Goal: Information Seeking & Learning: Learn about a topic

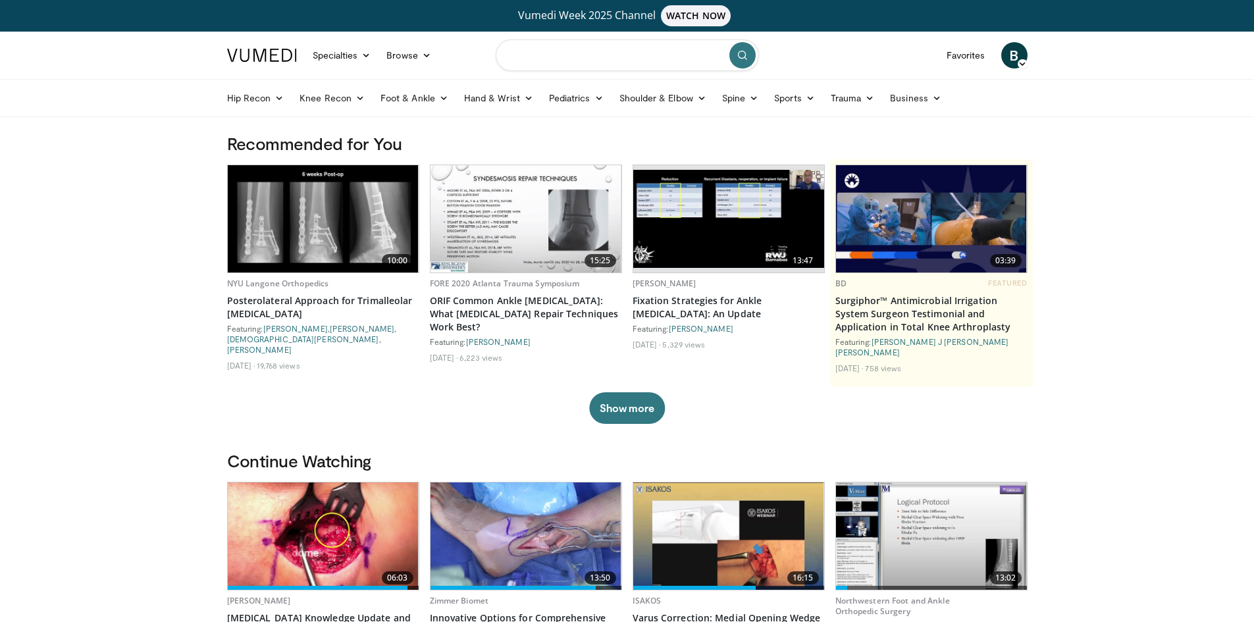
click at [565, 54] on input "Search topics, interventions" at bounding box center [627, 55] width 263 height 32
type input "**********"
click at [737, 58] on button "submit" at bounding box center [742, 55] width 26 height 26
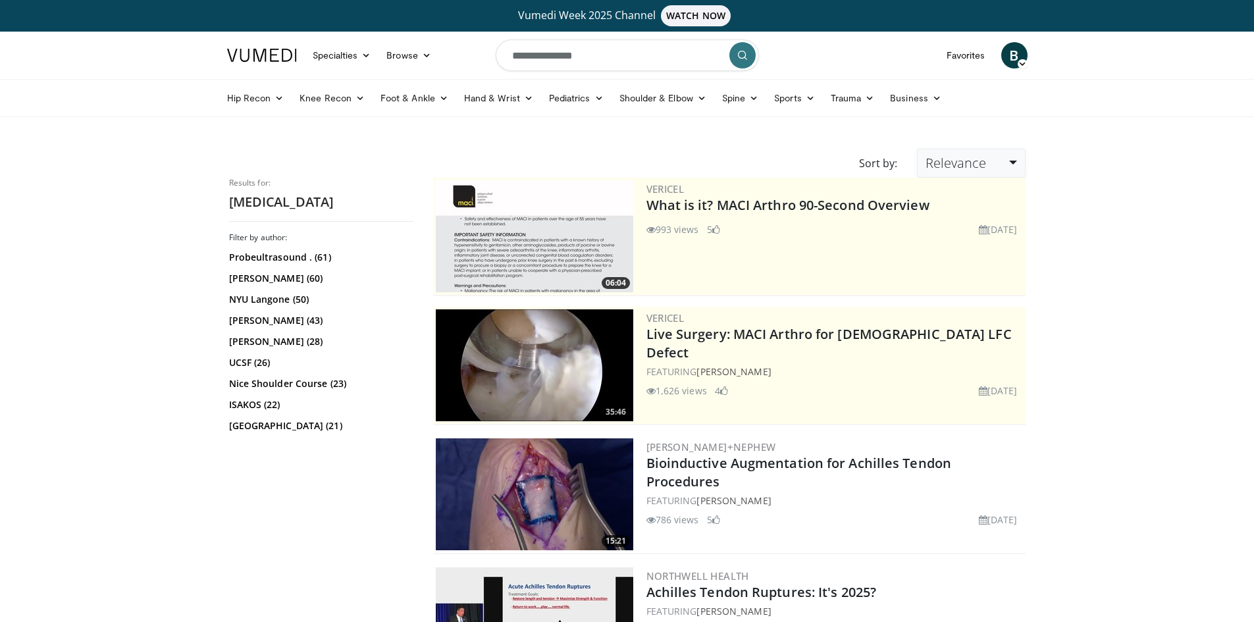
click at [979, 167] on span "Relevance" at bounding box center [956, 163] width 61 height 18
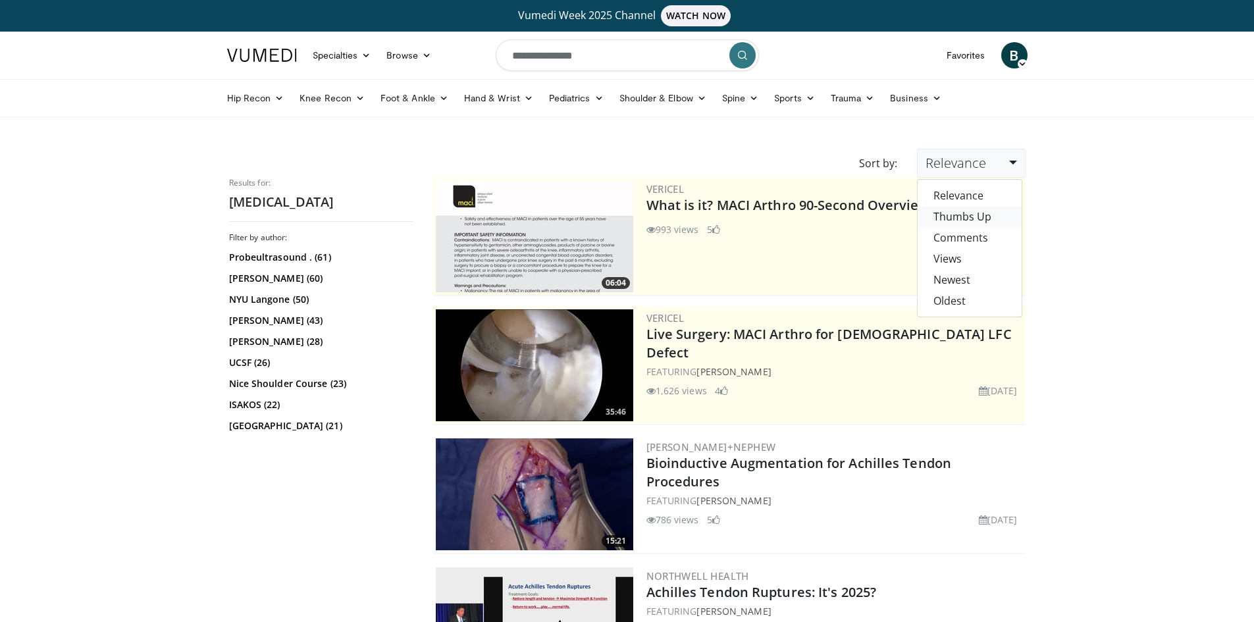
click at [979, 222] on link "Thumbs Up" at bounding box center [970, 216] width 104 height 21
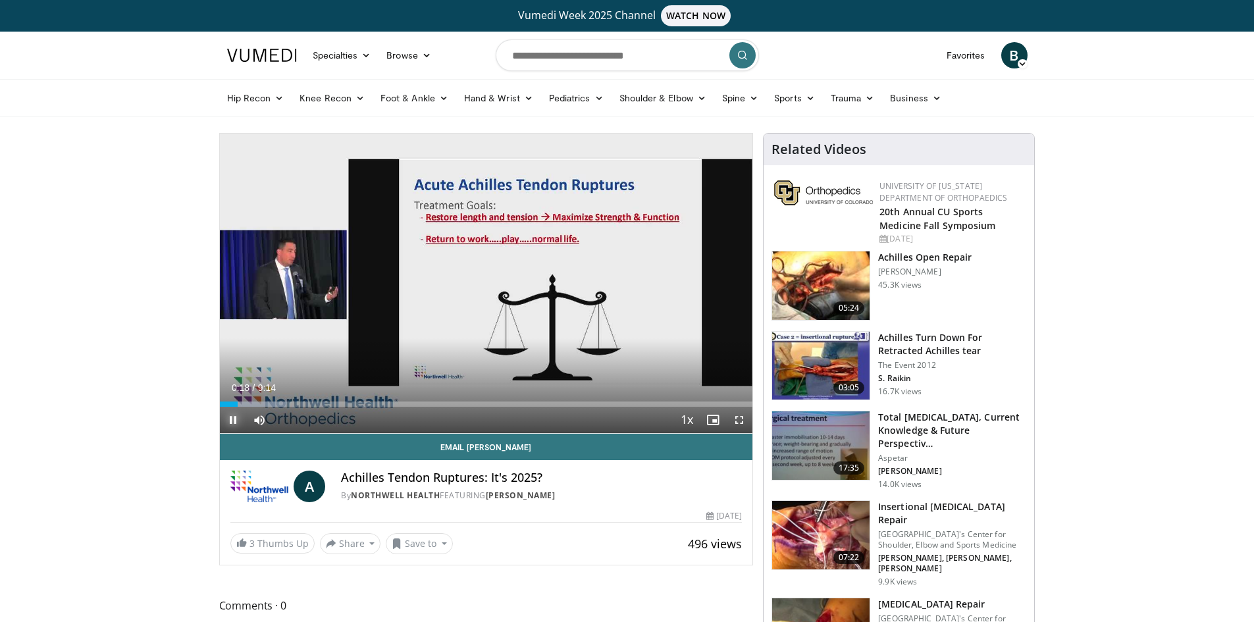
click at [234, 417] on span "Video Player" at bounding box center [233, 420] width 26 height 26
click at [230, 404] on div "Progress Bar" at bounding box center [230, 404] width 1 height 5
click at [740, 421] on span "Video Player" at bounding box center [739, 420] width 26 height 26
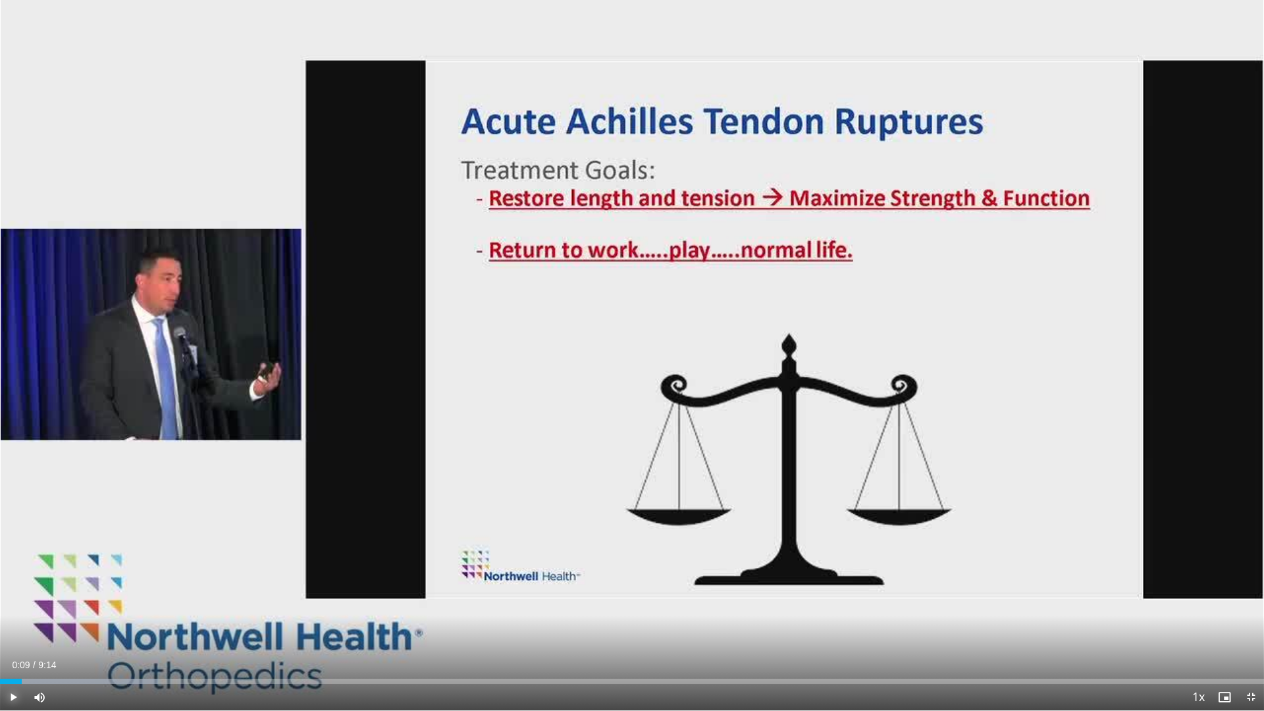
click at [17, 621] on span "Video Player" at bounding box center [13, 697] width 26 height 26
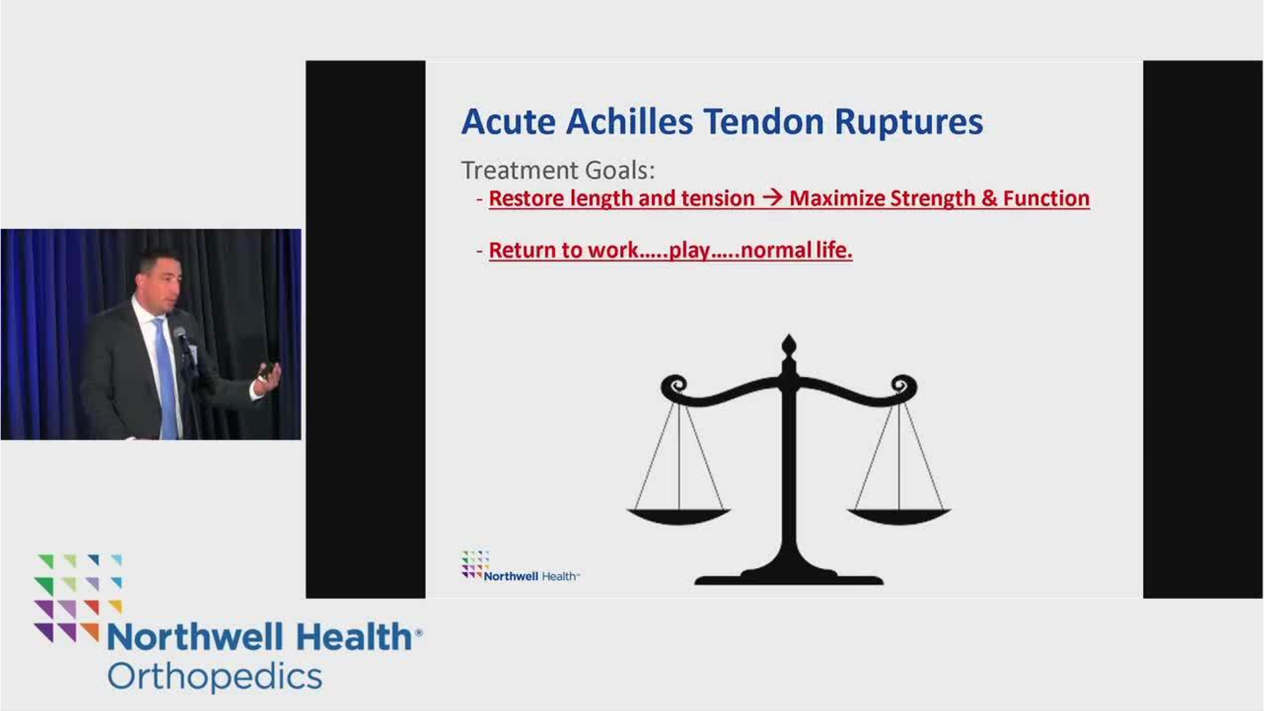
click at [0, 621] on button "Pause" at bounding box center [13, 697] width 26 height 26
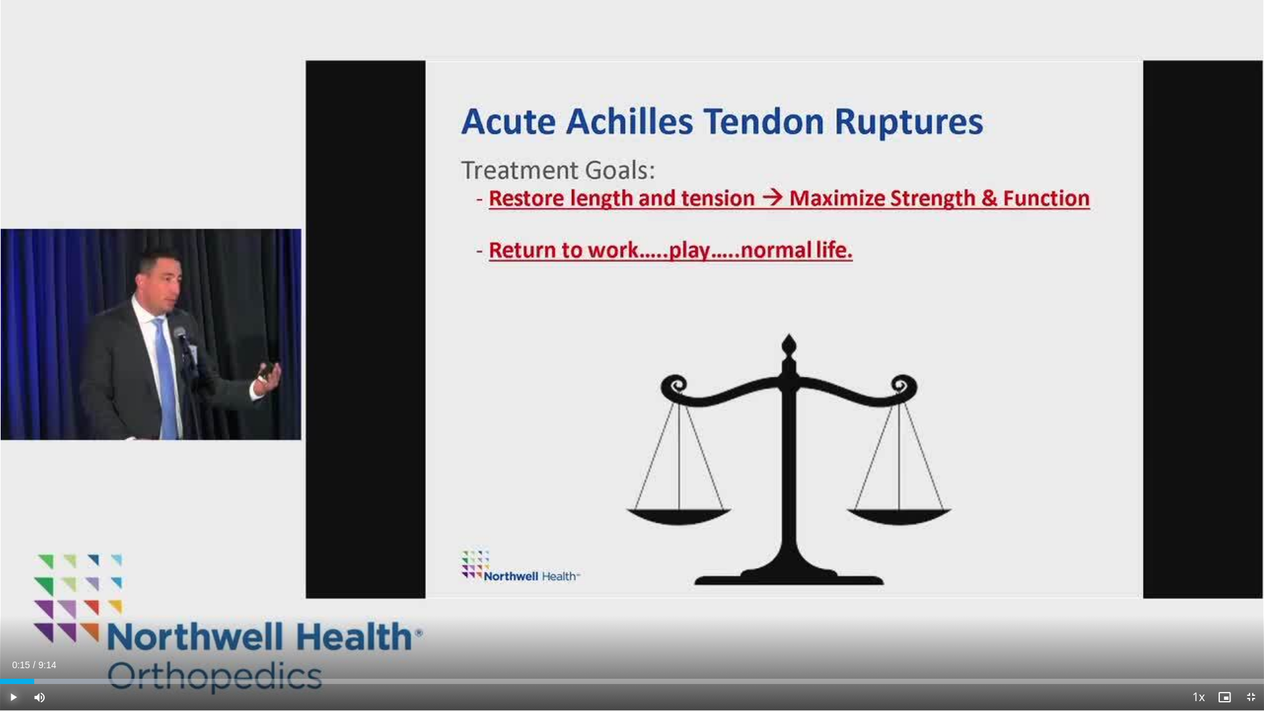
click at [0, 621] on button "Play" at bounding box center [13, 697] width 26 height 26
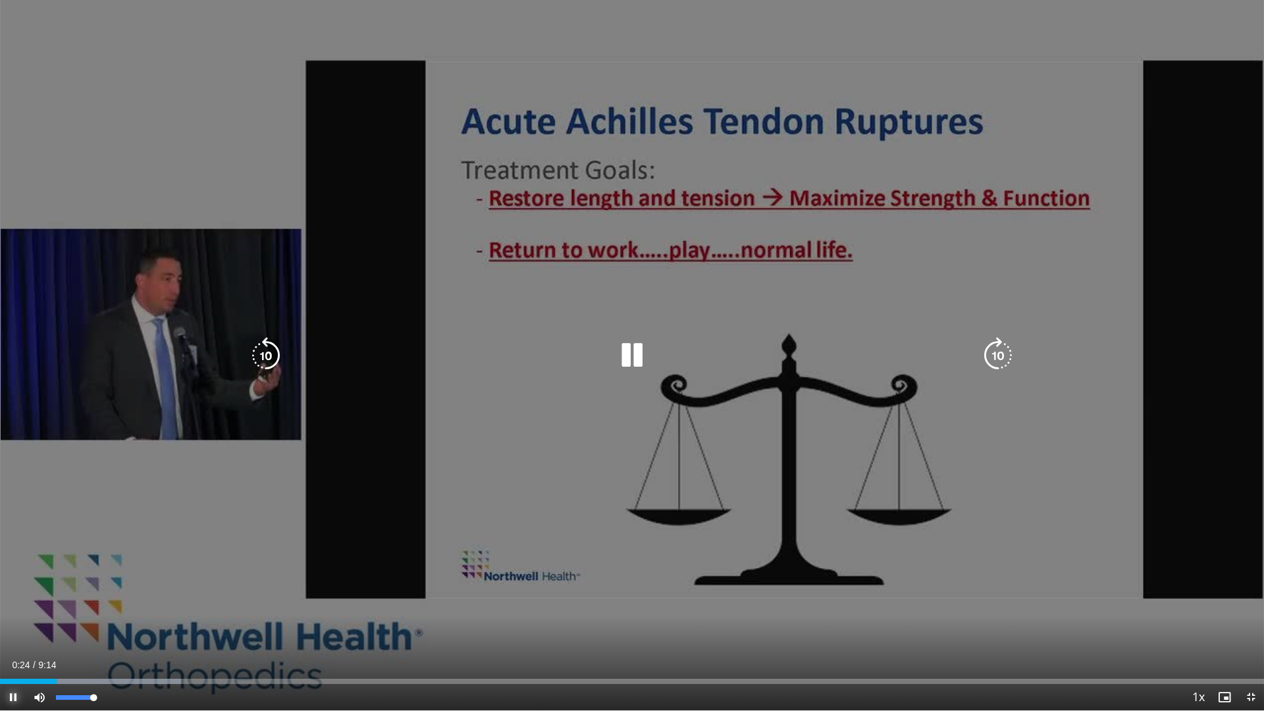
drag, startPoint x: 94, startPoint y: 696, endPoint x: 192, endPoint y: 681, distance: 99.4
click at [186, 621] on div "Current Time 0:24 / Duration 9:14 Pause Skip Backward Skip Forward Mute 100% Lo…" at bounding box center [632, 697] width 1264 height 26
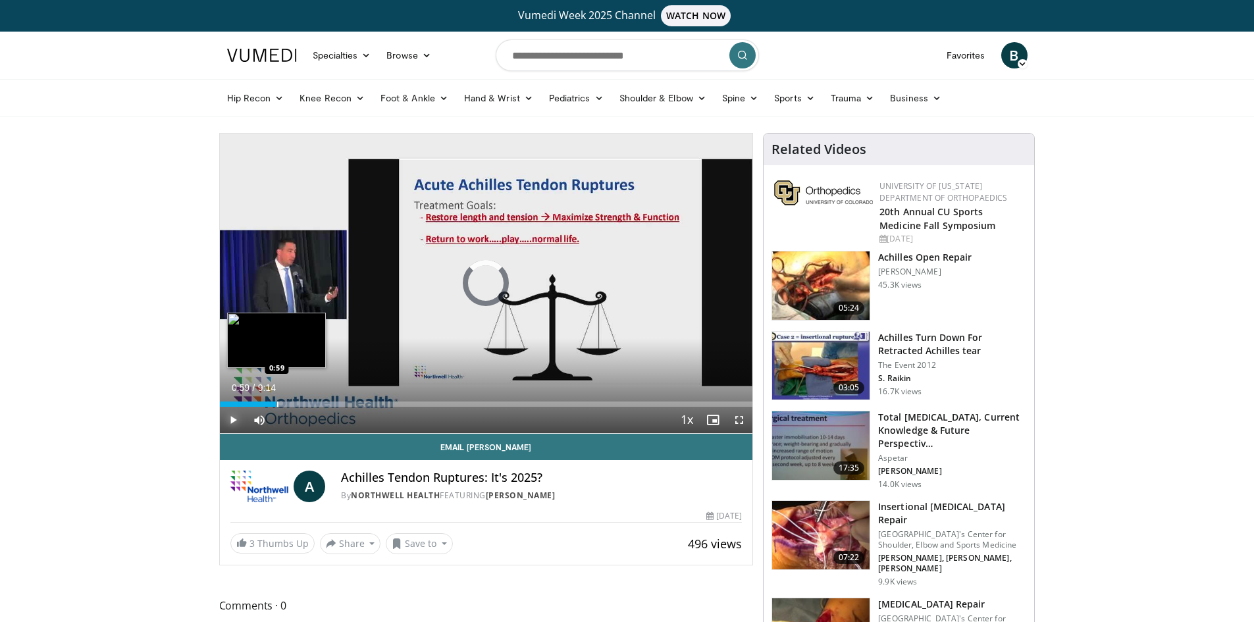
click at [277, 405] on div "Progress Bar" at bounding box center [277, 404] width 1 height 5
click at [270, 402] on div "Progress Bar" at bounding box center [270, 404] width 1 height 5
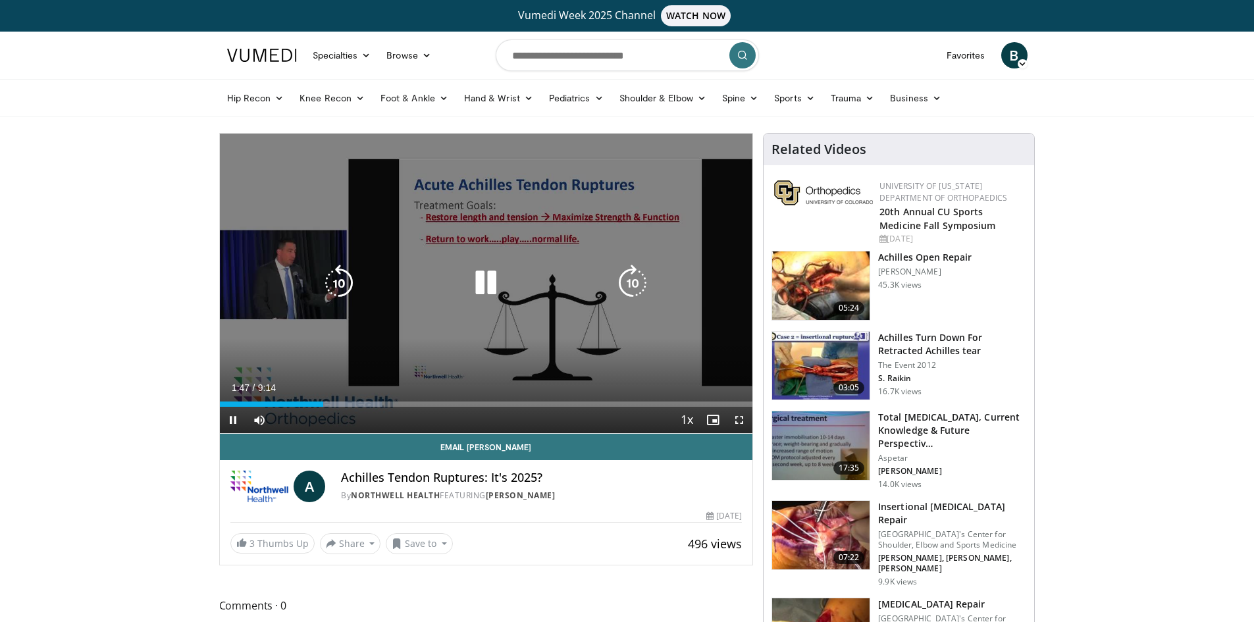
click at [505, 246] on div "10 seconds Tap to unmute" at bounding box center [486, 284] width 533 height 300
click at [651, 221] on div "10 seconds Tap to unmute" at bounding box center [486, 284] width 533 height 300
click at [483, 286] on icon "Video Player" at bounding box center [485, 283] width 37 height 37
click at [428, 345] on div "10 seconds Tap to unmute" at bounding box center [486, 284] width 533 height 300
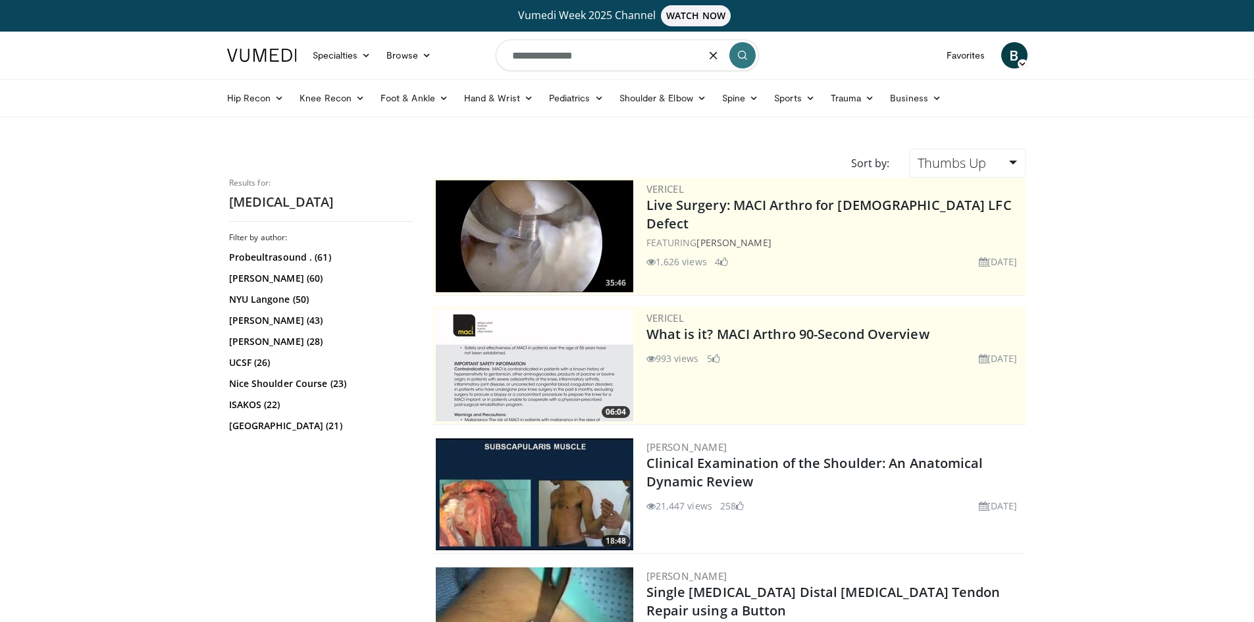
click at [594, 55] on input "**********" at bounding box center [627, 55] width 263 height 32
click at [736, 60] on button "submit" at bounding box center [742, 55] width 26 height 26
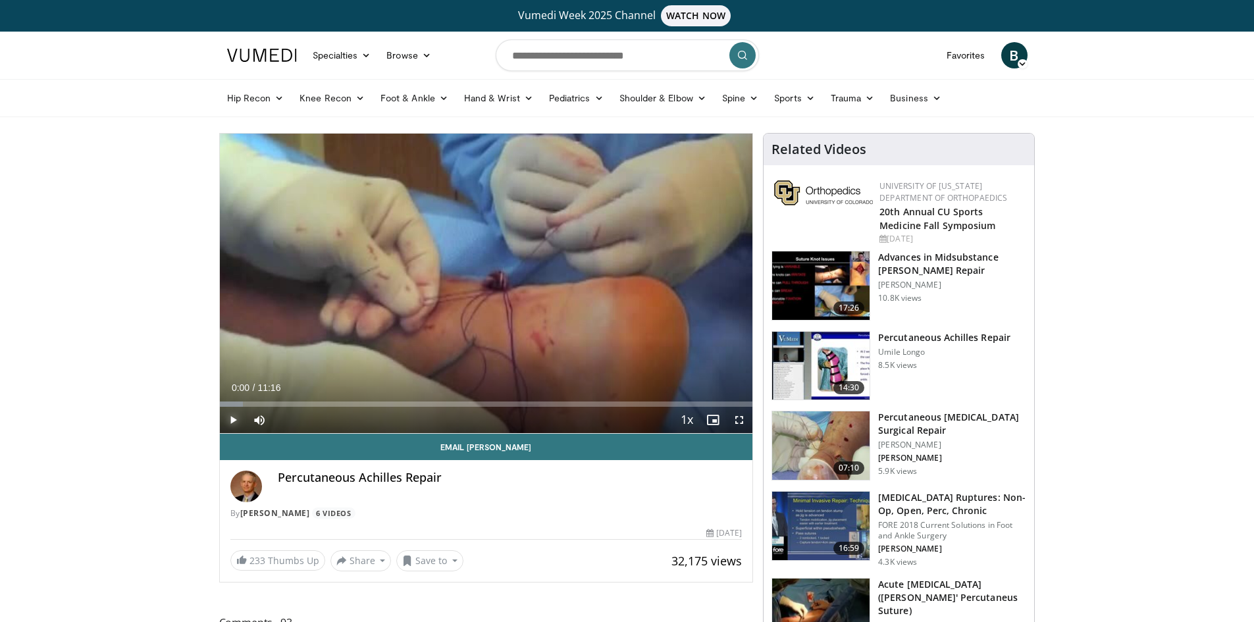
click at [228, 417] on span "Video Player" at bounding box center [233, 420] width 26 height 26
click at [246, 402] on div "Progress Bar" at bounding box center [246, 404] width 1 height 5
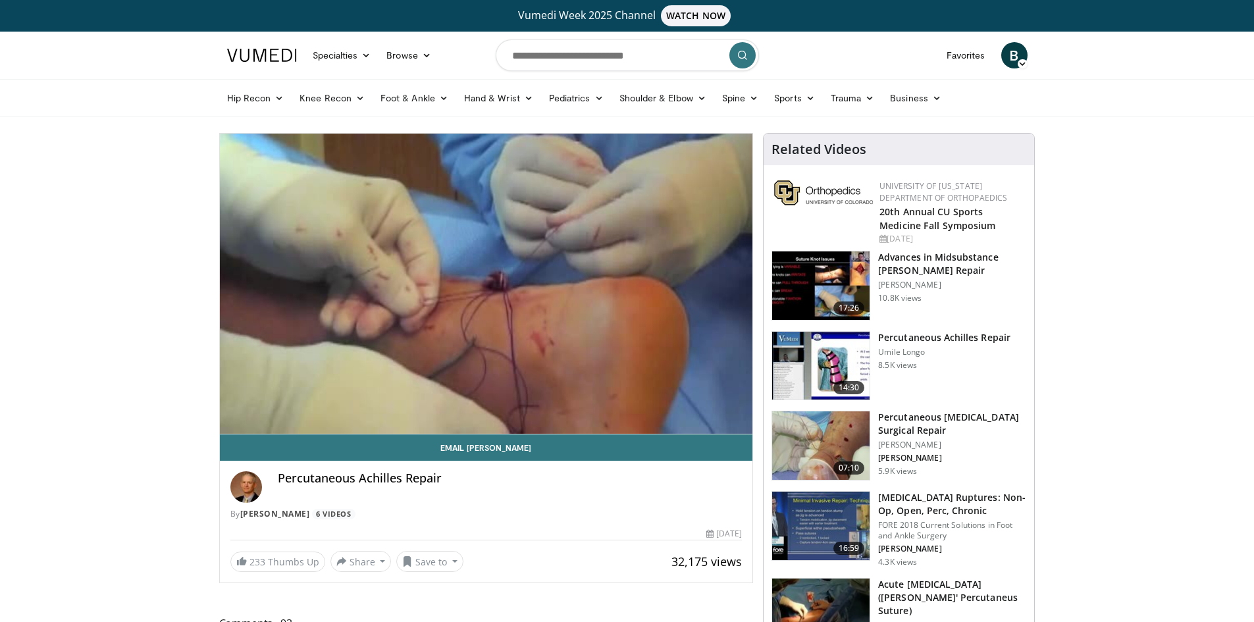
click at [974, 332] on h3 "Percutaneous Achilles Repair" at bounding box center [944, 337] width 132 height 13
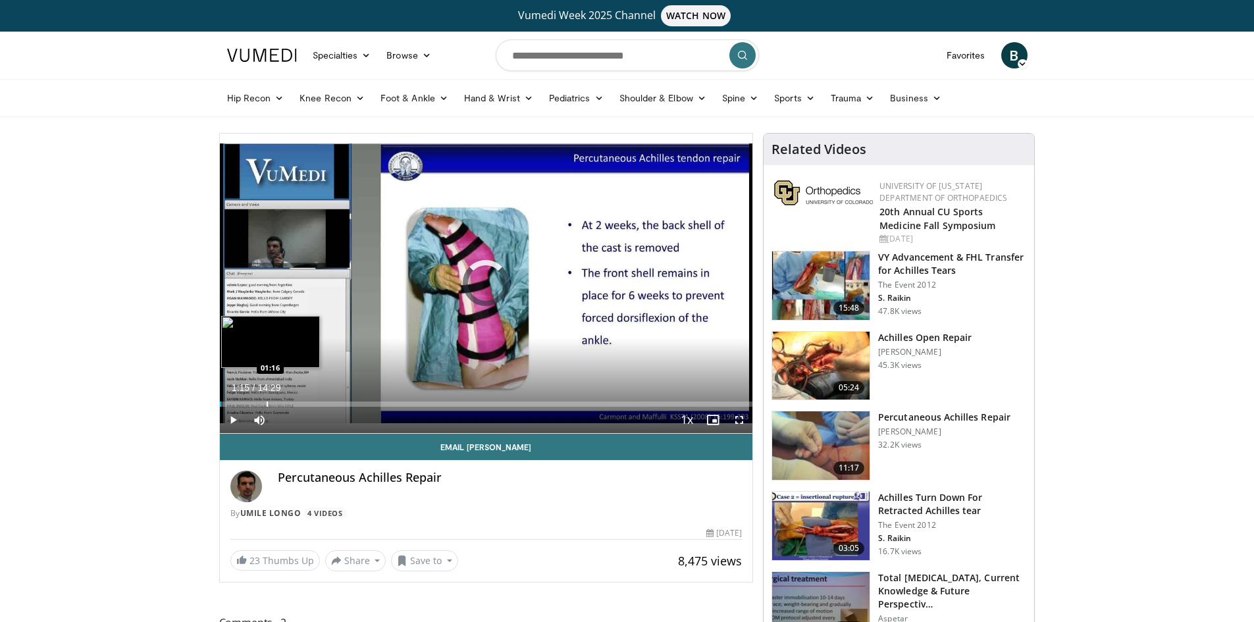
click at [267, 404] on div "Progress Bar" at bounding box center [267, 404] width 1 height 5
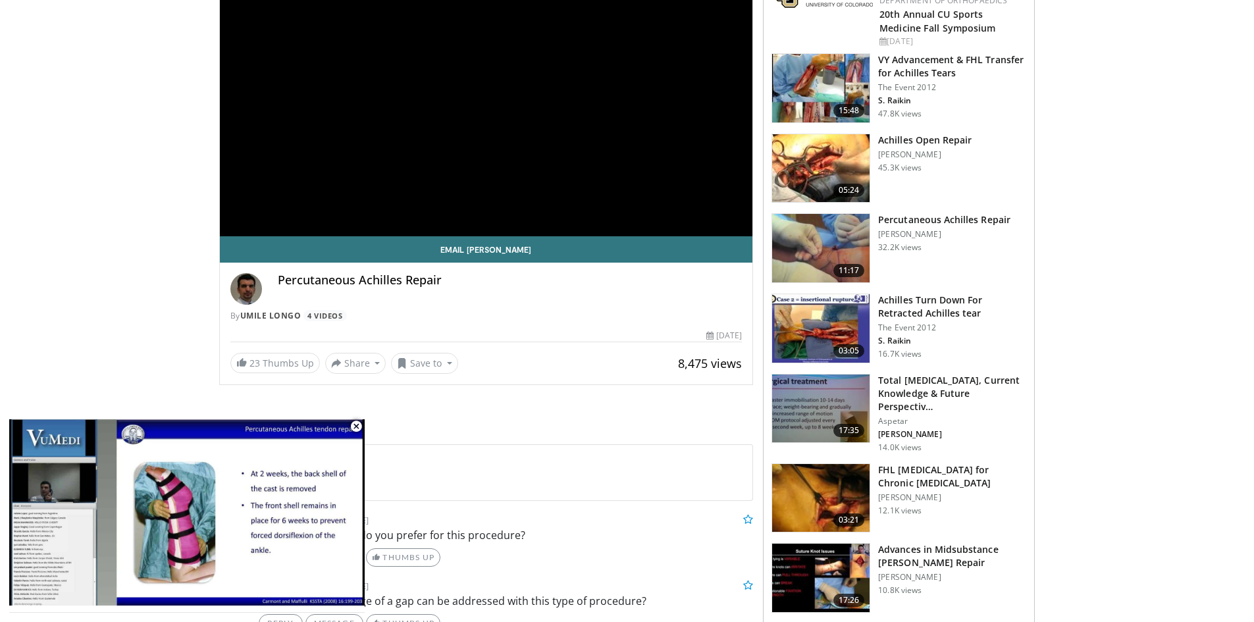
scroll to position [329, 0]
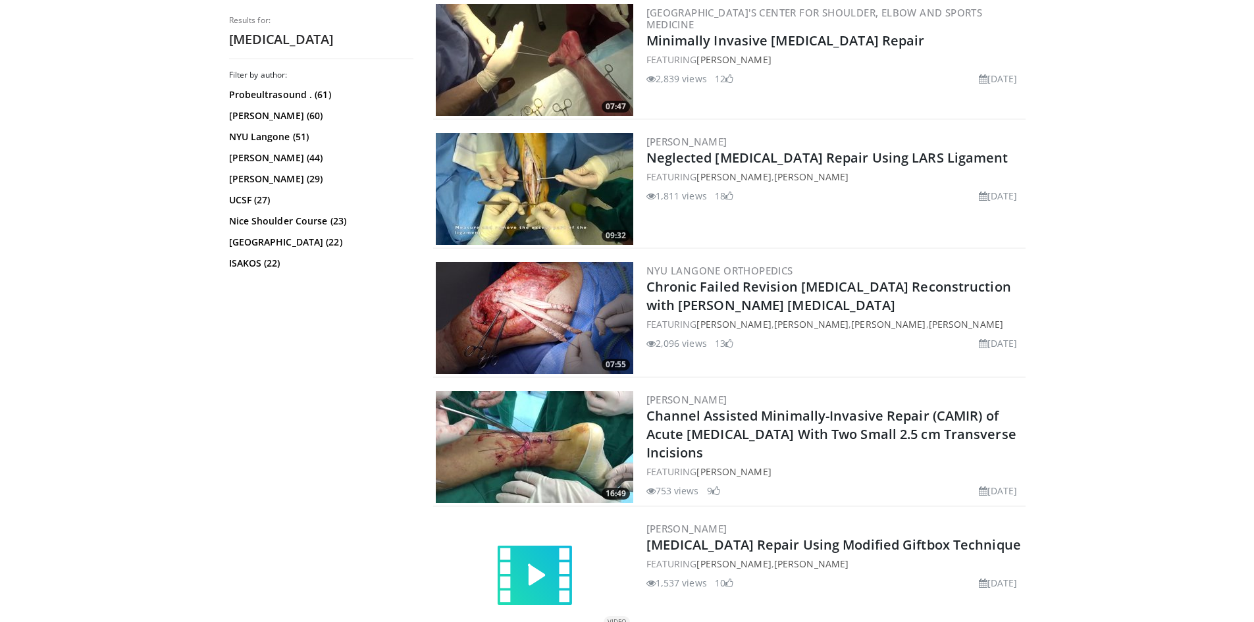
scroll to position [3205, 0]
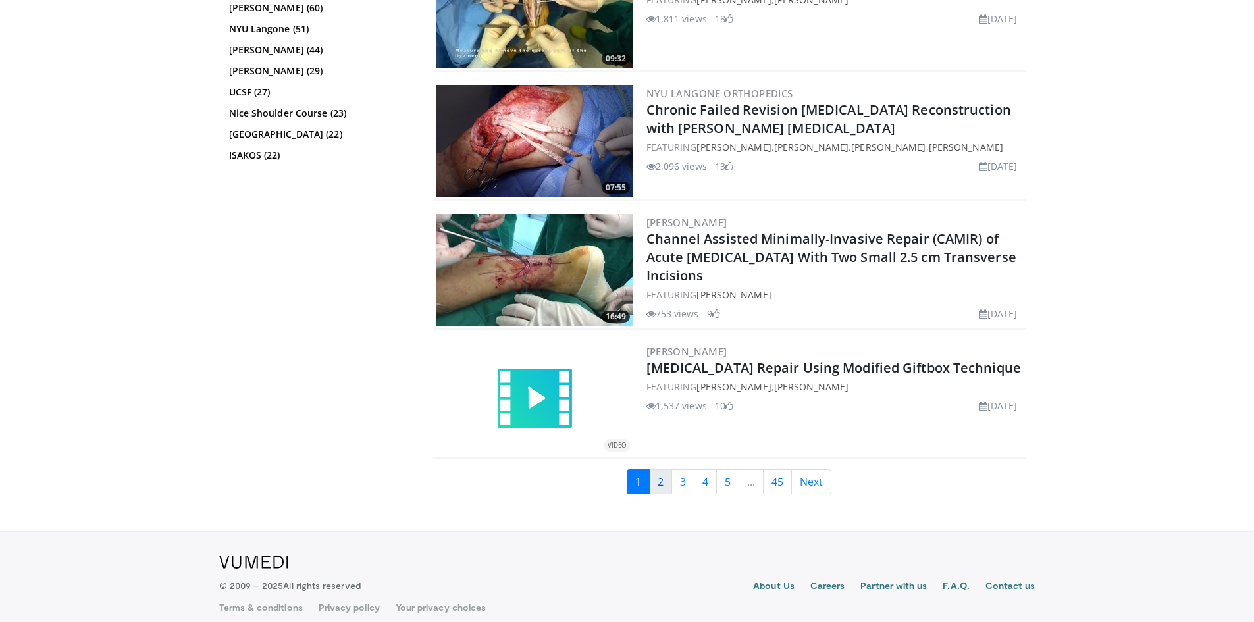
click at [667, 471] on link "2" at bounding box center [660, 481] width 23 height 25
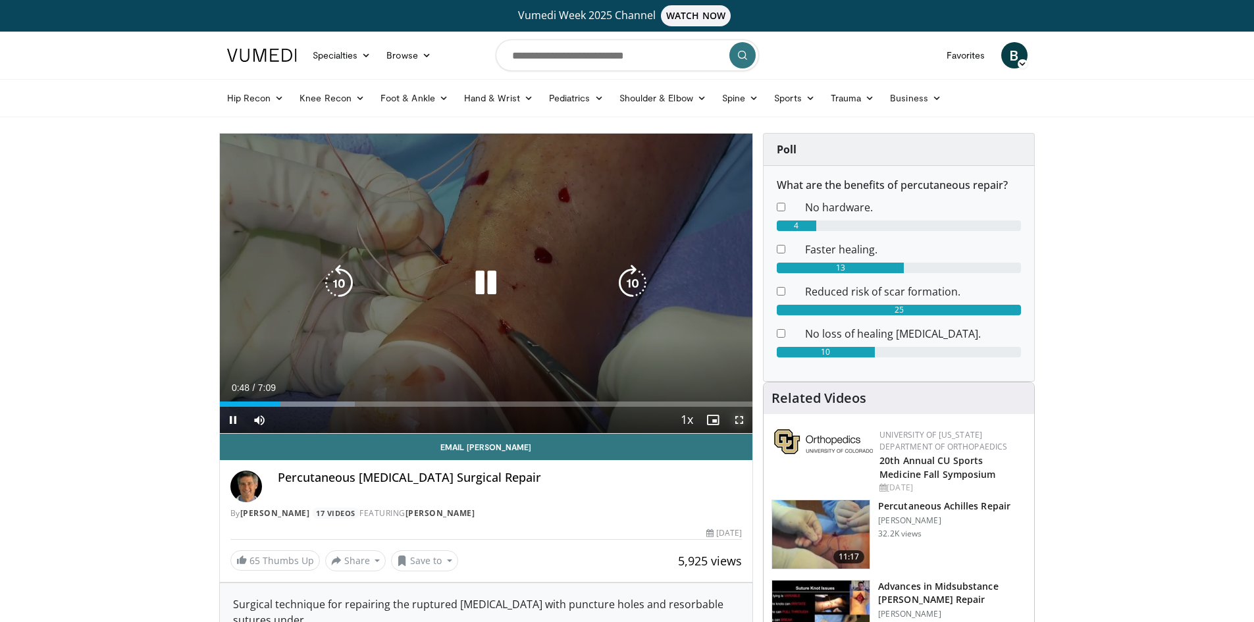
drag, startPoint x: 743, startPoint y: 419, endPoint x: 743, endPoint y: 477, distance: 57.3
click at [743, 419] on span "Video Player" at bounding box center [739, 420] width 26 height 26
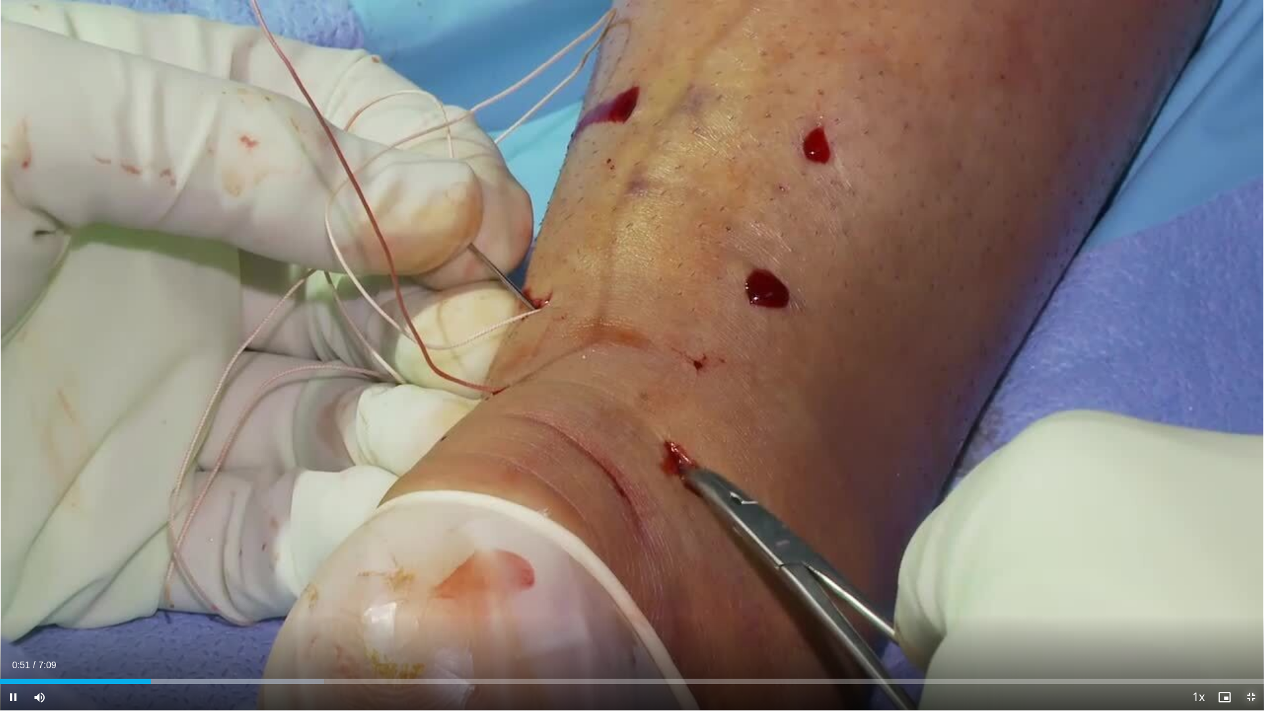
click at [1253, 621] on span "Video Player" at bounding box center [1251, 697] width 26 height 26
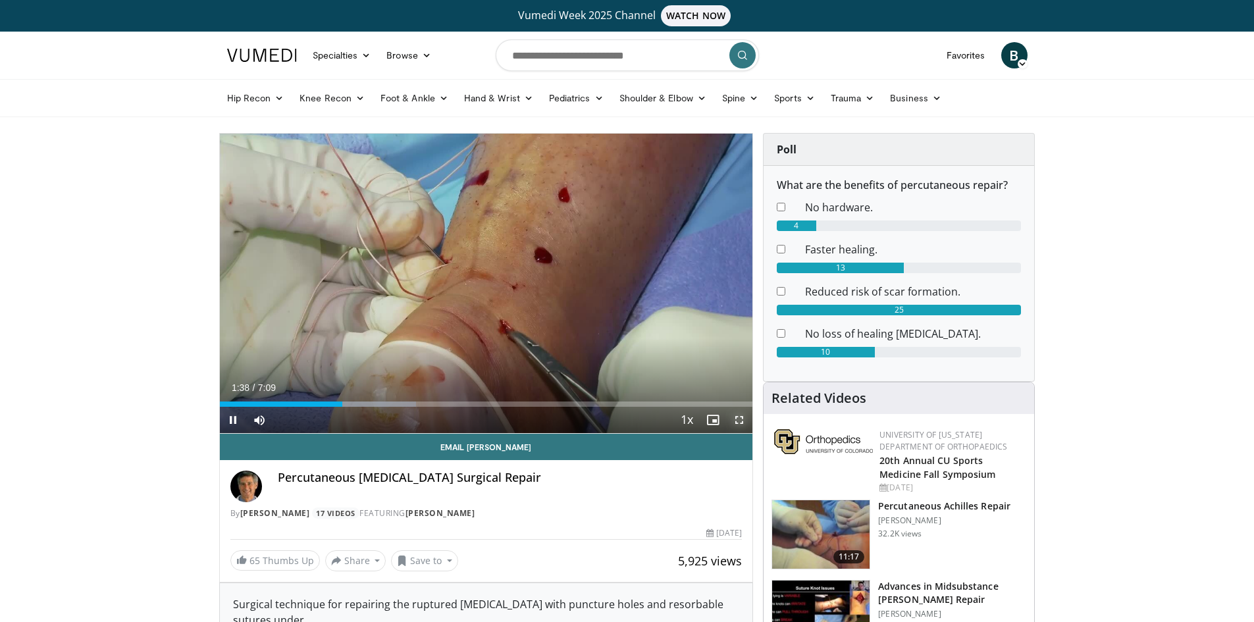
click at [739, 417] on span "Video Player" at bounding box center [739, 420] width 26 height 26
click at [227, 419] on span "Video Player" at bounding box center [233, 420] width 26 height 26
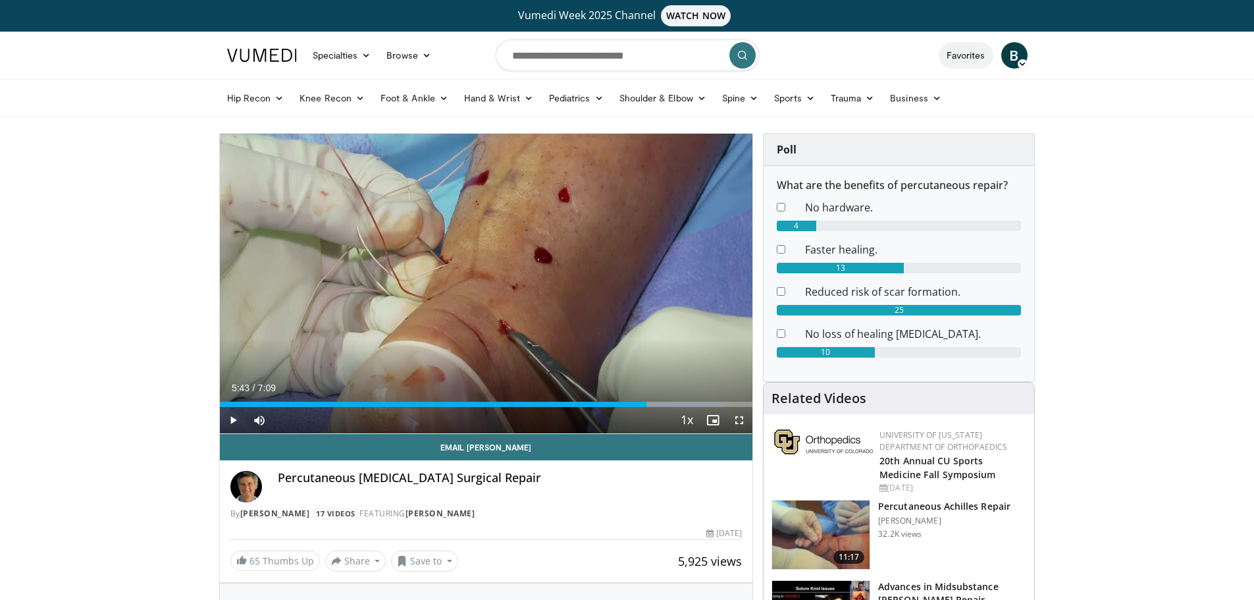
click at [969, 55] on link "Favorites" at bounding box center [966, 55] width 55 height 26
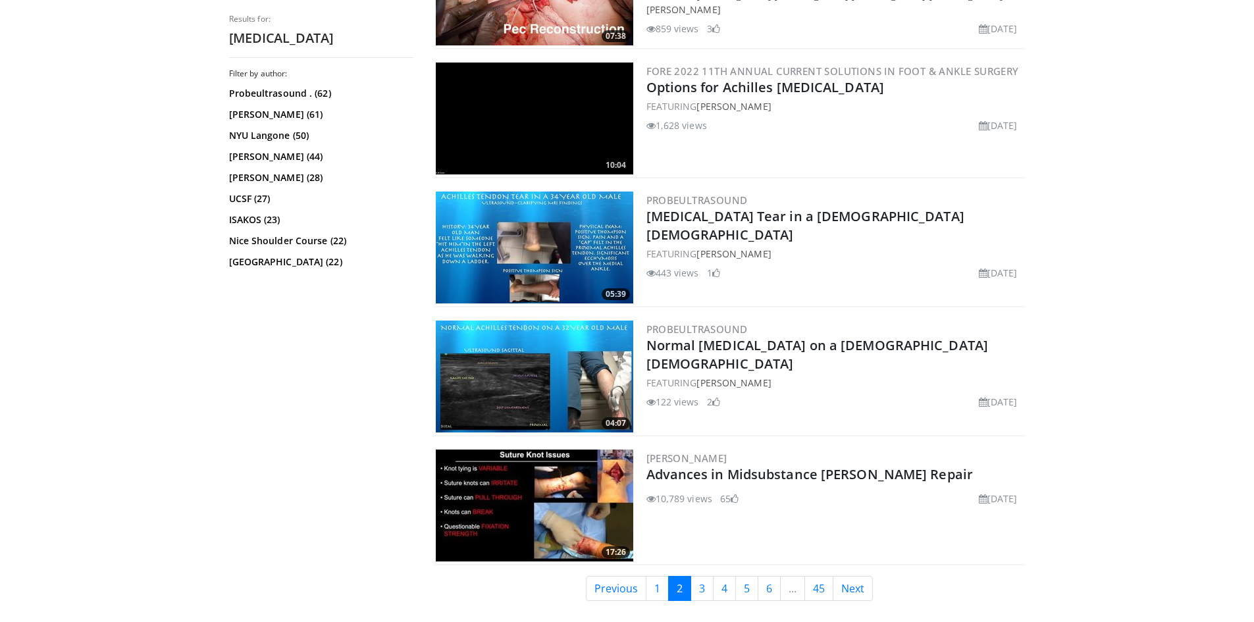
scroll to position [3205, 0]
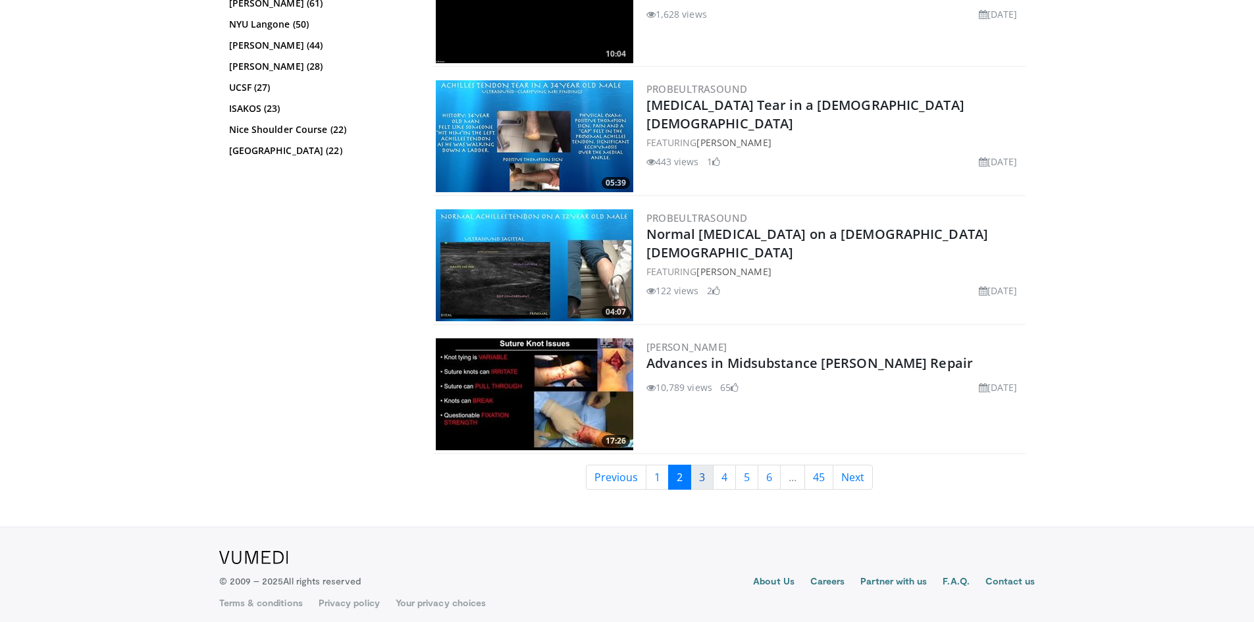
click at [705, 471] on link "3" at bounding box center [702, 477] width 23 height 25
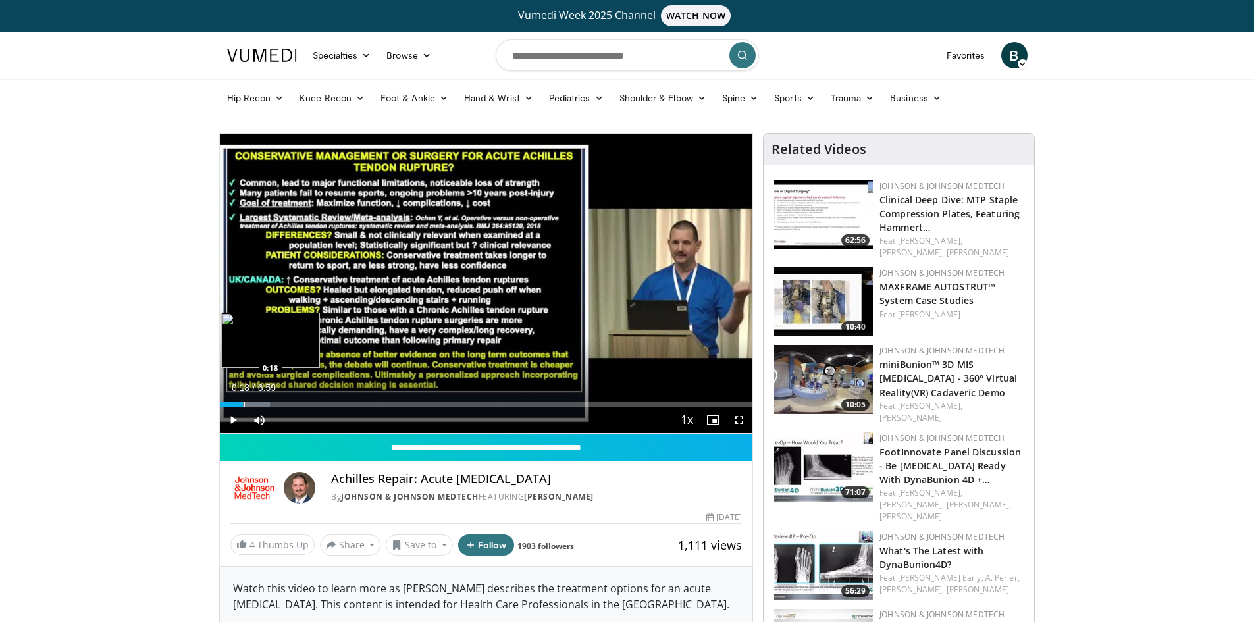
click at [244, 405] on div "Progress Bar" at bounding box center [244, 404] width 1 height 5
click at [287, 402] on div "Progress Bar" at bounding box center [287, 404] width 1 height 5
click at [327, 402] on div "Progress Bar" at bounding box center [327, 404] width 1 height 5
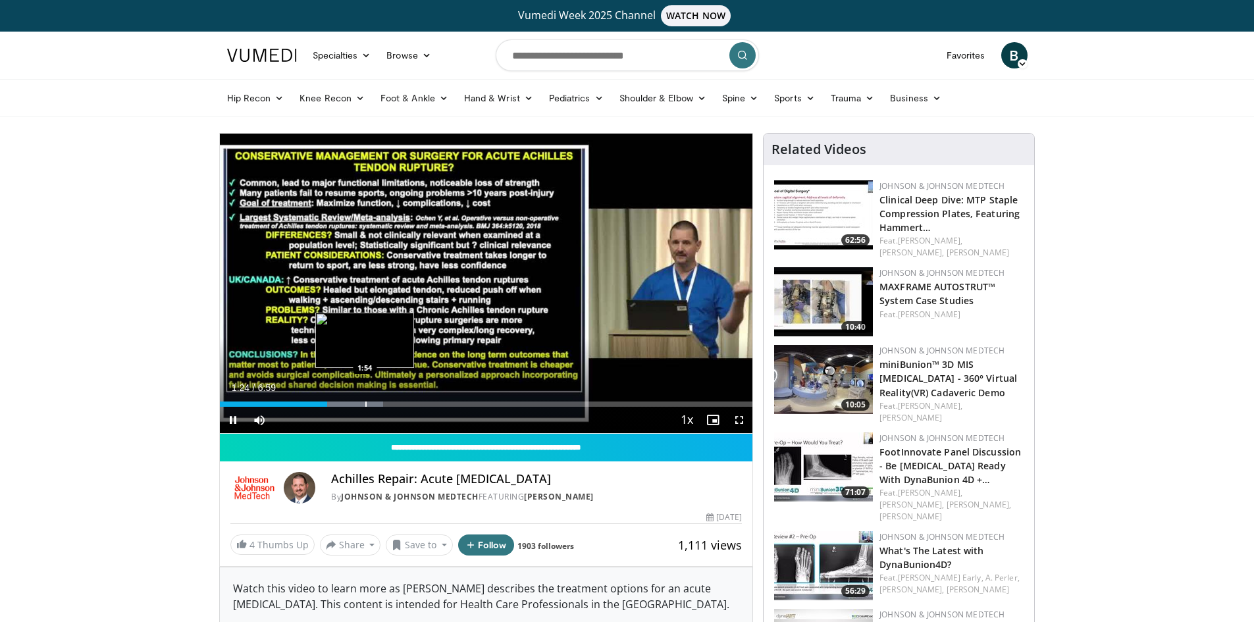
click at [365, 402] on div "Progress Bar" at bounding box center [365, 404] width 1 height 5
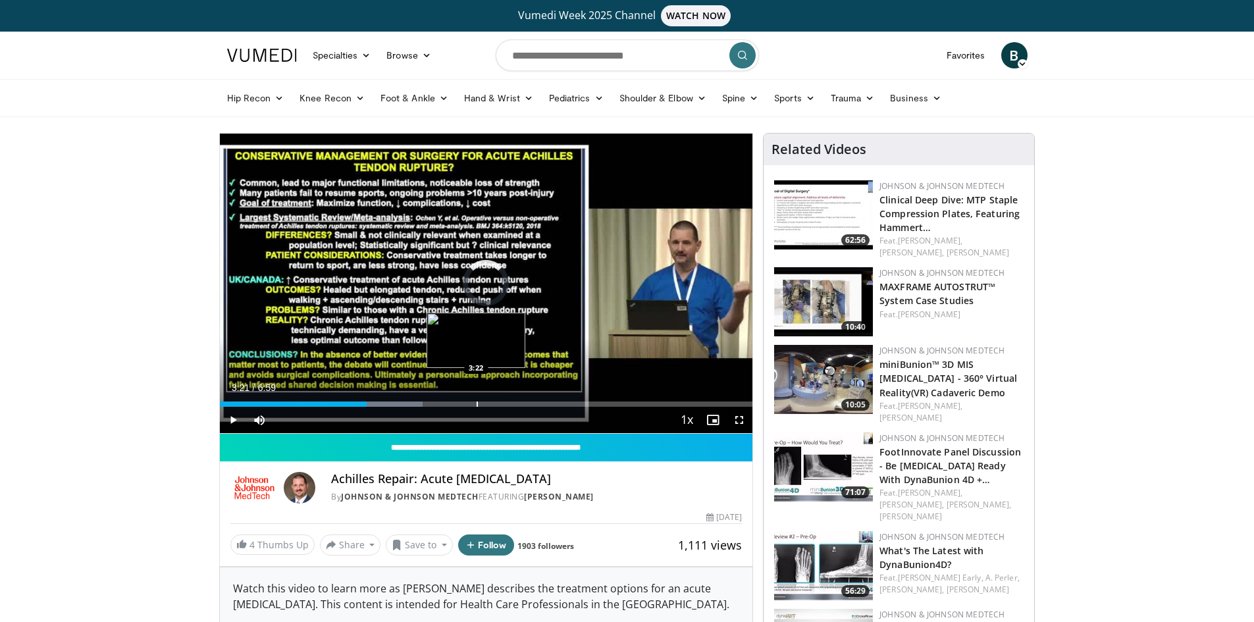
click at [477, 402] on div "Progress Bar" at bounding box center [477, 404] width 1 height 5
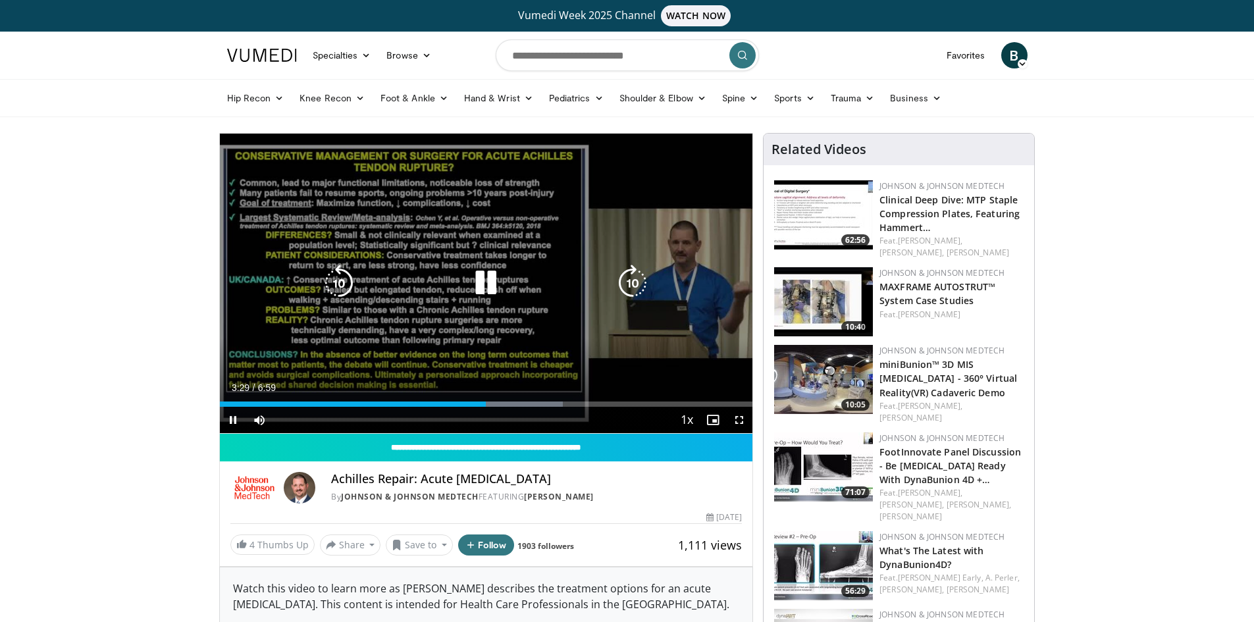
click at [476, 289] on icon "Video Player" at bounding box center [485, 283] width 37 height 37
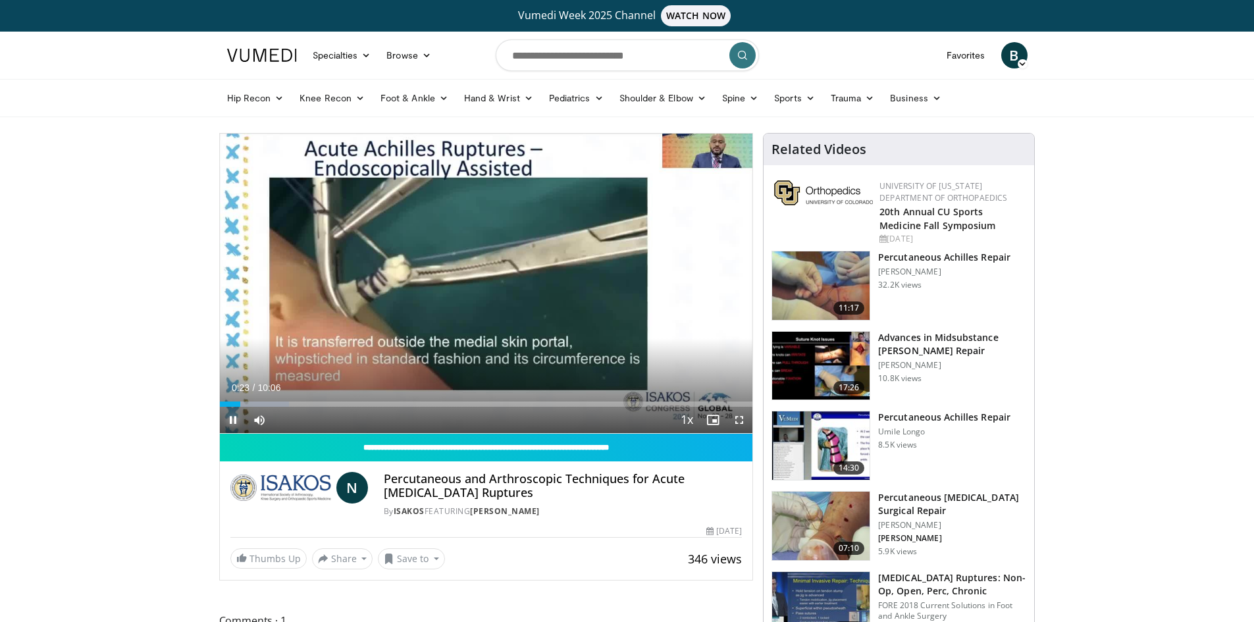
click at [231, 416] on span "Video Player" at bounding box center [233, 420] width 26 height 26
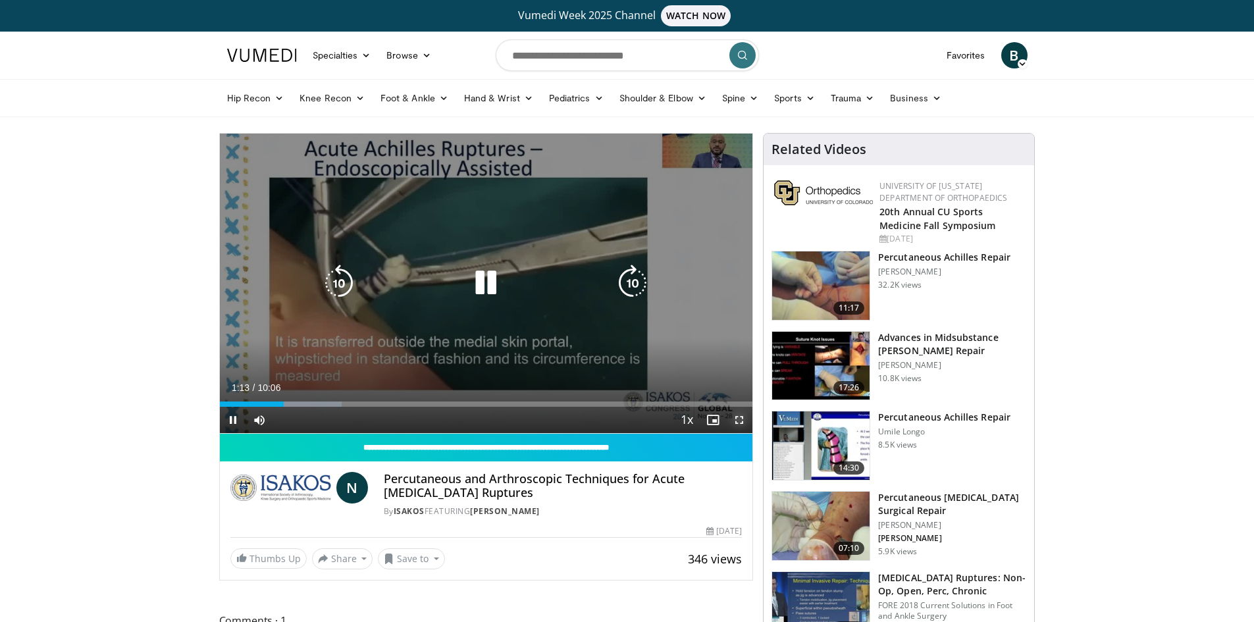
drag, startPoint x: 741, startPoint y: 422, endPoint x: 741, endPoint y: 479, distance: 57.3
click at [741, 422] on span "Video Player" at bounding box center [739, 420] width 26 height 26
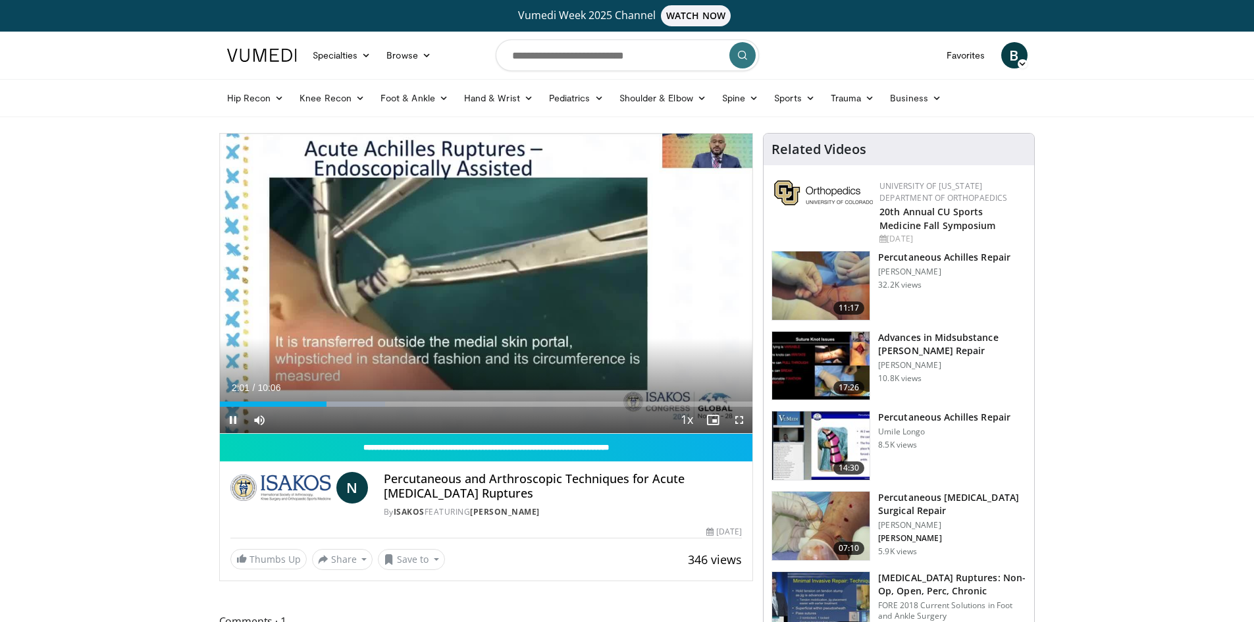
click at [230, 418] on span "Video Player" at bounding box center [233, 420] width 26 height 26
click at [741, 424] on span "Video Player" at bounding box center [739, 420] width 26 height 26
click at [234, 418] on span "Video Player" at bounding box center [233, 420] width 26 height 26
click at [734, 422] on span "Video Player" at bounding box center [739, 420] width 26 height 26
click at [232, 419] on span "Video Player" at bounding box center [233, 420] width 26 height 26
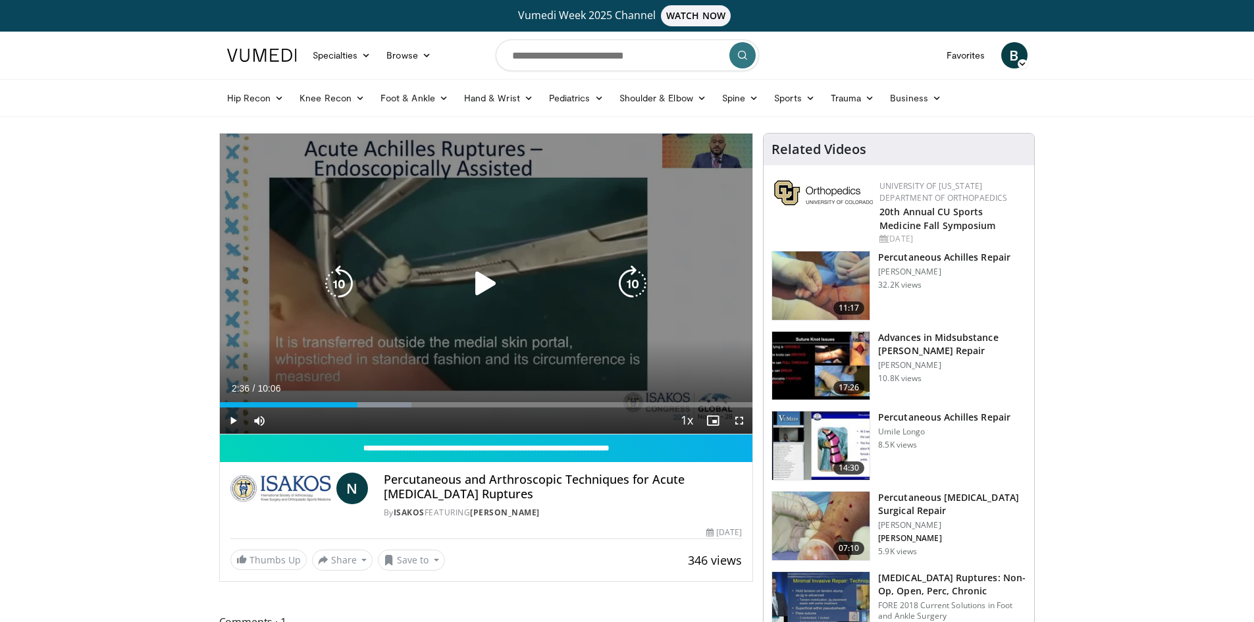
click at [500, 249] on div "10 seconds Tap to unmute" at bounding box center [486, 284] width 533 height 300
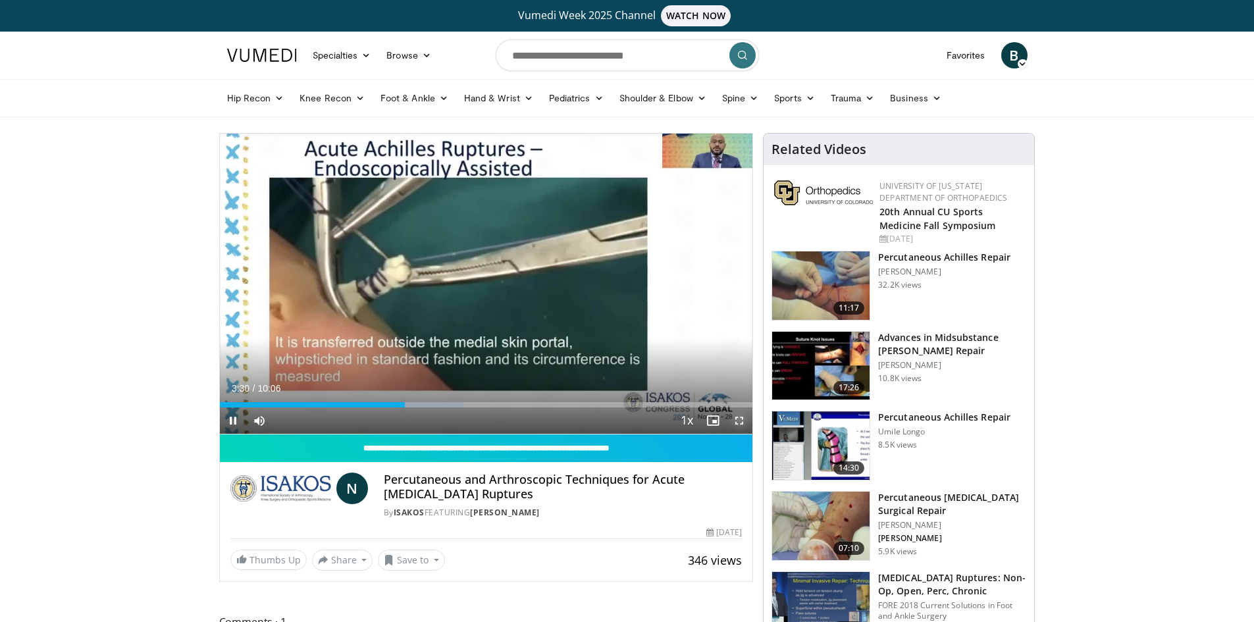
click at [743, 422] on span "Video Player" at bounding box center [739, 420] width 26 height 26
click at [562, 400] on div "Loaded : 68.67% 05:51 06:29" at bounding box center [486, 401] width 533 height 13
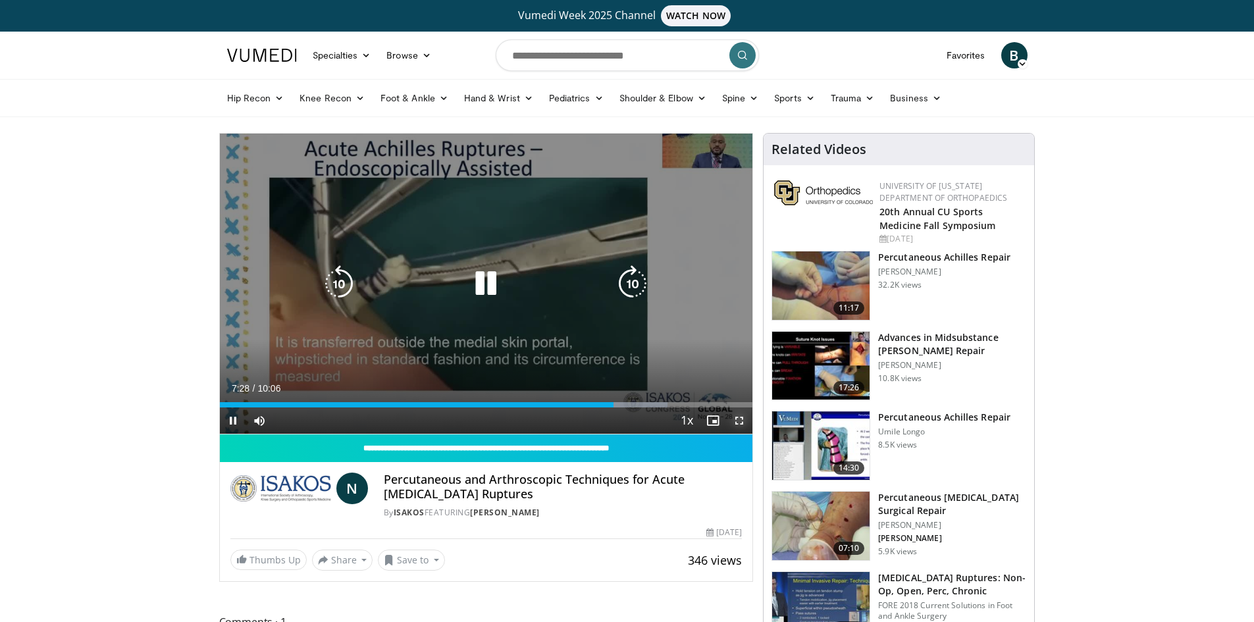
drag, startPoint x: 735, startPoint y: 420, endPoint x: 735, endPoint y: 477, distance: 57.3
click at [735, 420] on span "Video Player" at bounding box center [739, 420] width 26 height 26
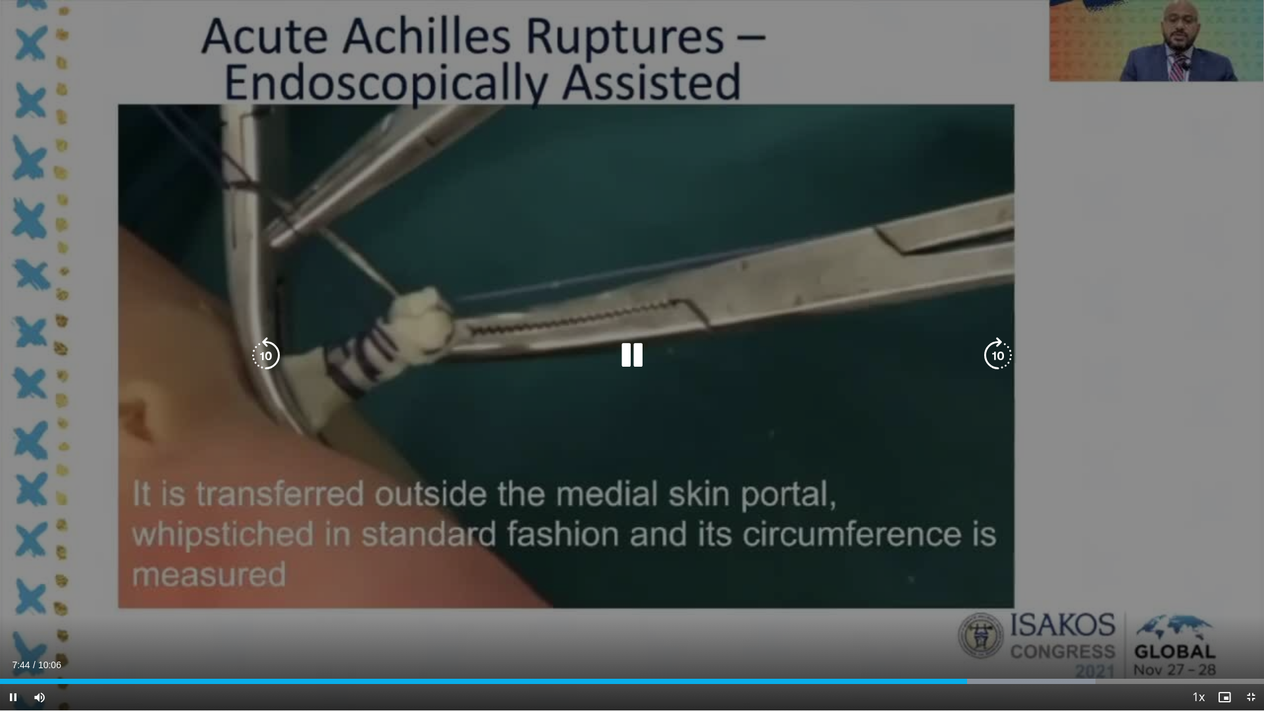
click at [1180, 476] on div "10 seconds Tap to unmute" at bounding box center [632, 355] width 1264 height 710
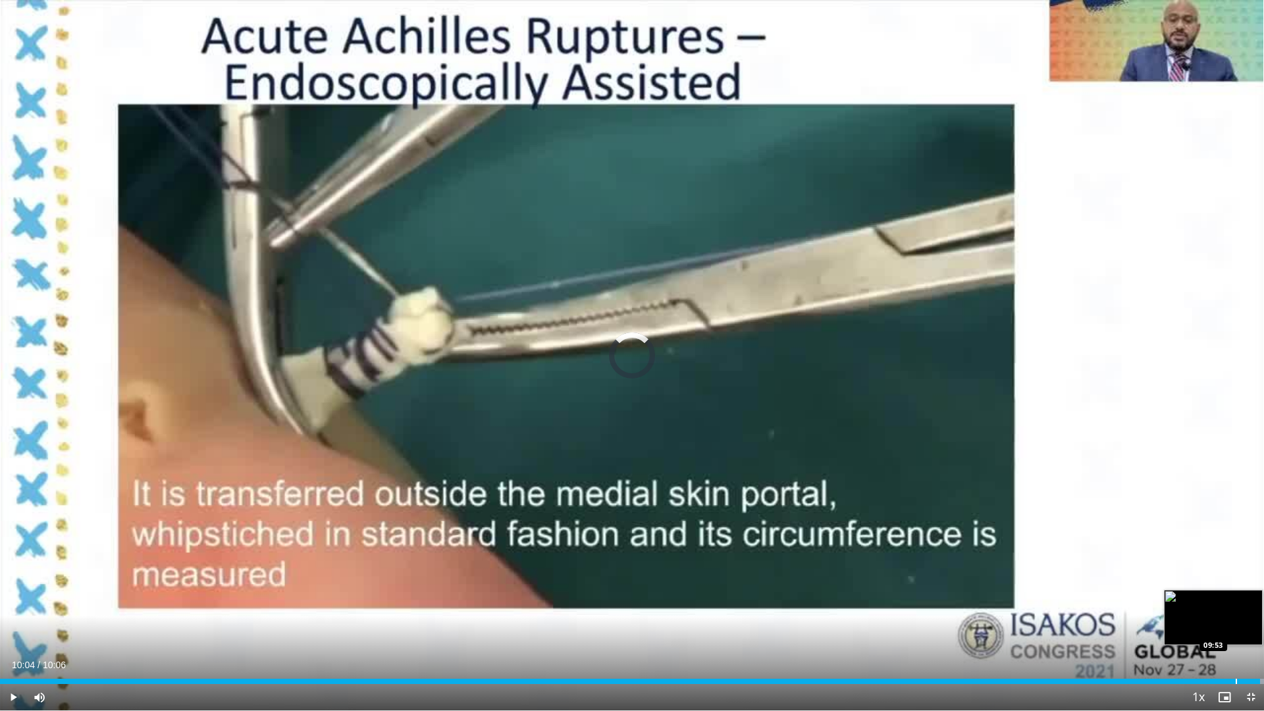
click at [1236, 621] on div "Loaded : 100.00% 10:04 09:53" at bounding box center [632, 677] width 1264 height 13
click at [1217, 621] on div "Loaded : 100.00% 09:54 09:43" at bounding box center [632, 677] width 1264 height 13
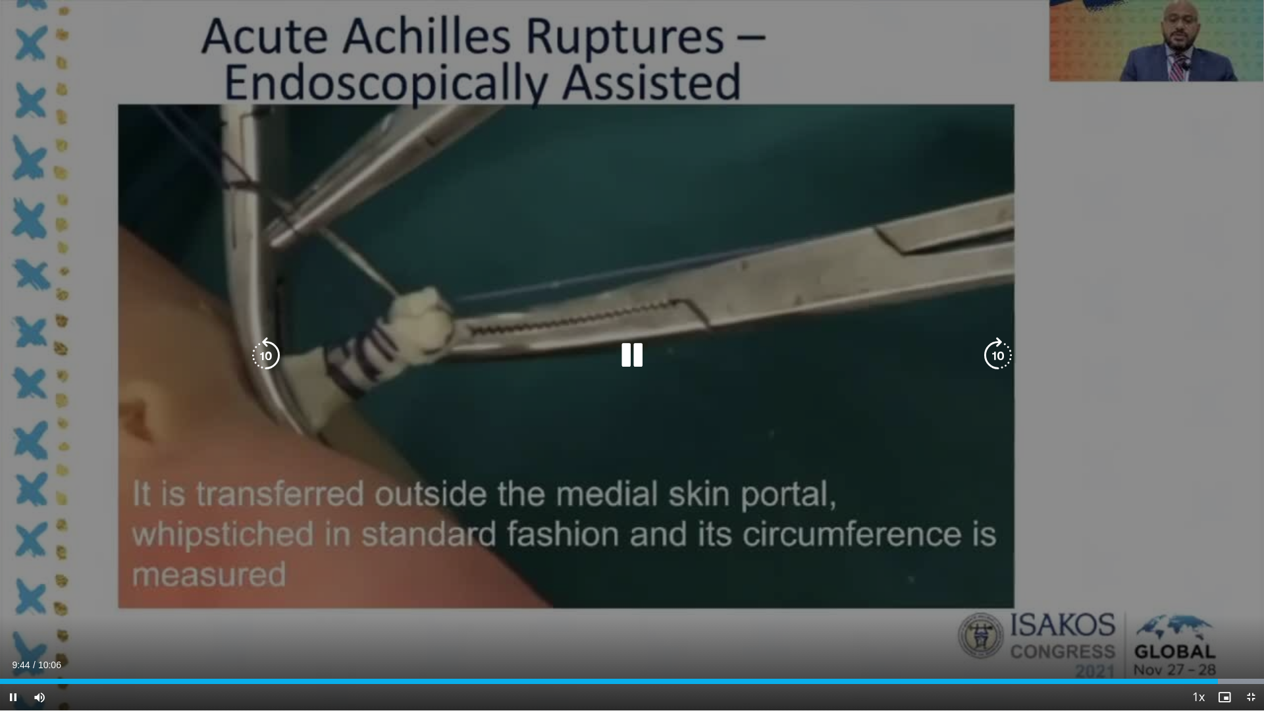
click at [1174, 462] on div "10 seconds Tap to unmute" at bounding box center [632, 355] width 1264 height 710
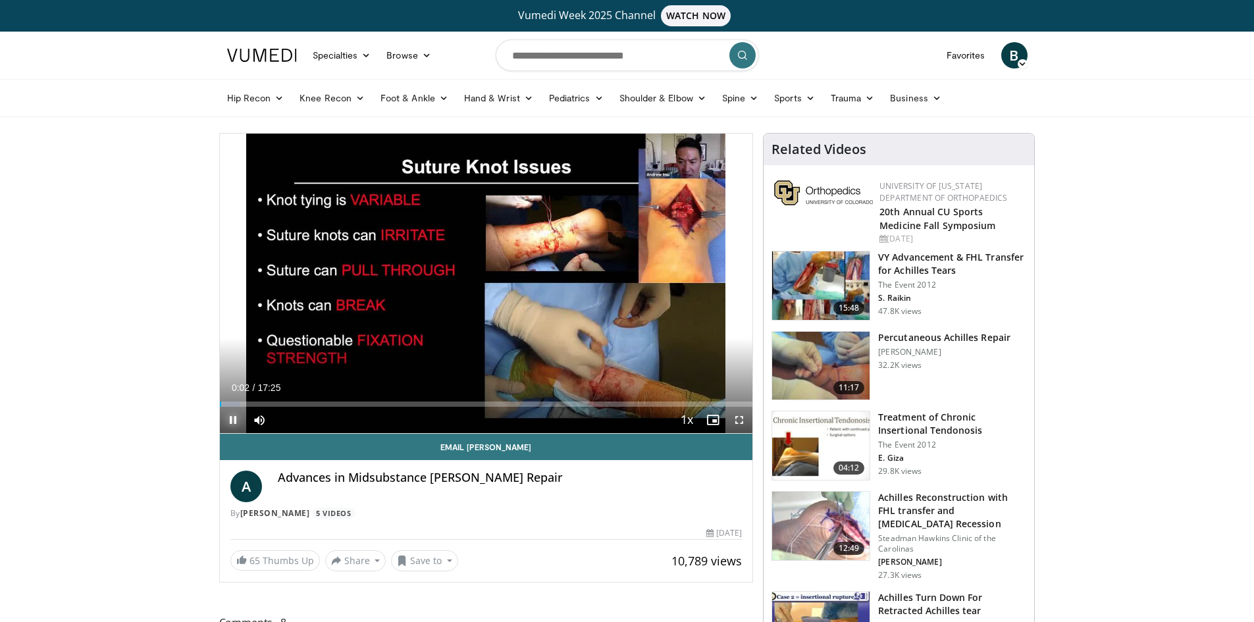
click at [236, 423] on span "Video Player" at bounding box center [233, 420] width 26 height 26
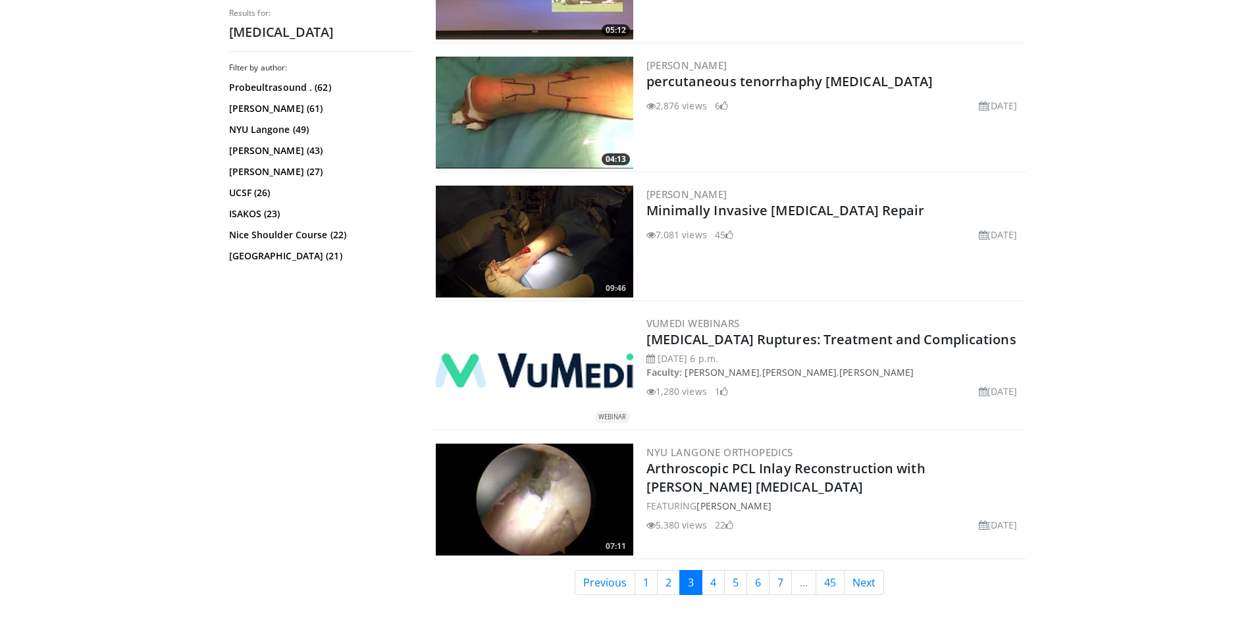
scroll to position [3076, 0]
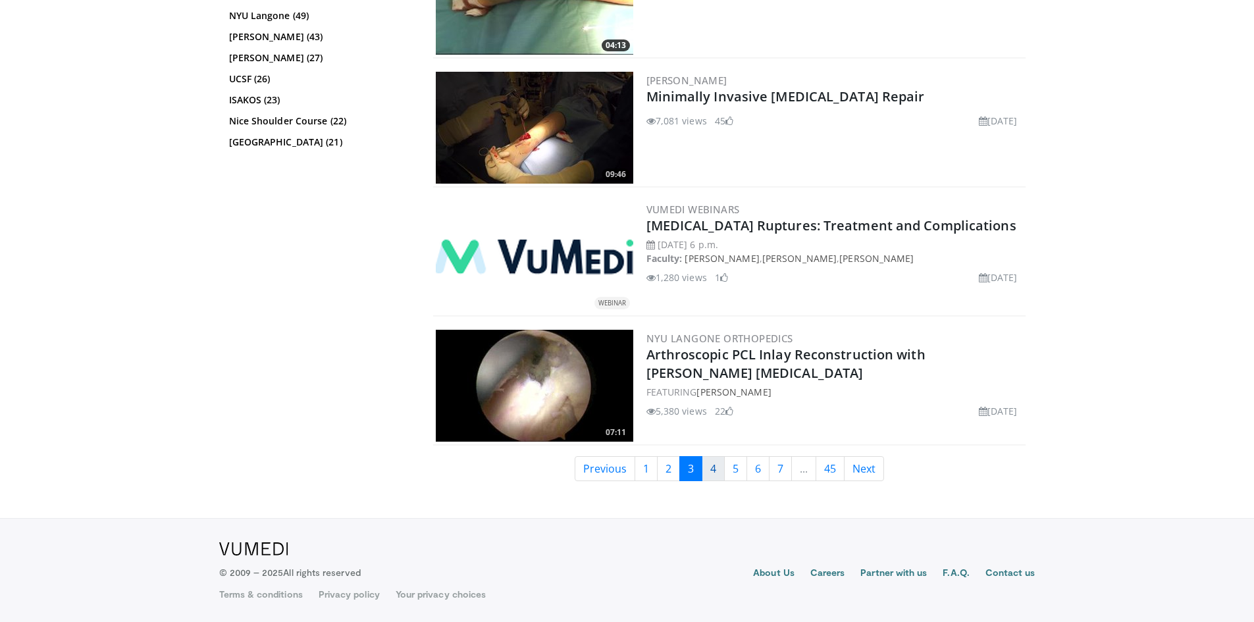
click at [718, 468] on link "4" at bounding box center [713, 468] width 23 height 25
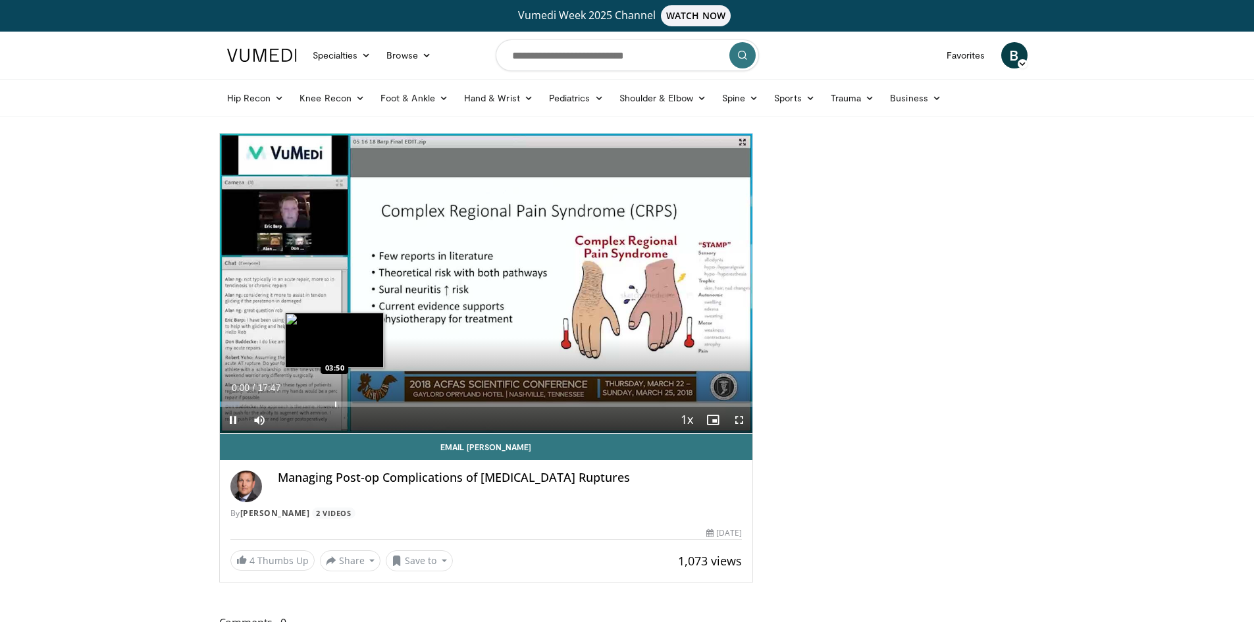
click at [335, 403] on div "Progress Bar" at bounding box center [335, 404] width 1 height 5
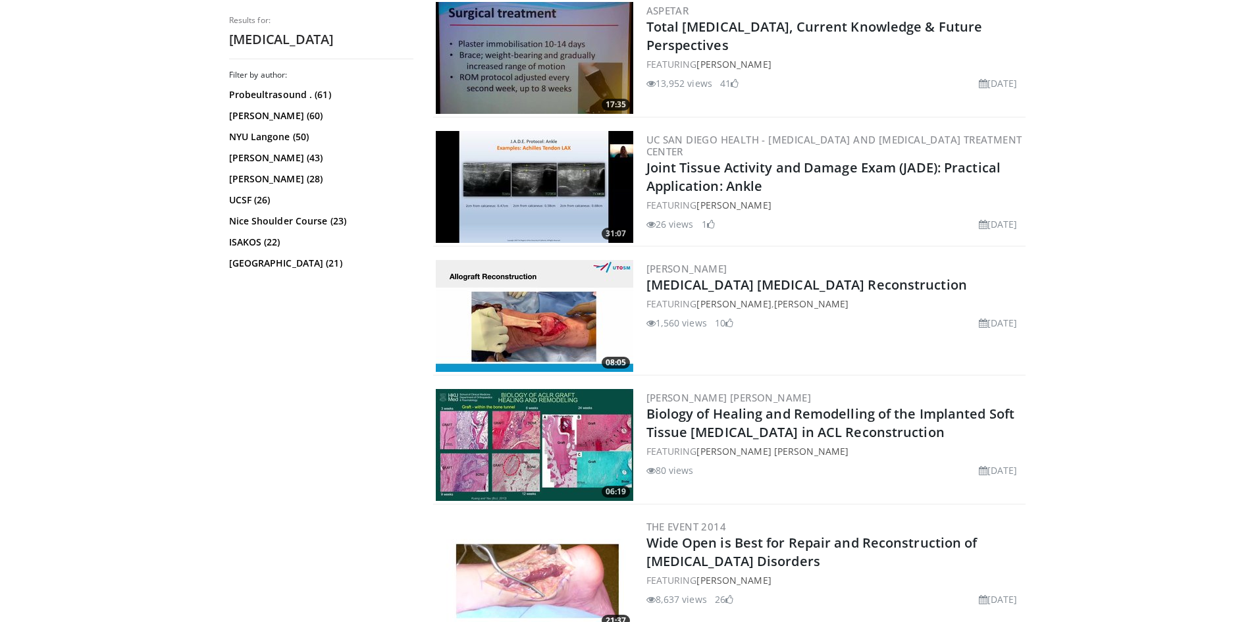
scroll to position [3076, 0]
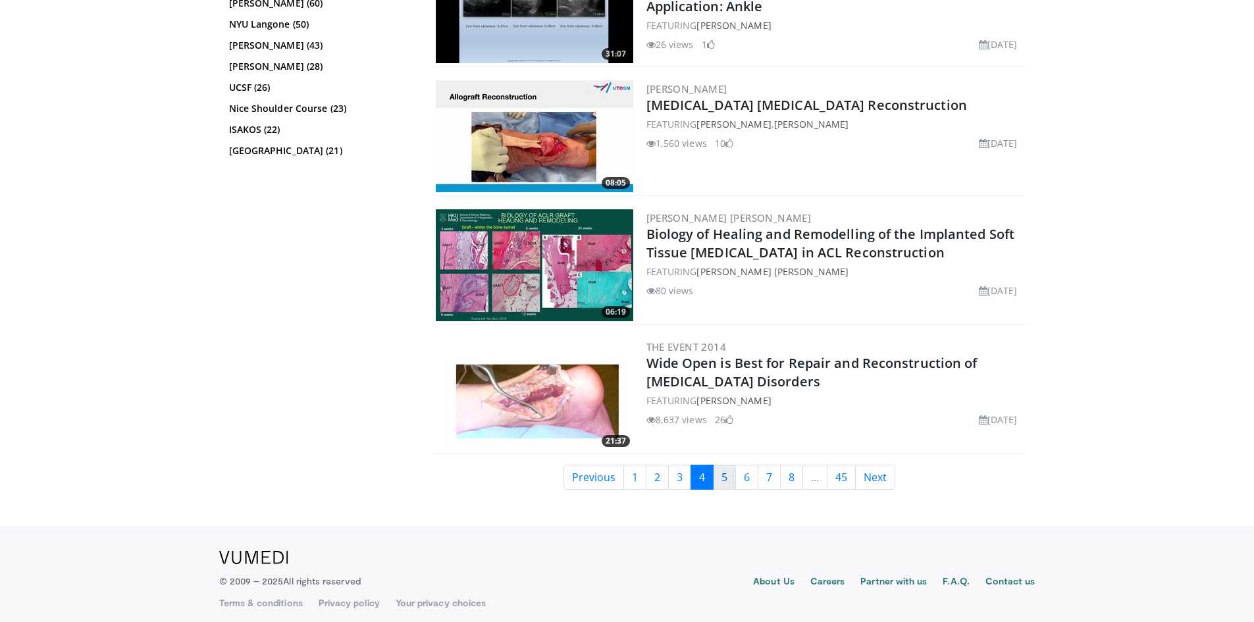
click at [720, 473] on link "5" at bounding box center [724, 477] width 23 height 25
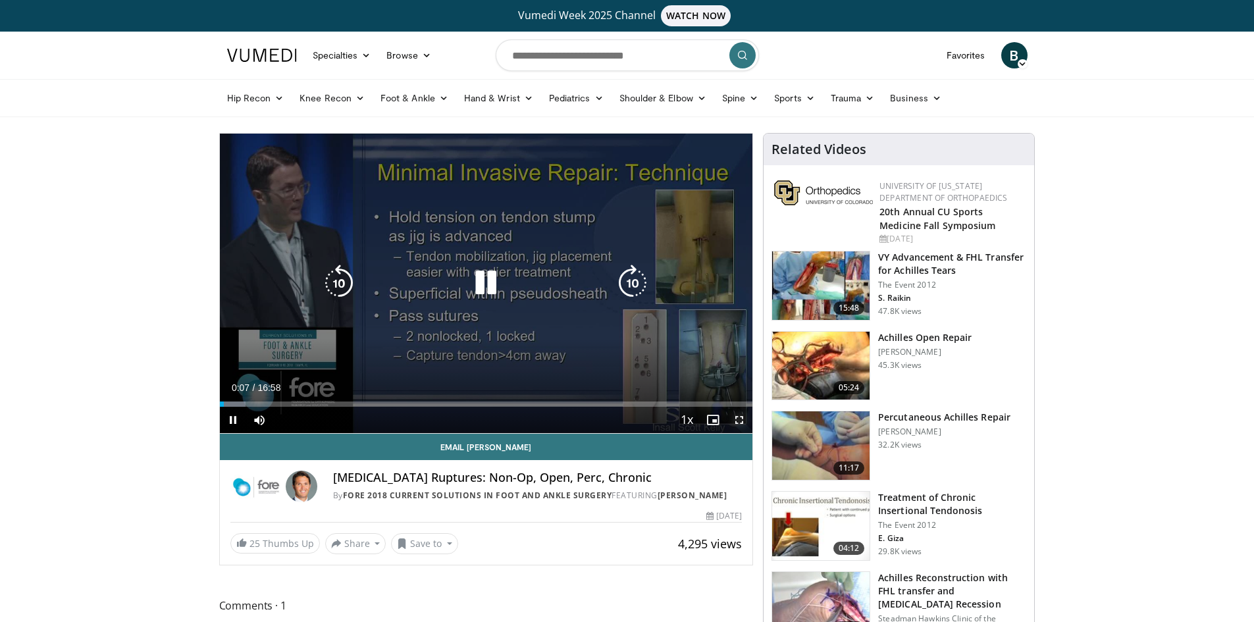
drag, startPoint x: 741, startPoint y: 419, endPoint x: 741, endPoint y: 476, distance: 57.3
click at [741, 419] on span "Video Player" at bounding box center [739, 420] width 26 height 26
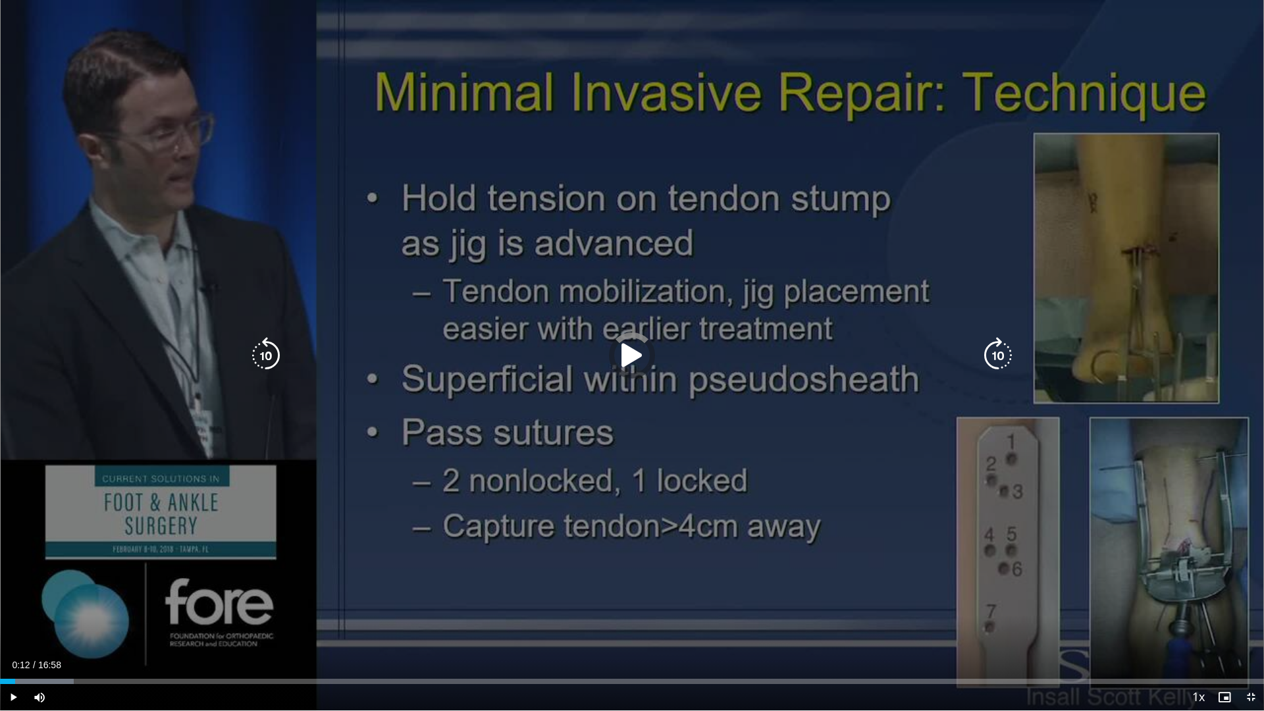
click at [9, 621] on div "Loaded : 5.84% 00:12 00:07" at bounding box center [632, 677] width 1264 height 13
click at [702, 317] on div "10 seconds Tap to unmute" at bounding box center [632, 355] width 1264 height 710
click at [627, 356] on icon "Video Player" at bounding box center [632, 355] width 37 height 37
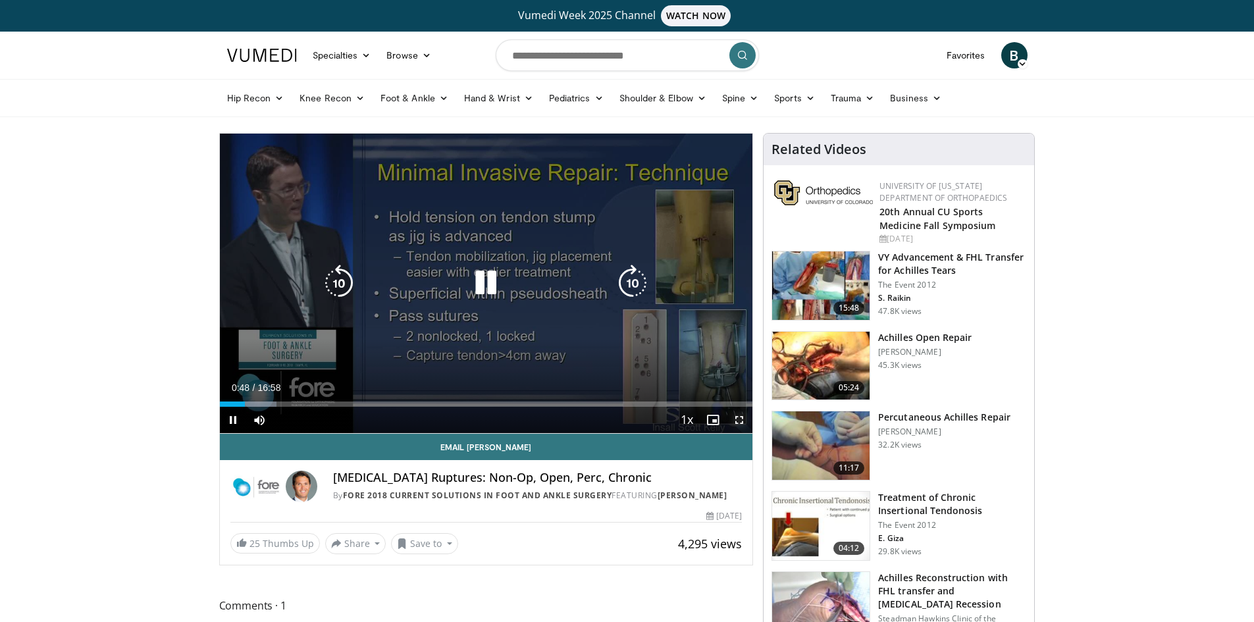
drag, startPoint x: 739, startPoint y: 422, endPoint x: 739, endPoint y: 479, distance: 57.3
click at [739, 422] on span "Video Player" at bounding box center [739, 420] width 26 height 26
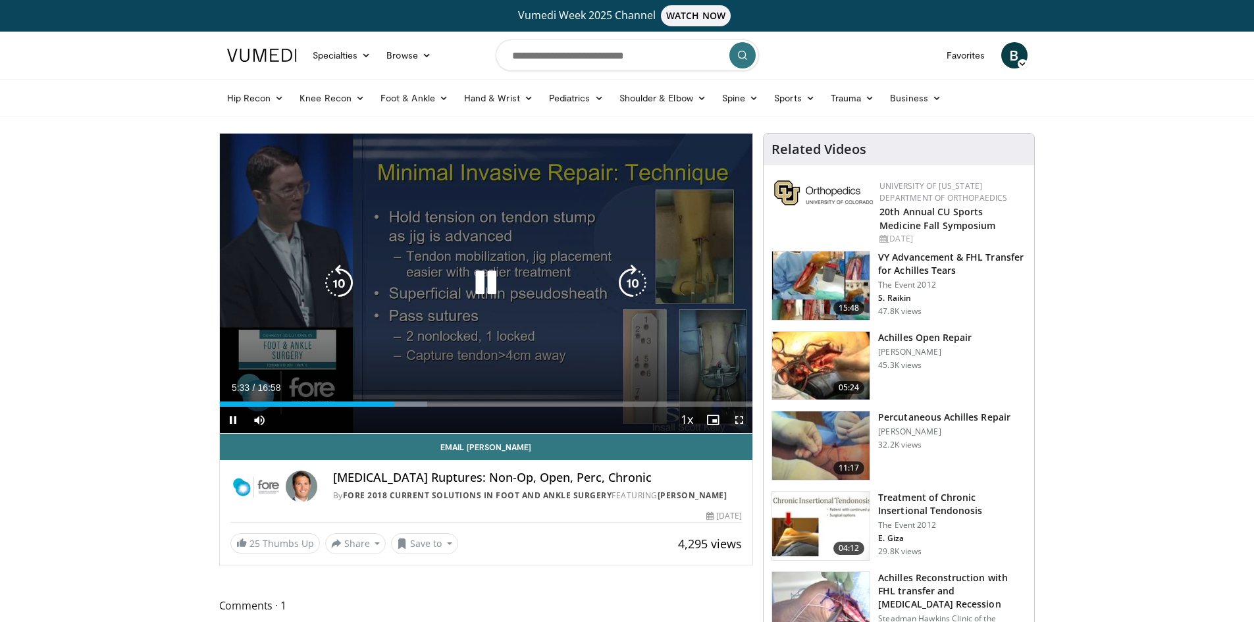
drag, startPoint x: 744, startPoint y: 423, endPoint x: 744, endPoint y: 481, distance: 57.3
click at [744, 423] on span "Video Player" at bounding box center [739, 420] width 26 height 26
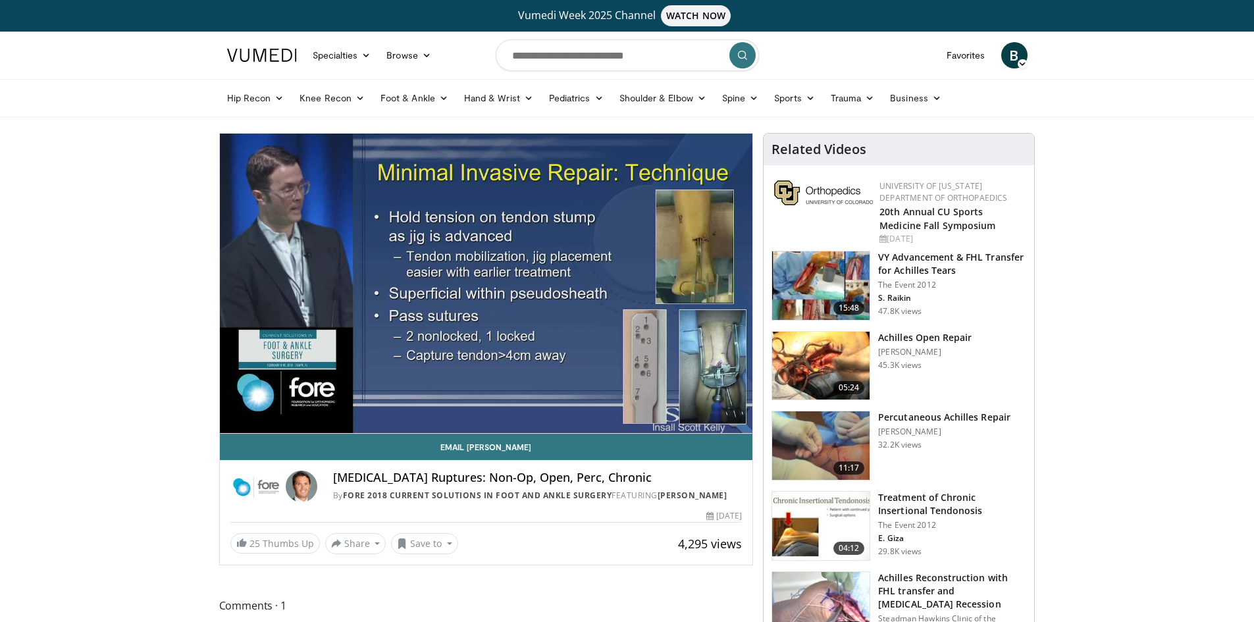
drag, startPoint x: 262, startPoint y: 4, endPoint x: 42, endPoint y: 242, distance: 323.8
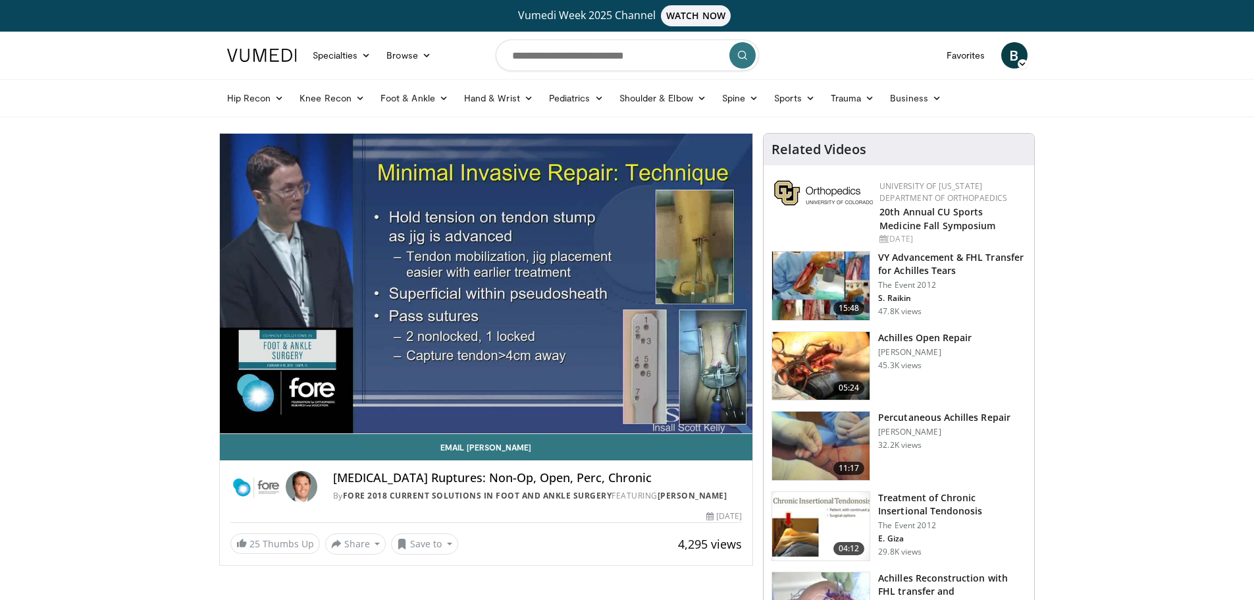
drag, startPoint x: 1170, startPoint y: 1, endPoint x: 1219, endPoint y: 140, distance: 148.0
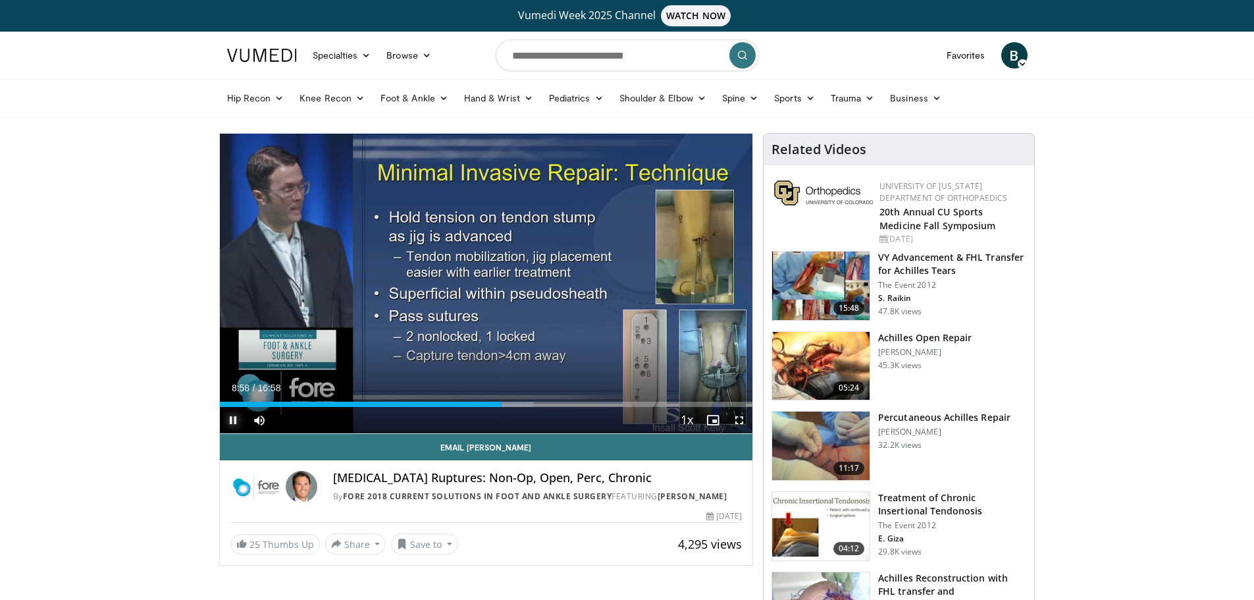
click at [228, 423] on span "Video Player" at bounding box center [233, 420] width 26 height 26
click at [229, 421] on span "Video Player" at bounding box center [233, 420] width 26 height 26
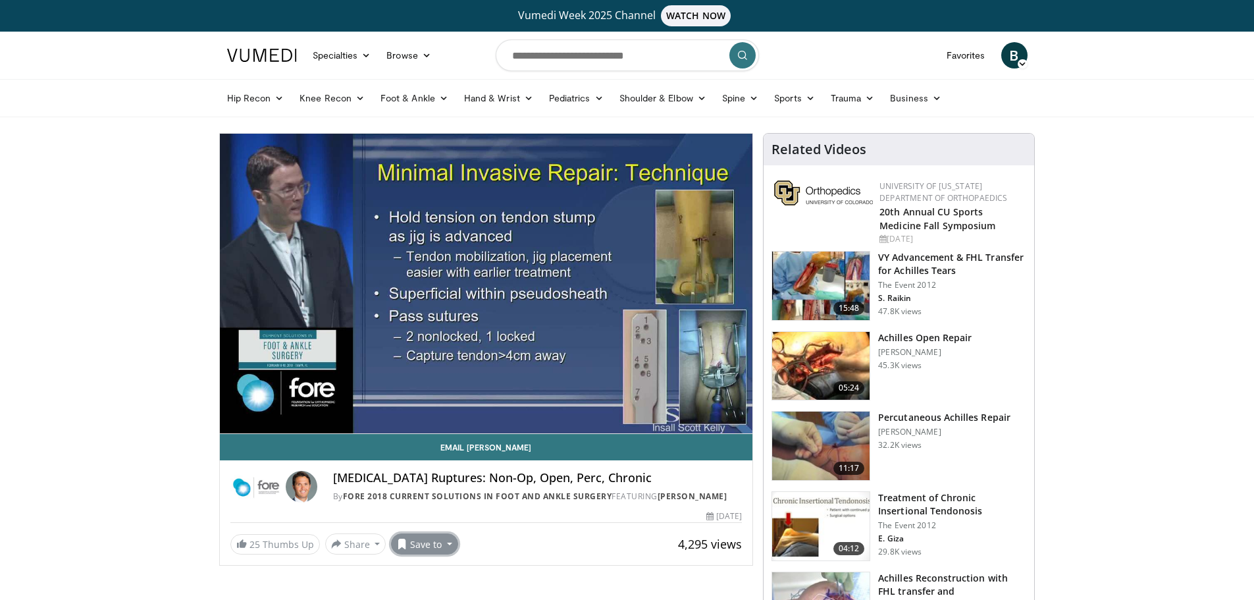
click at [442, 546] on button "Save to" at bounding box center [424, 543] width 67 height 21
click at [438, 490] on span "Add to Favorites" at bounding box center [447, 484] width 81 height 14
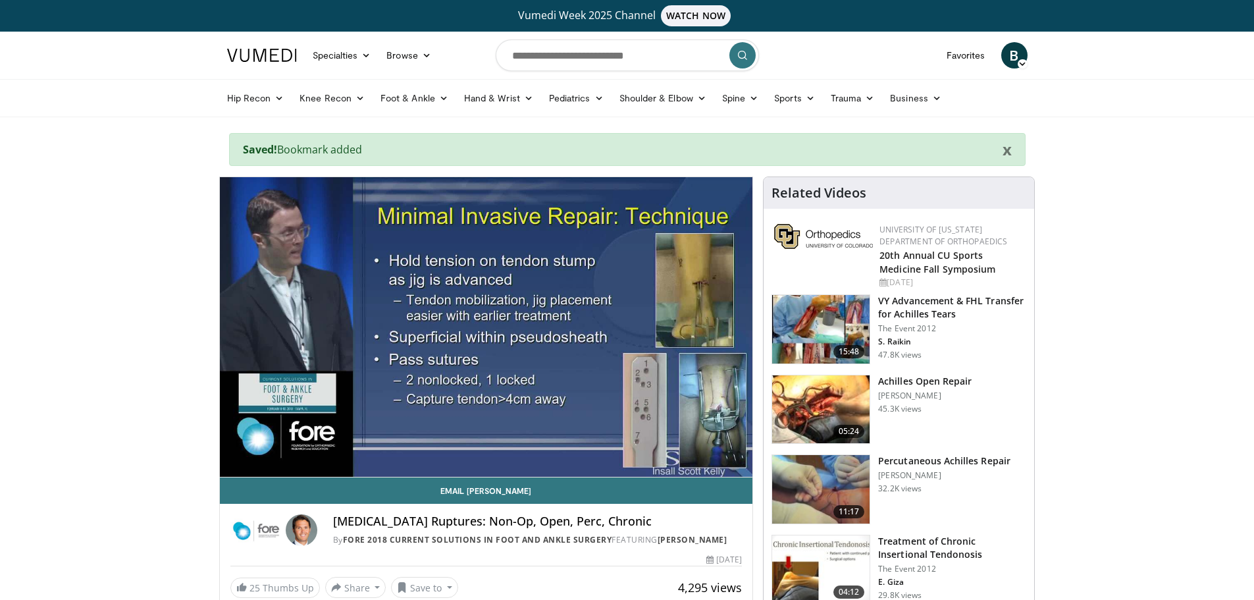
scroll to position [66, 0]
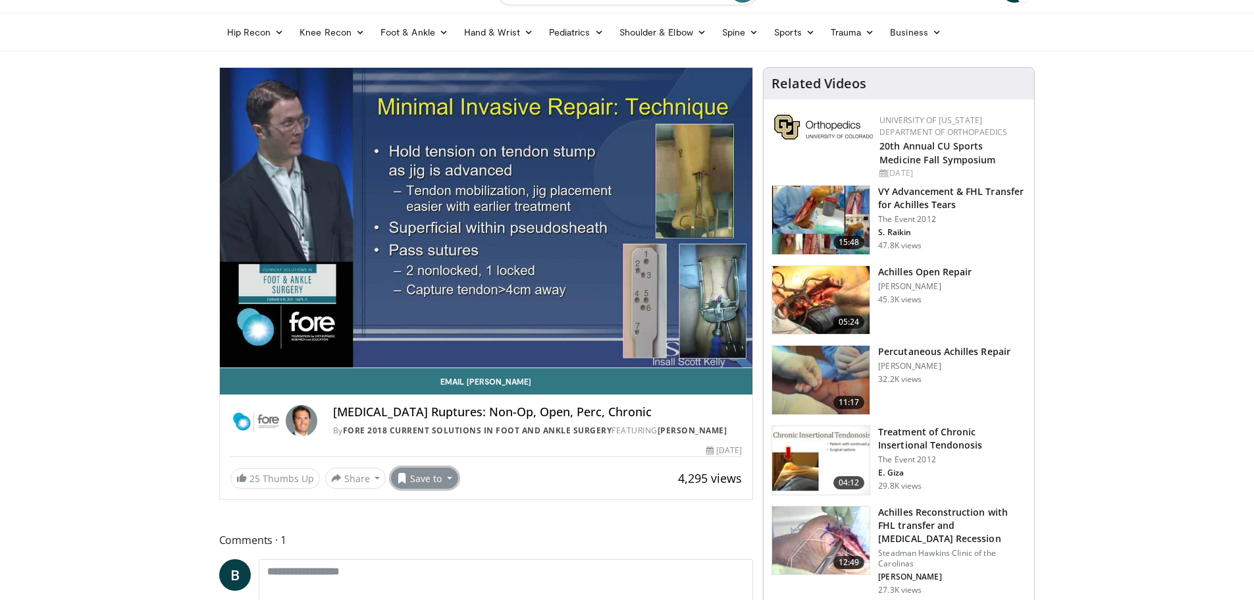
click at [446, 477] on button "Save to" at bounding box center [424, 477] width 67 height 21
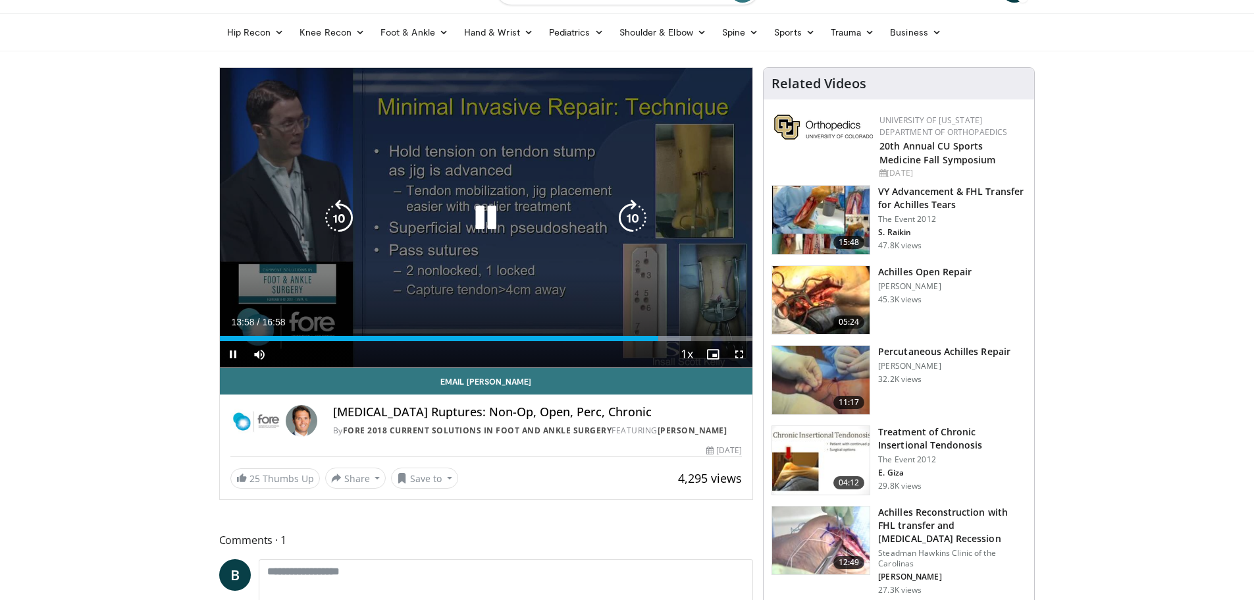
click at [494, 219] on icon "Video Player" at bounding box center [485, 217] width 37 height 37
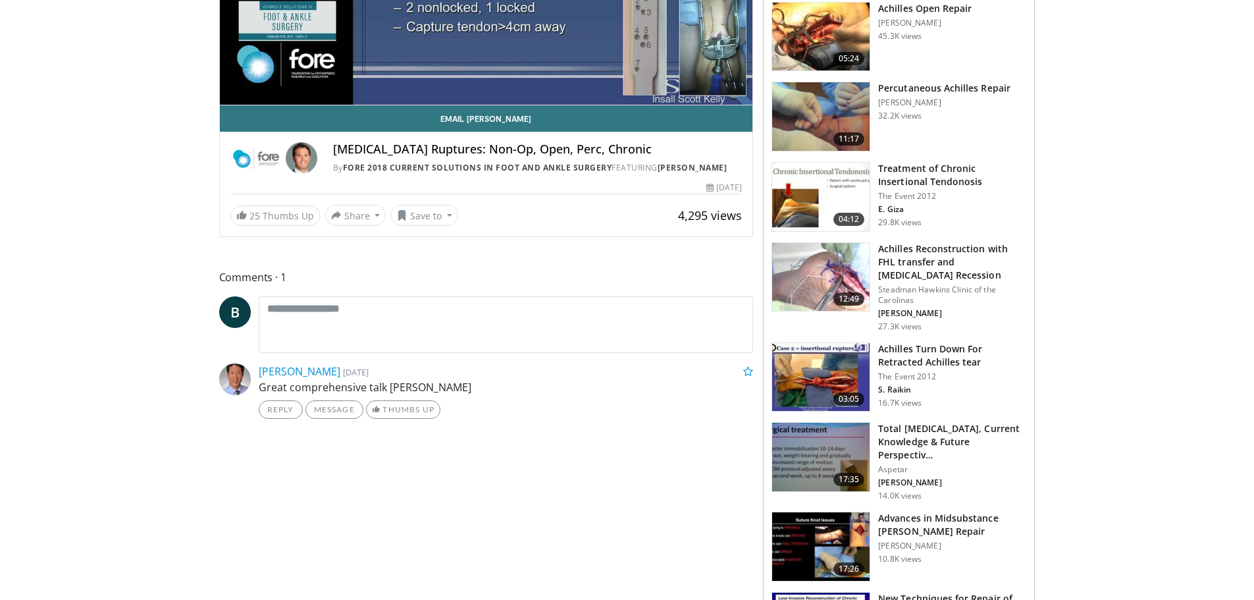
scroll to position [0, 0]
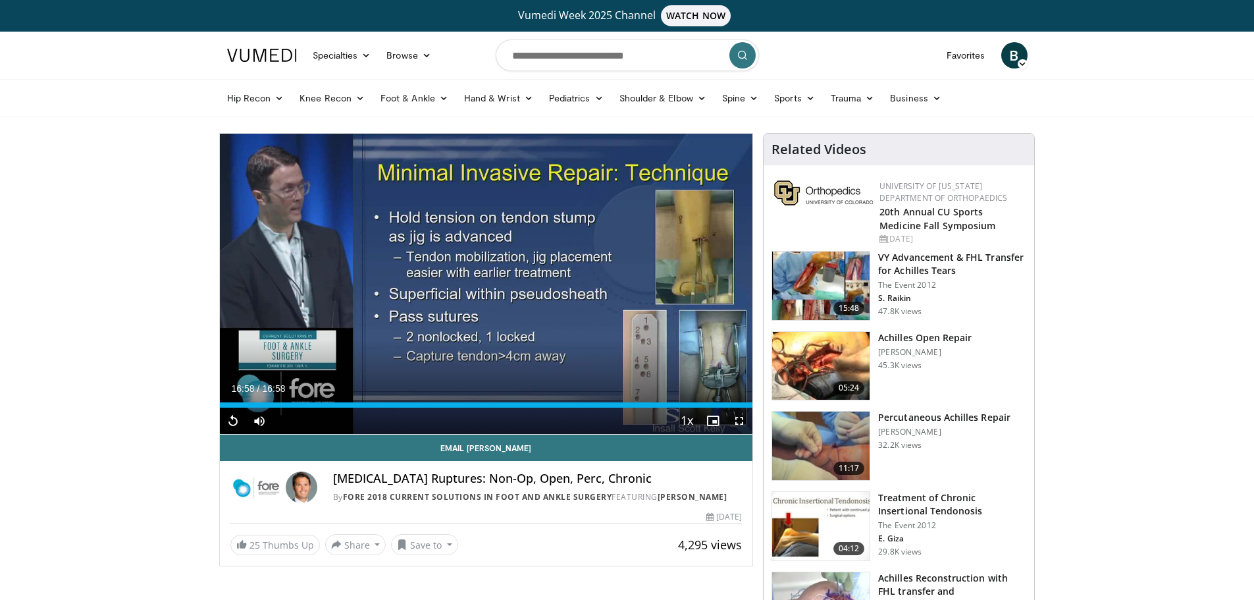
click at [937, 335] on h3 "Achilles Open Repair" at bounding box center [924, 337] width 93 height 13
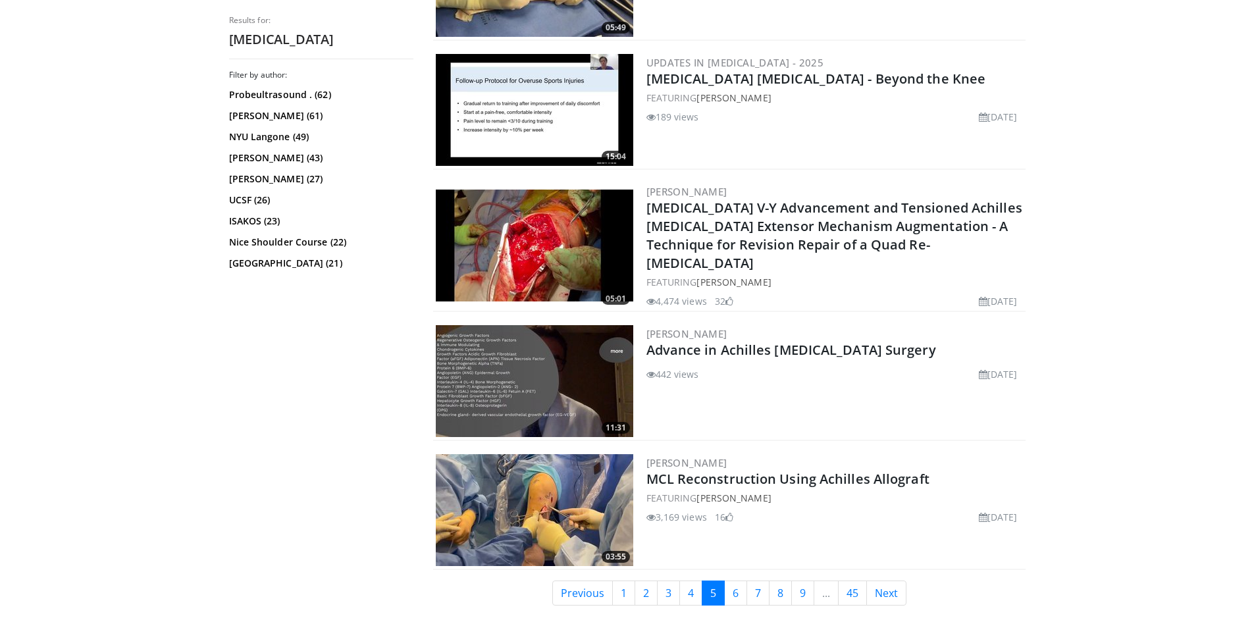
scroll to position [3205, 0]
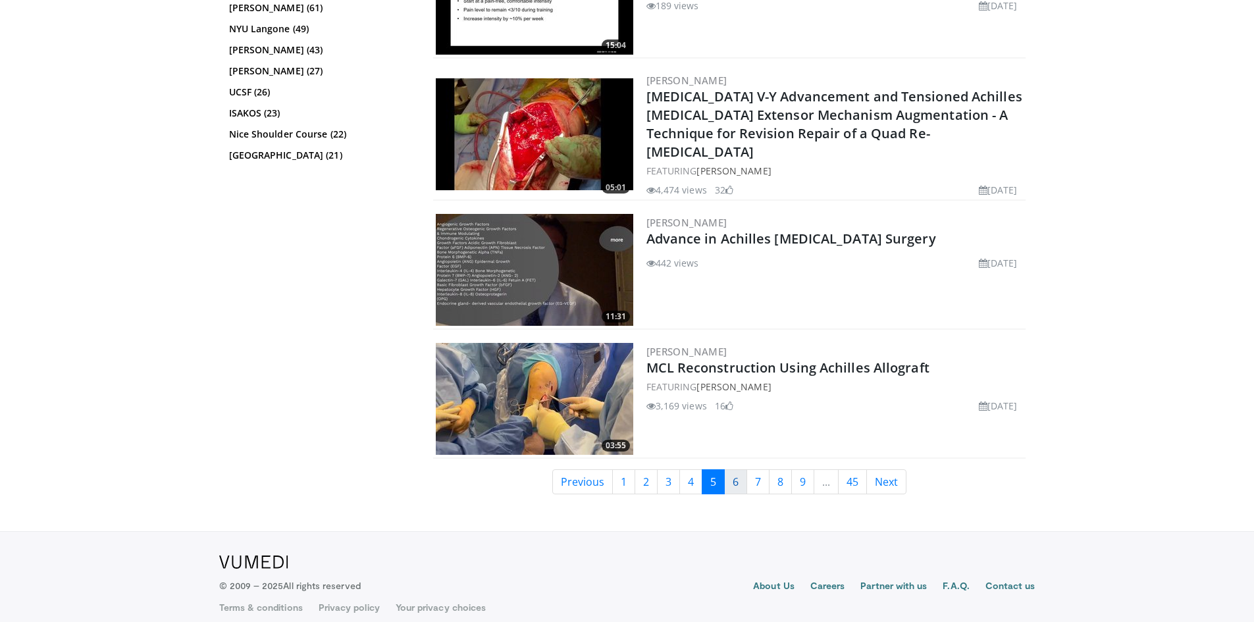
click at [739, 469] on link "6" at bounding box center [735, 481] width 23 height 25
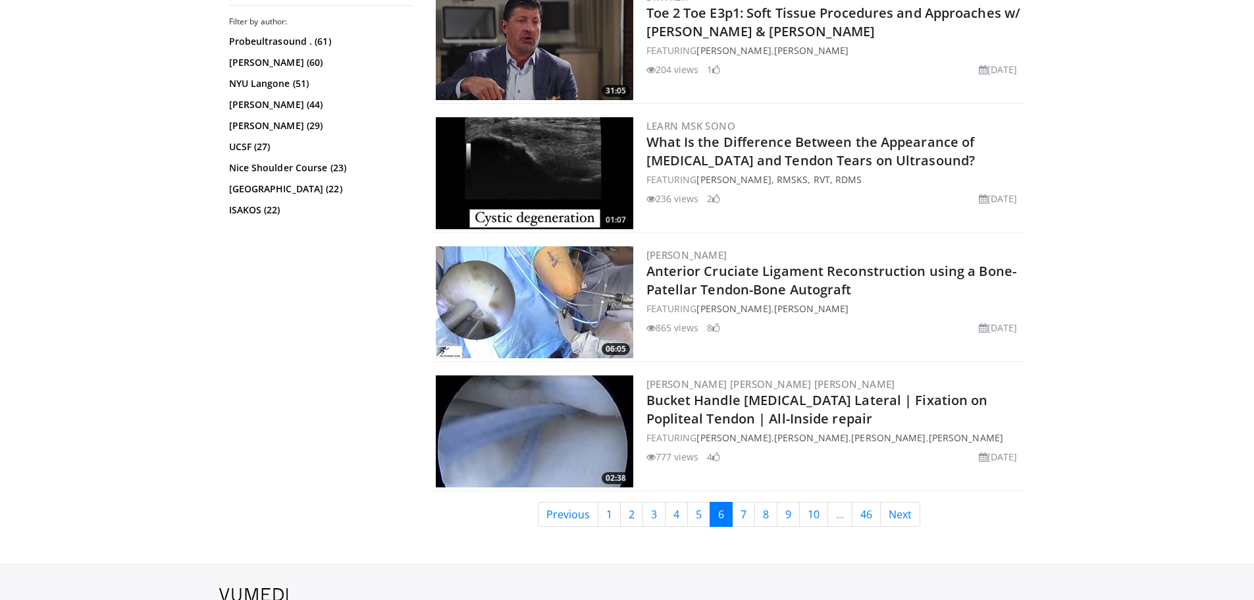
scroll to position [3228, 0]
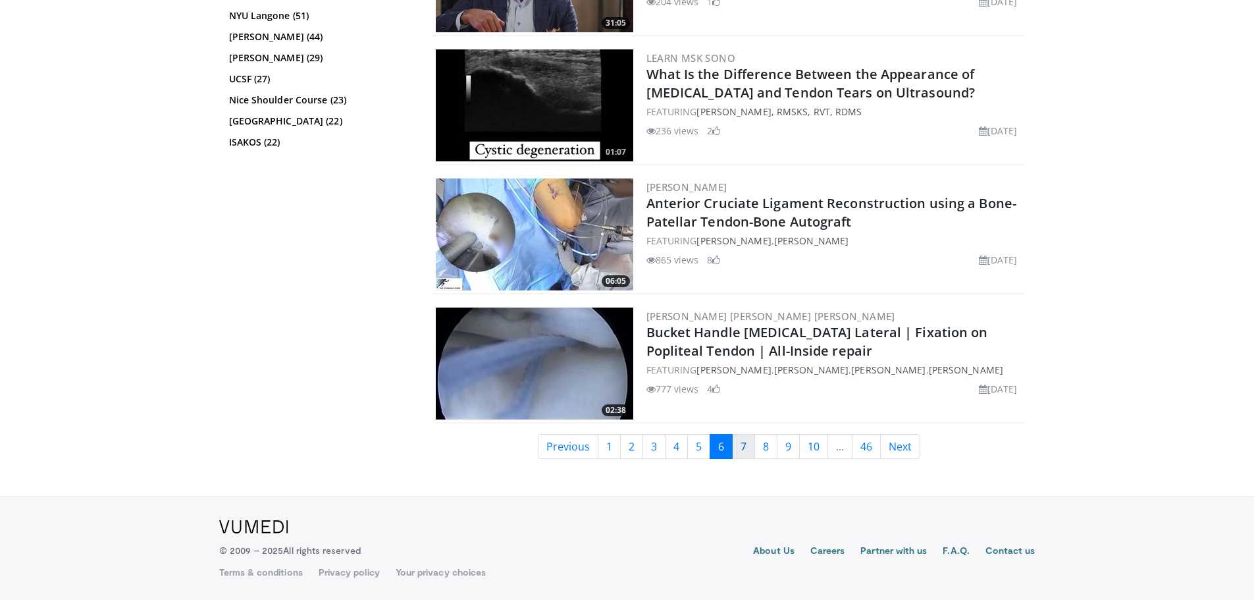
click at [742, 446] on link "7" at bounding box center [743, 446] width 23 height 25
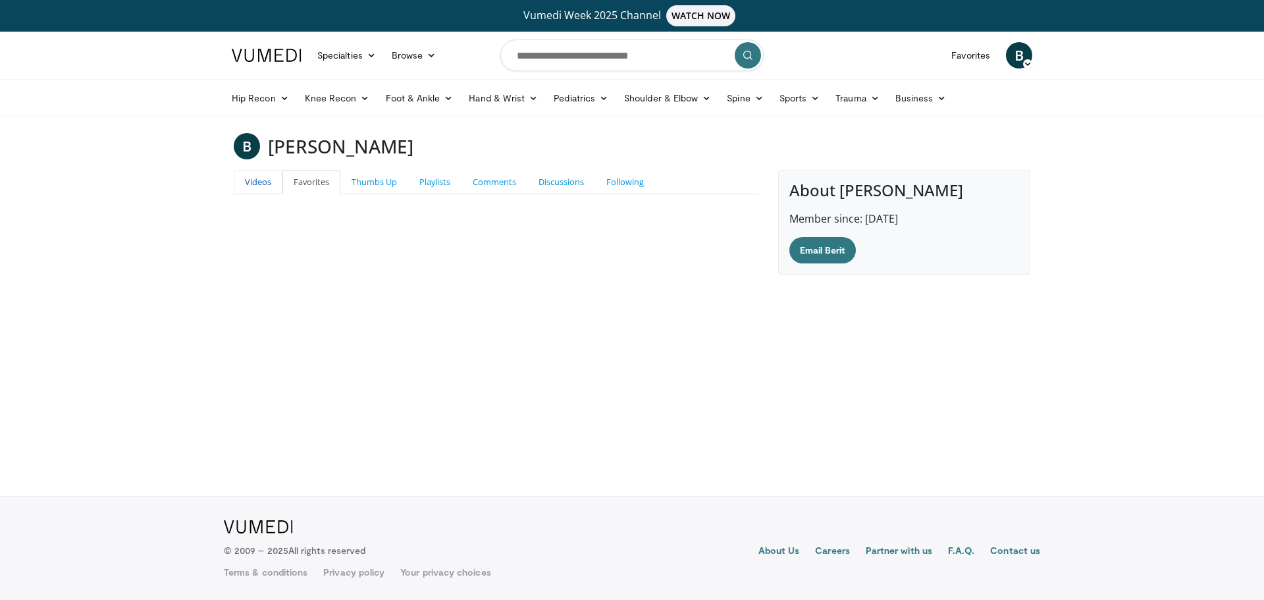
click at [259, 189] on link "Videos" at bounding box center [258, 182] width 49 height 24
click at [308, 182] on link "Favorites" at bounding box center [311, 182] width 58 height 24
click at [434, 183] on link "Playlists" at bounding box center [434, 182] width 53 height 24
click at [552, 182] on link "Discussions" at bounding box center [561, 182] width 68 height 24
click at [637, 182] on link "Following" at bounding box center [625, 182] width 60 height 24
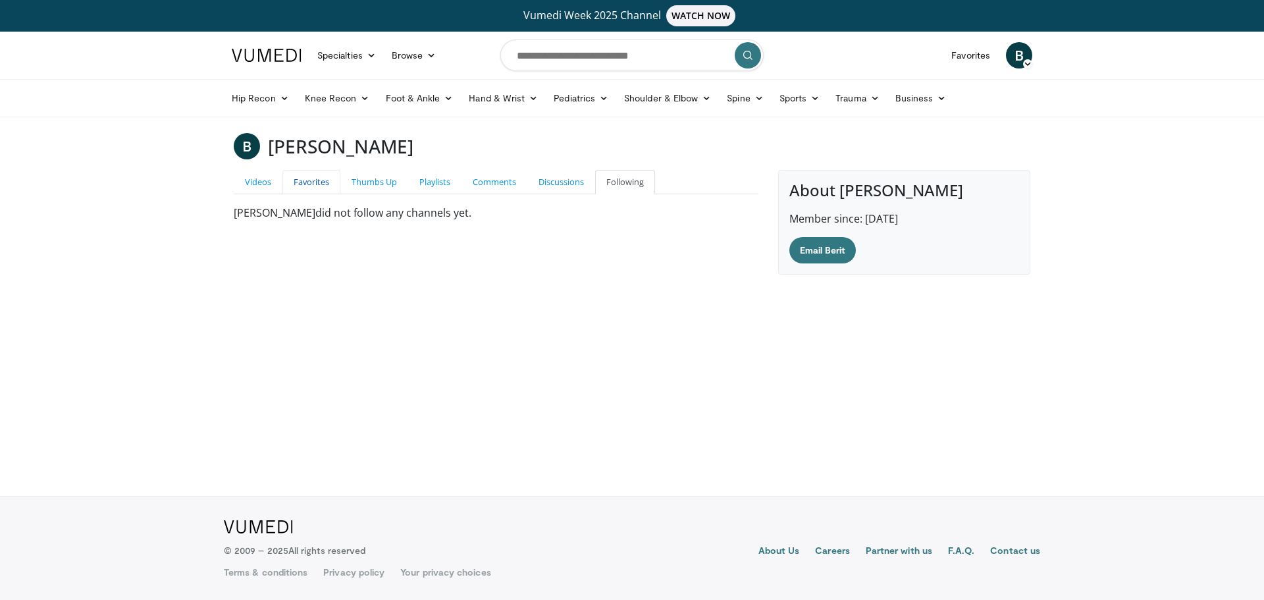
click at [330, 182] on link "Favorites" at bounding box center [311, 182] width 58 height 24
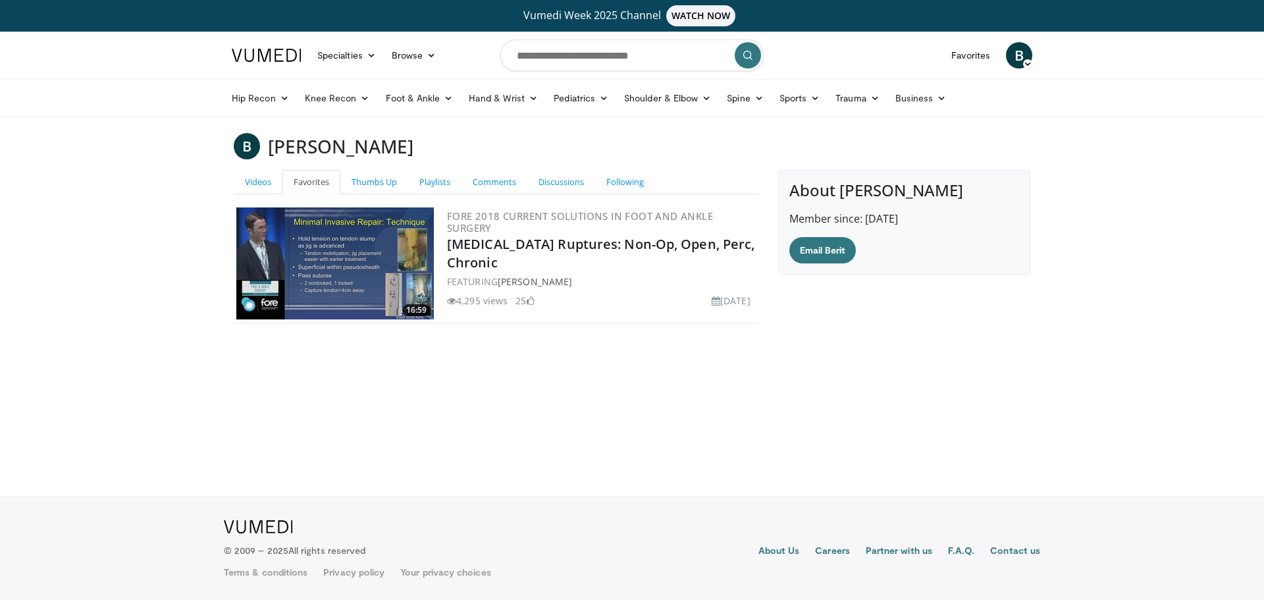
drag, startPoint x: 698, startPoint y: 242, endPoint x: 606, endPoint y: 401, distance: 183.7
click at [606, 401] on body "Vumedi Week 2025 Channel WATCH NOW Specialties Adult & Family Medicine Allergy,…" at bounding box center [632, 300] width 1264 height 600
click at [267, 186] on link "Videos" at bounding box center [258, 182] width 49 height 24
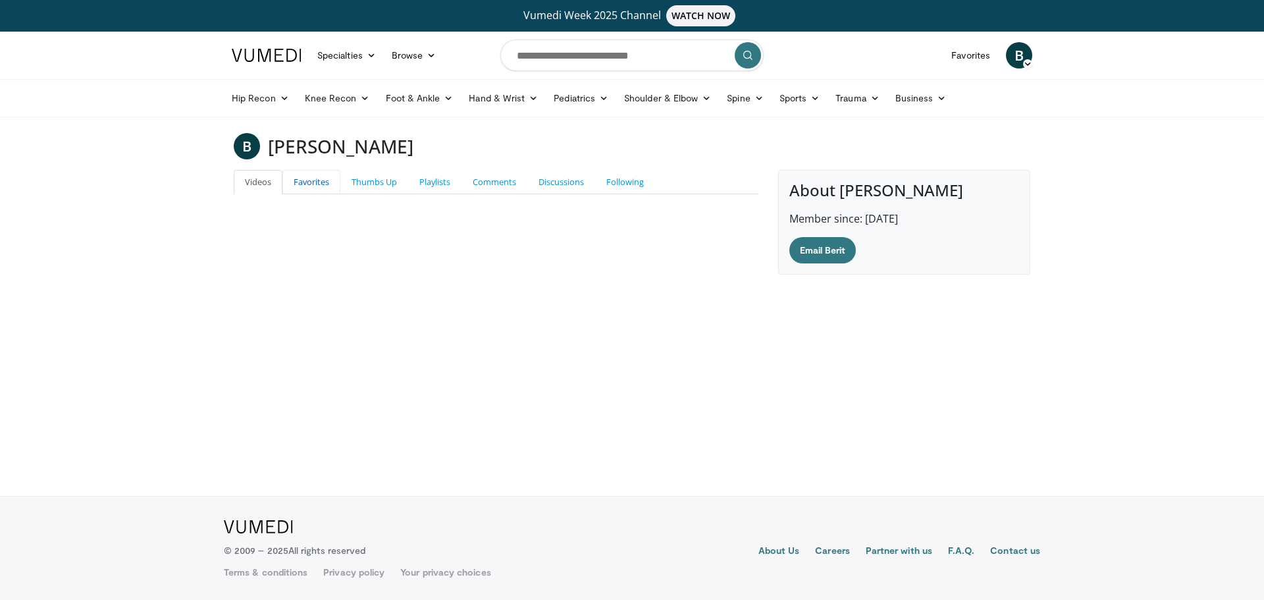
click at [308, 182] on link "Favorites" at bounding box center [311, 182] width 58 height 24
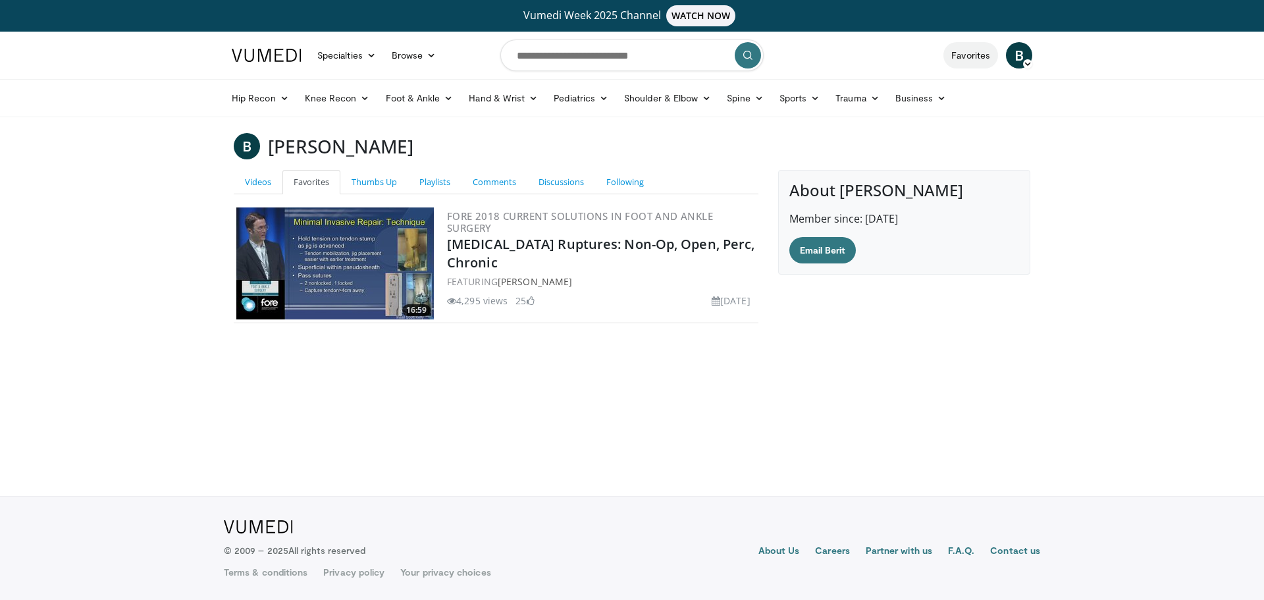
click at [970, 53] on link "Favorites" at bounding box center [970, 55] width 55 height 26
click at [313, 180] on link "Favorites" at bounding box center [311, 182] width 58 height 24
click at [429, 187] on link "Playlists" at bounding box center [434, 182] width 53 height 24
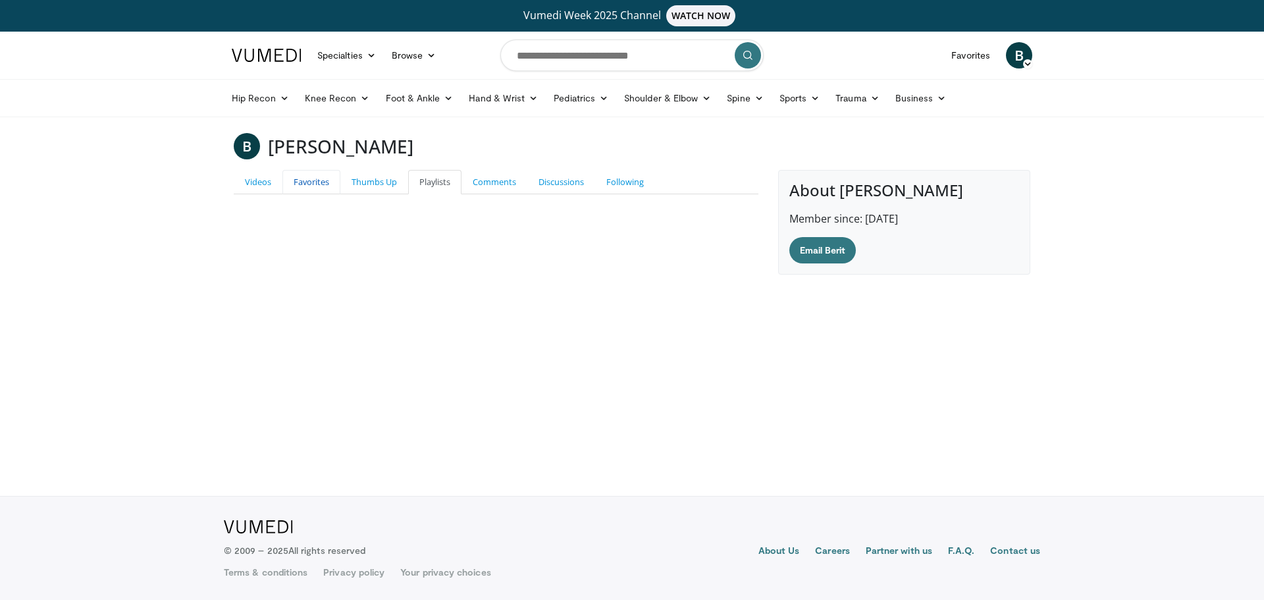
click at [325, 185] on link "Favorites" at bounding box center [311, 182] width 58 height 24
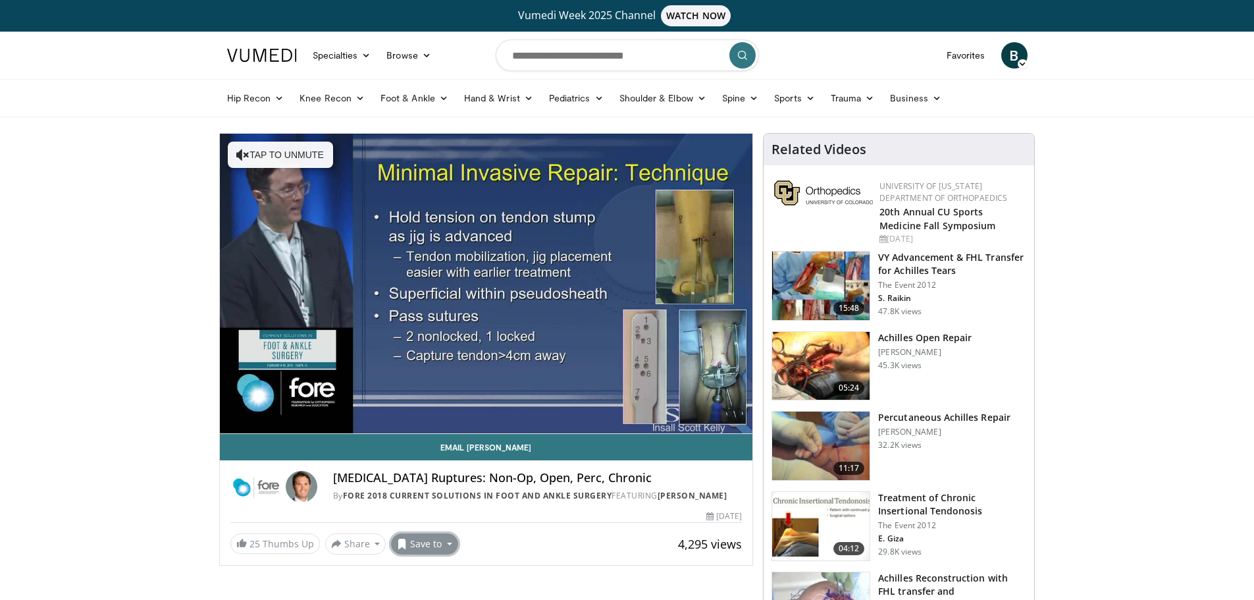
click at [444, 548] on button "Save to" at bounding box center [424, 543] width 67 height 21
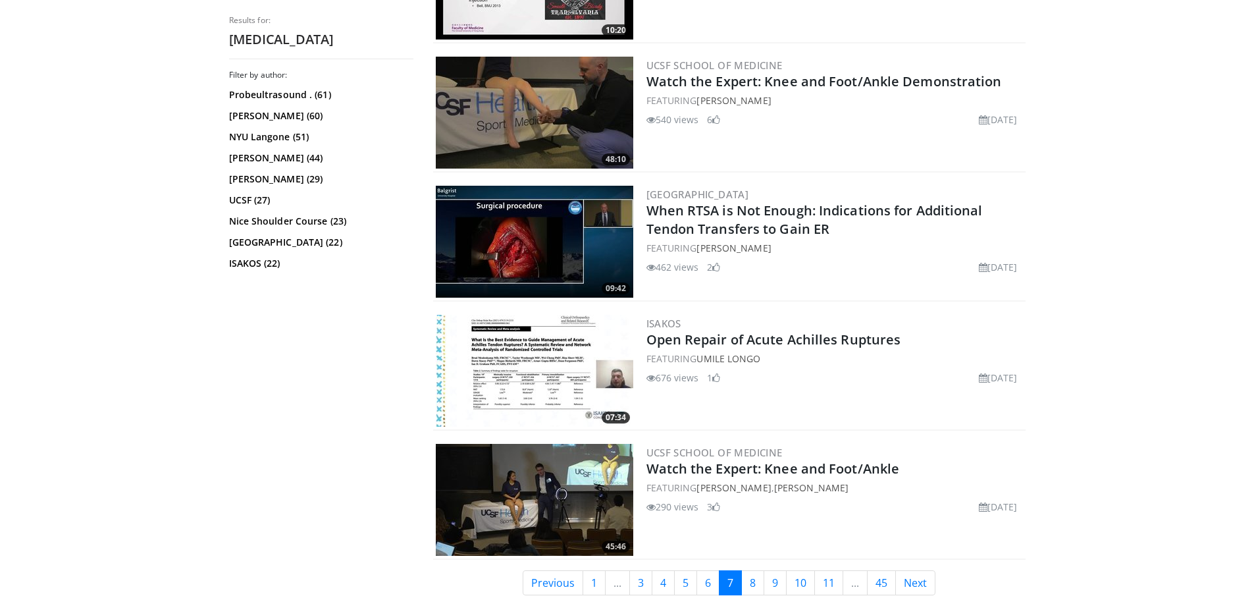
scroll to position [3028, 0]
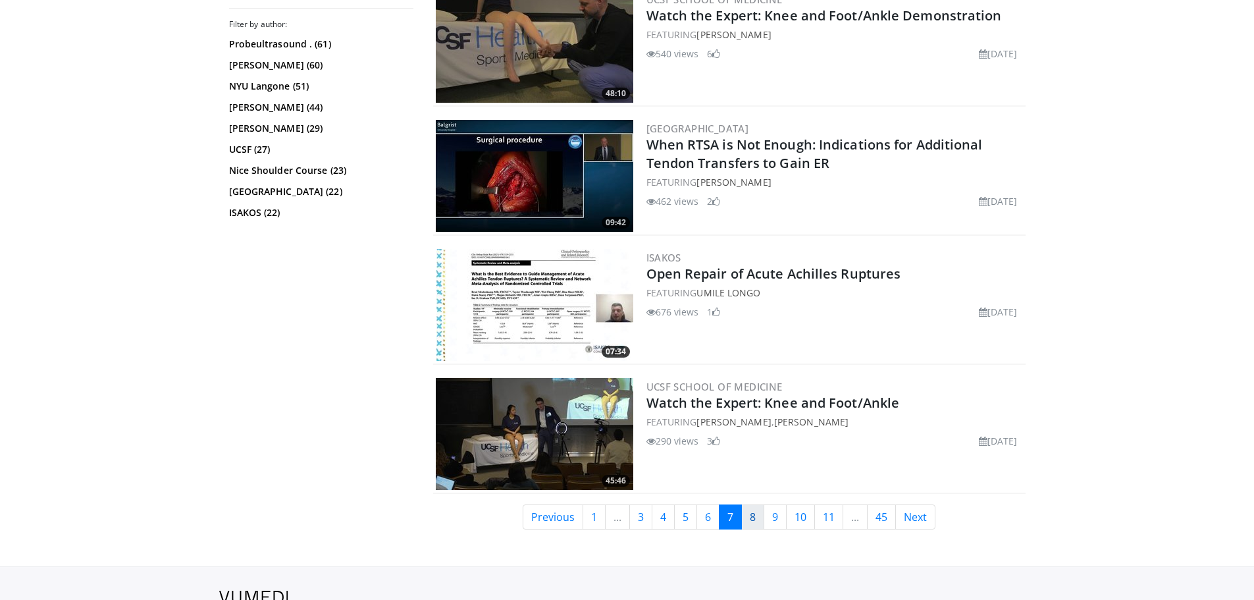
click at [752, 523] on link "8" at bounding box center [752, 516] width 23 height 25
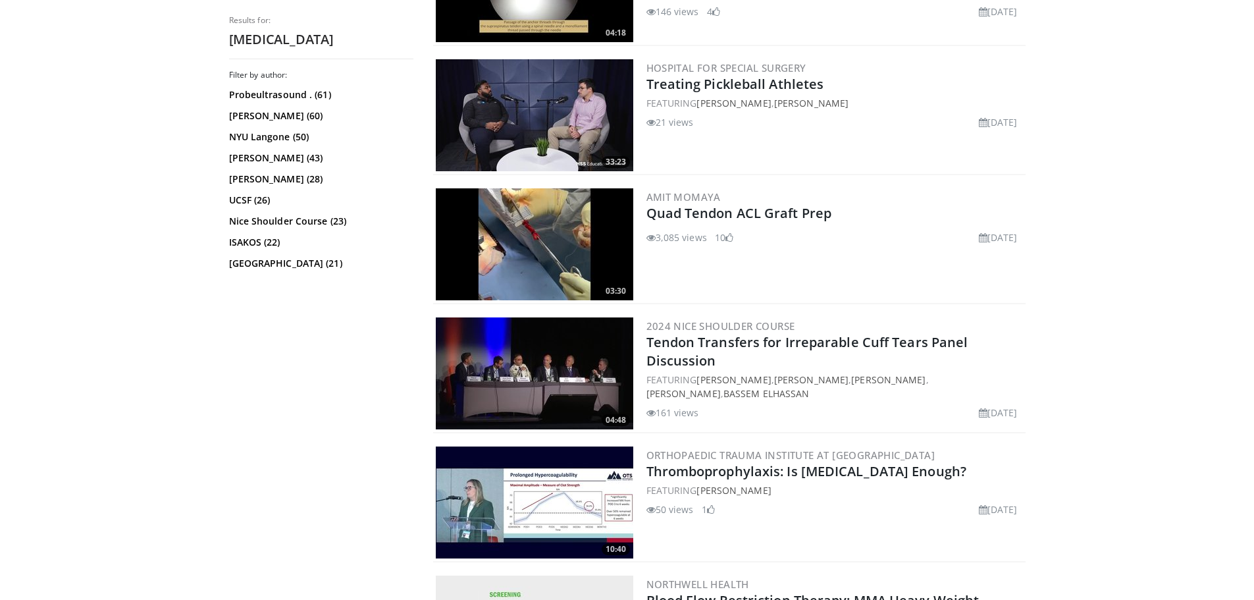
scroll to position [3160, 0]
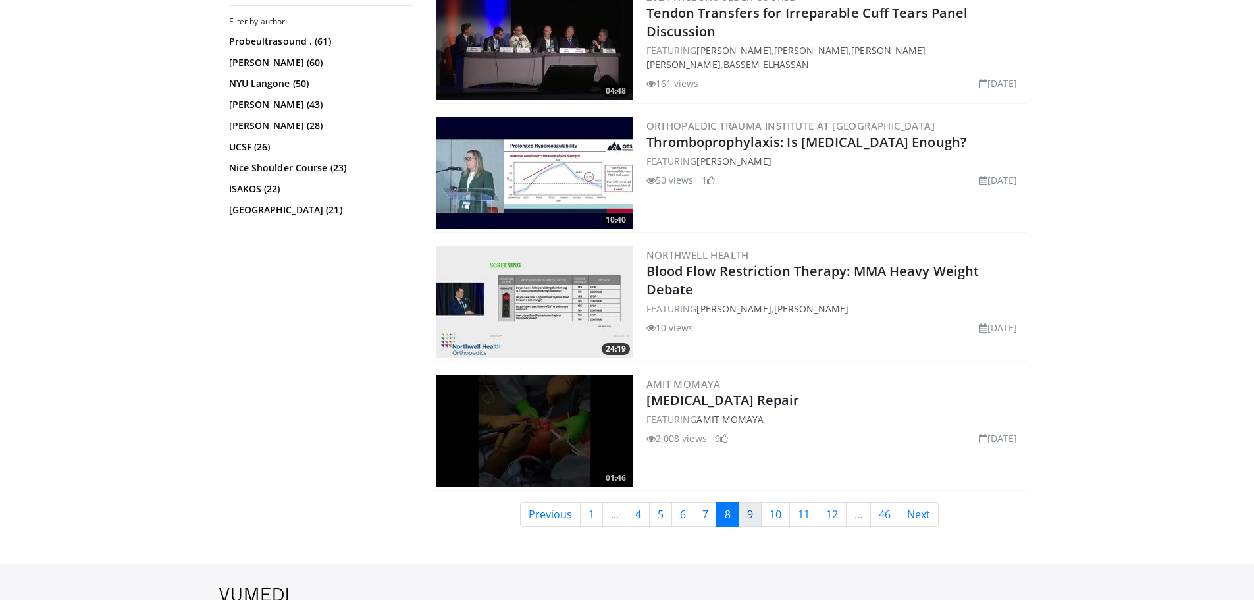
drag, startPoint x: 752, startPoint y: 519, endPoint x: 750, endPoint y: 513, distance: 6.9
click at [752, 519] on link "9" at bounding box center [750, 514] width 23 height 25
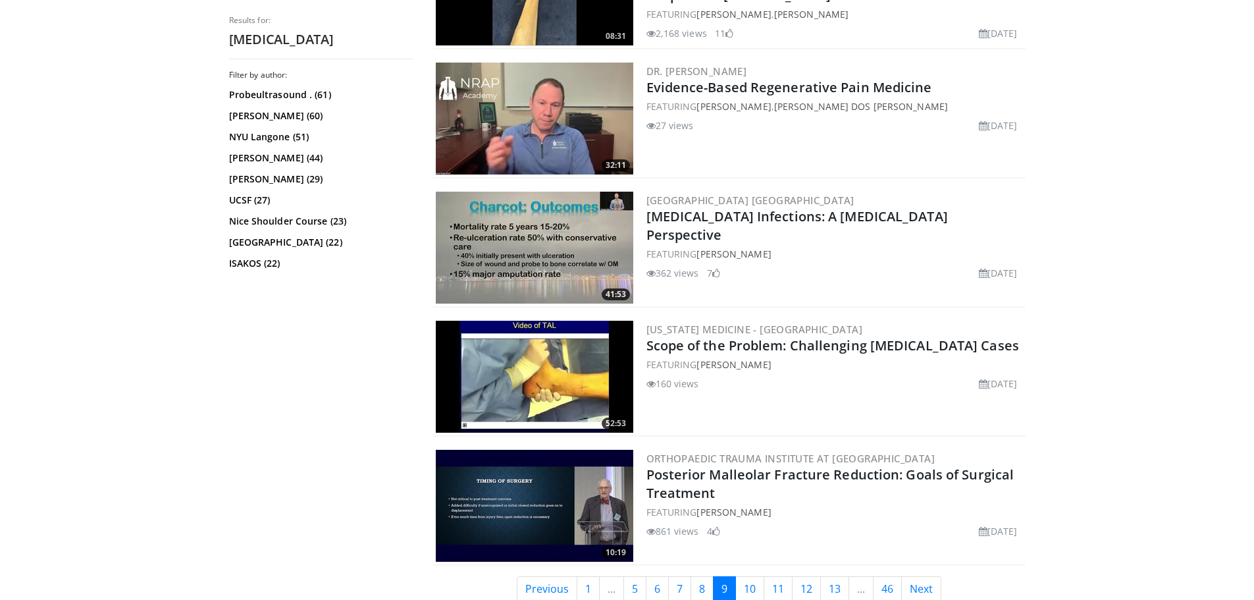
scroll to position [3160, 0]
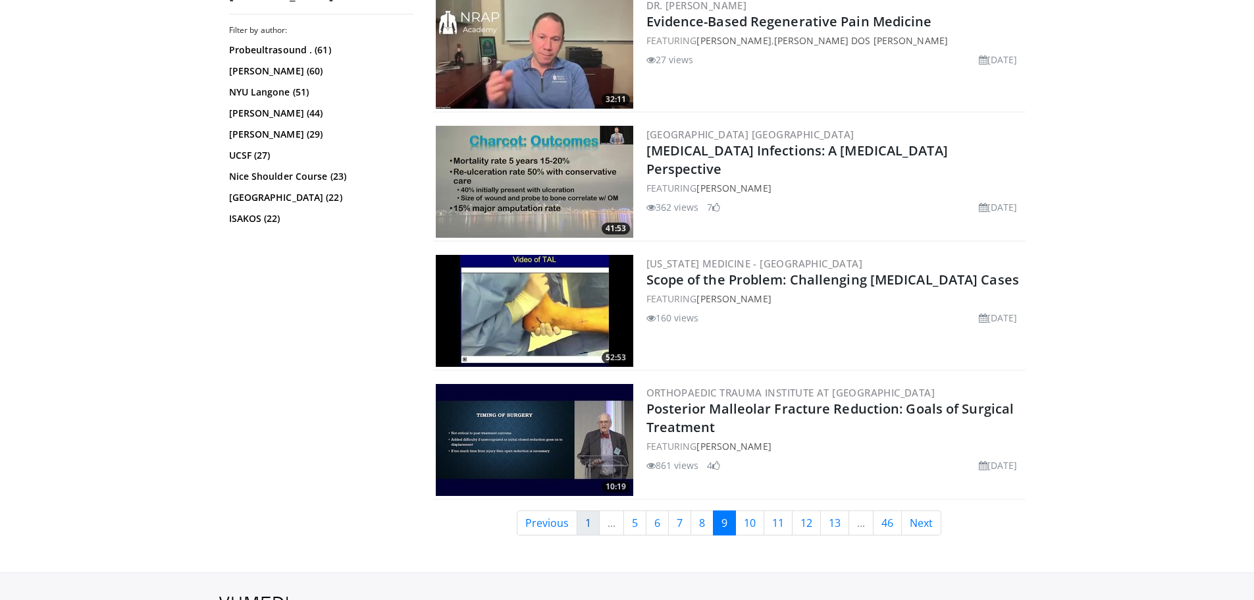
click at [589, 521] on link "1" at bounding box center [588, 522] width 23 height 25
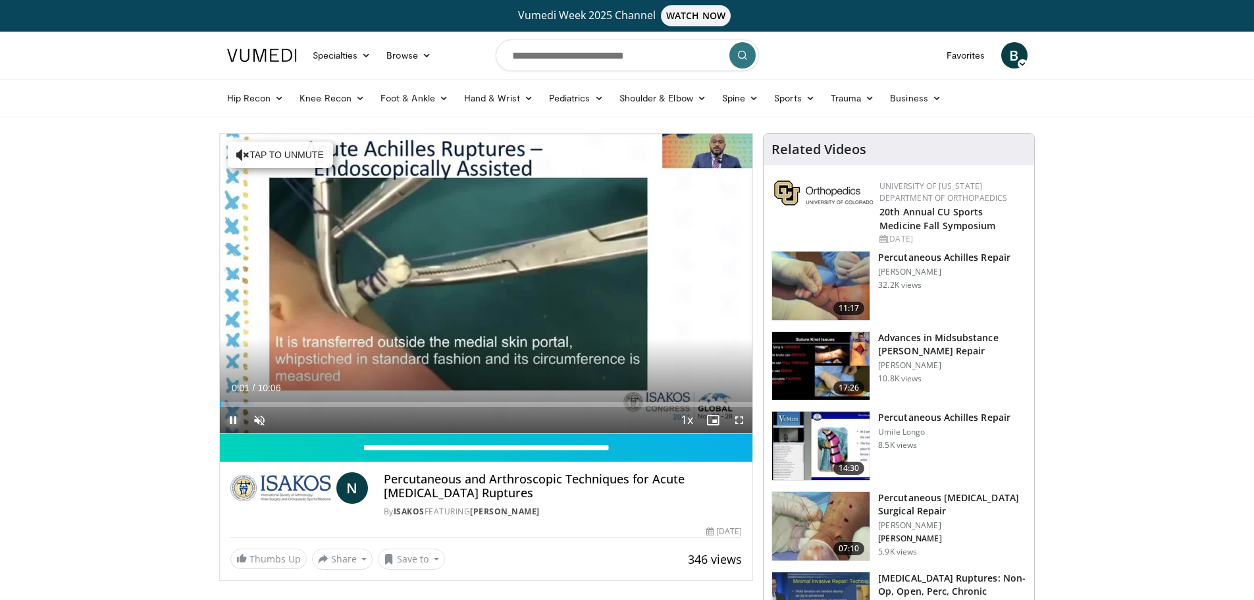
click at [232, 417] on span "Video Player" at bounding box center [233, 420] width 26 height 26
click at [438, 558] on button "Save to" at bounding box center [411, 559] width 67 height 21
click at [438, 500] on span "Add to Favorites" at bounding box center [434, 499] width 81 height 14
click at [965, 51] on link "Favorites" at bounding box center [966, 55] width 55 height 26
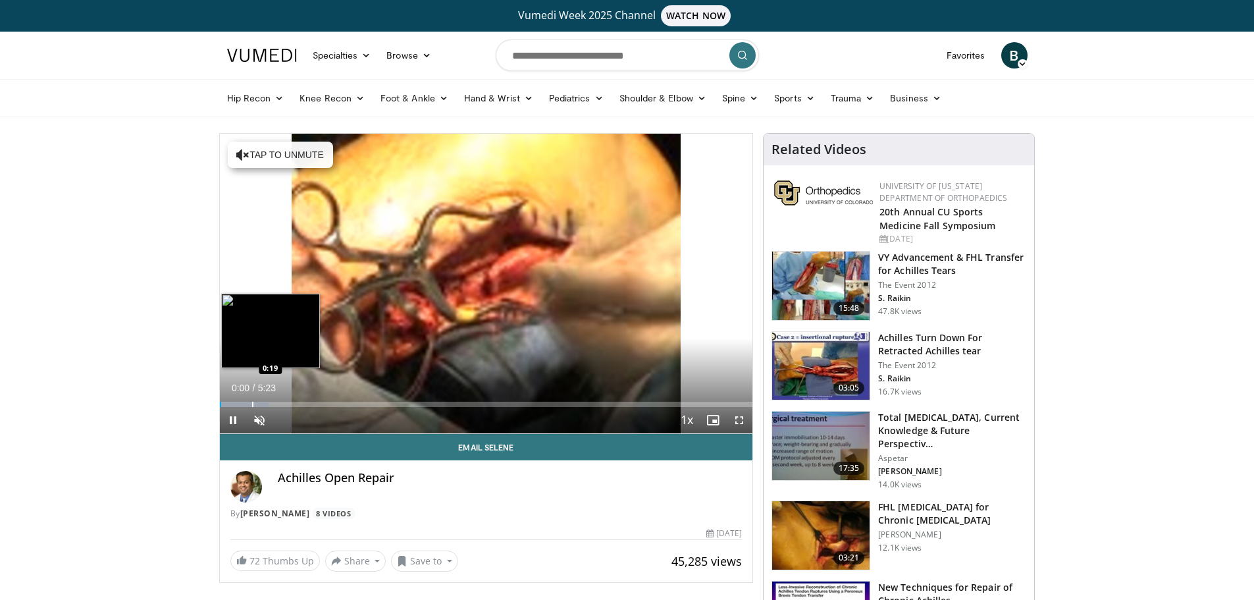
click at [252, 404] on div "Progress Bar" at bounding box center [252, 404] width 1 height 5
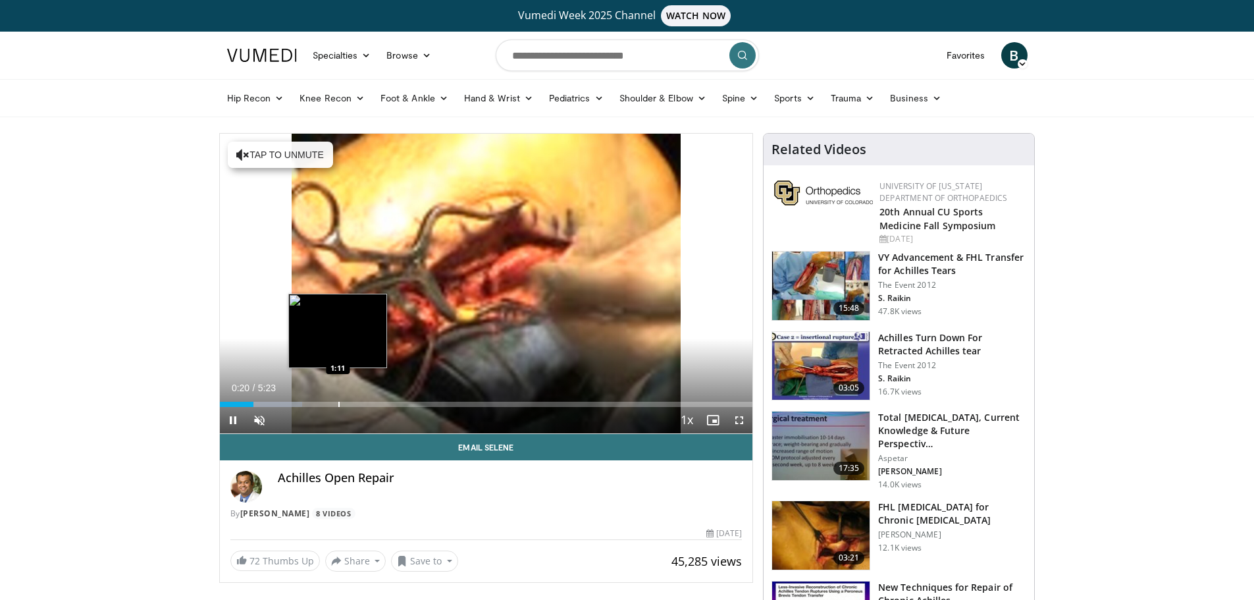
click at [338, 404] on div "Progress Bar" at bounding box center [338, 404] width 1 height 5
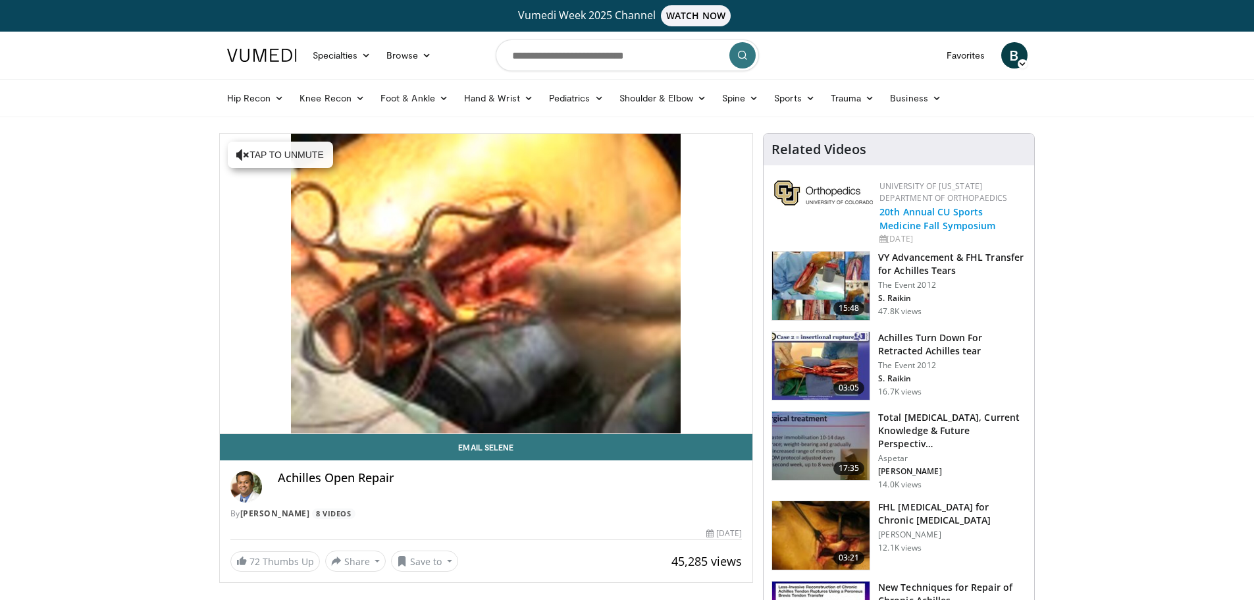
click at [893, 217] on link "20th Annual CU Sports Medicine Fall Symposium" at bounding box center [937, 218] width 116 height 26
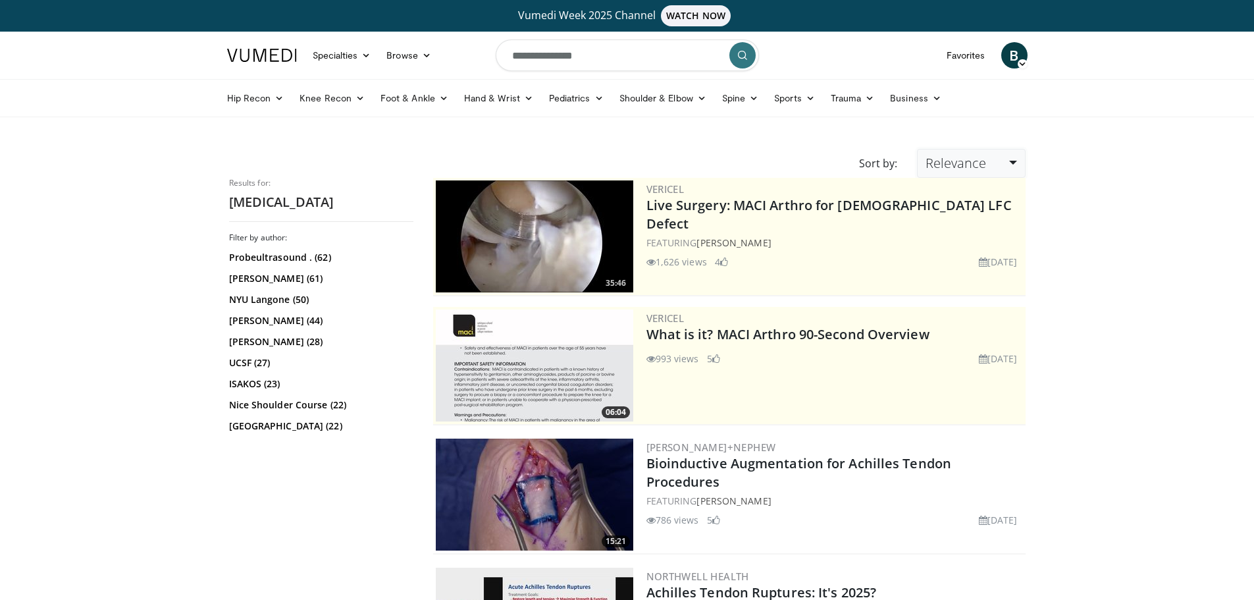
click at [979, 167] on span "Relevance" at bounding box center [956, 163] width 61 height 18
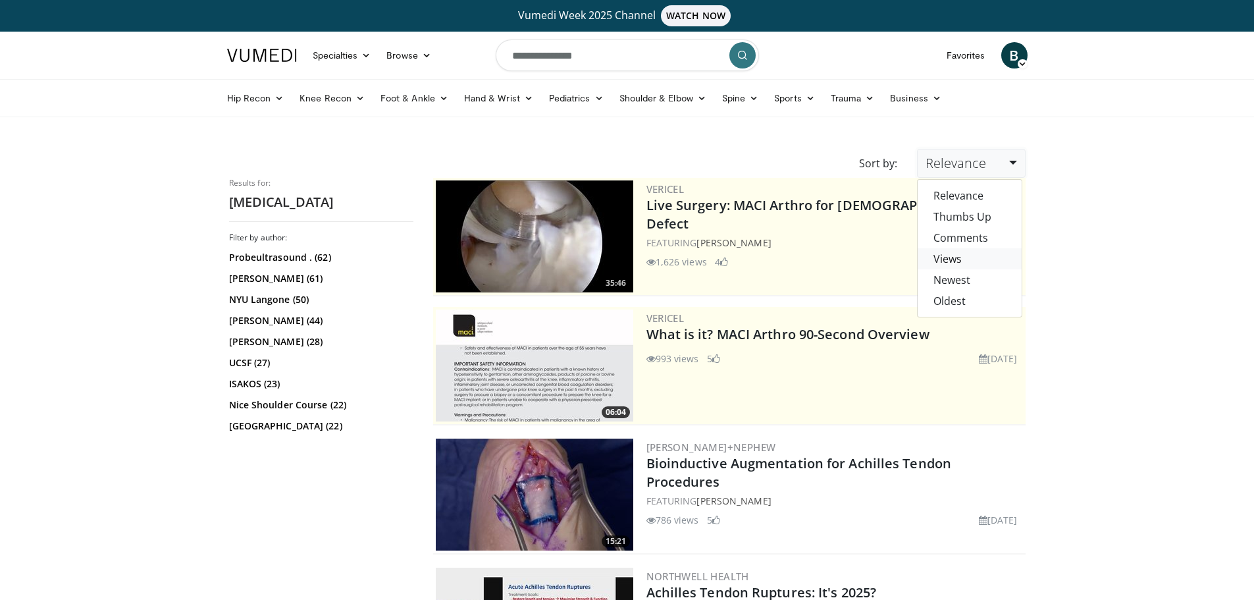
click at [960, 257] on link "Views" at bounding box center [970, 258] width 104 height 21
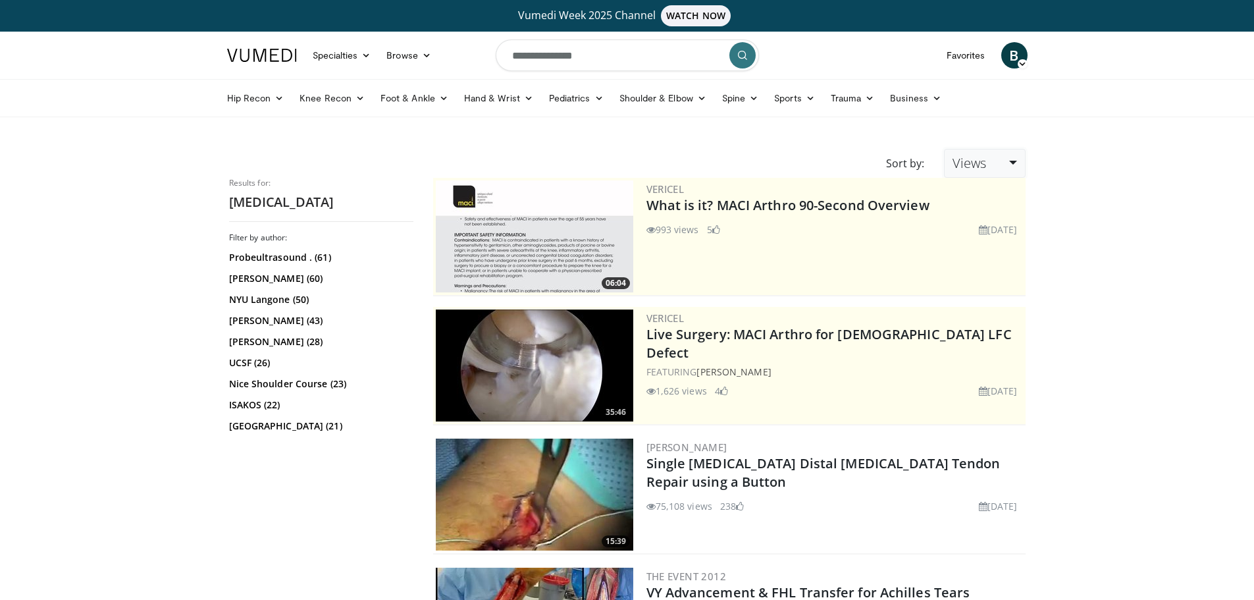
click at [984, 158] on span "Views" at bounding box center [970, 163] width 34 height 18
click at [991, 198] on link "Relevance" at bounding box center [997, 195] width 104 height 21
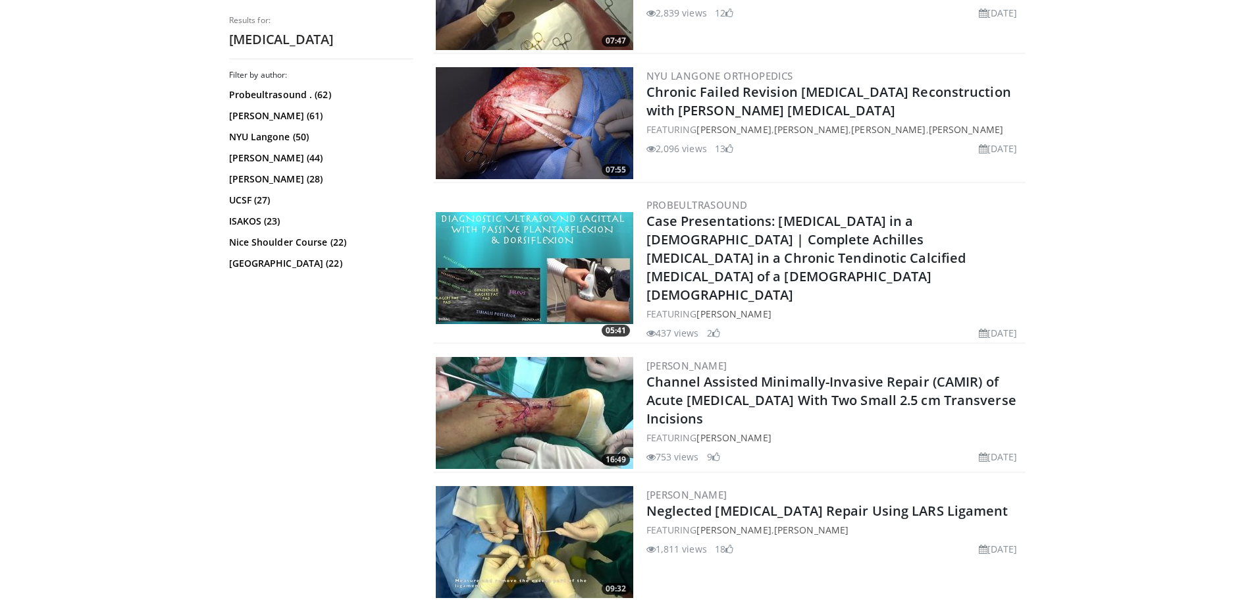
scroll to position [3160, 0]
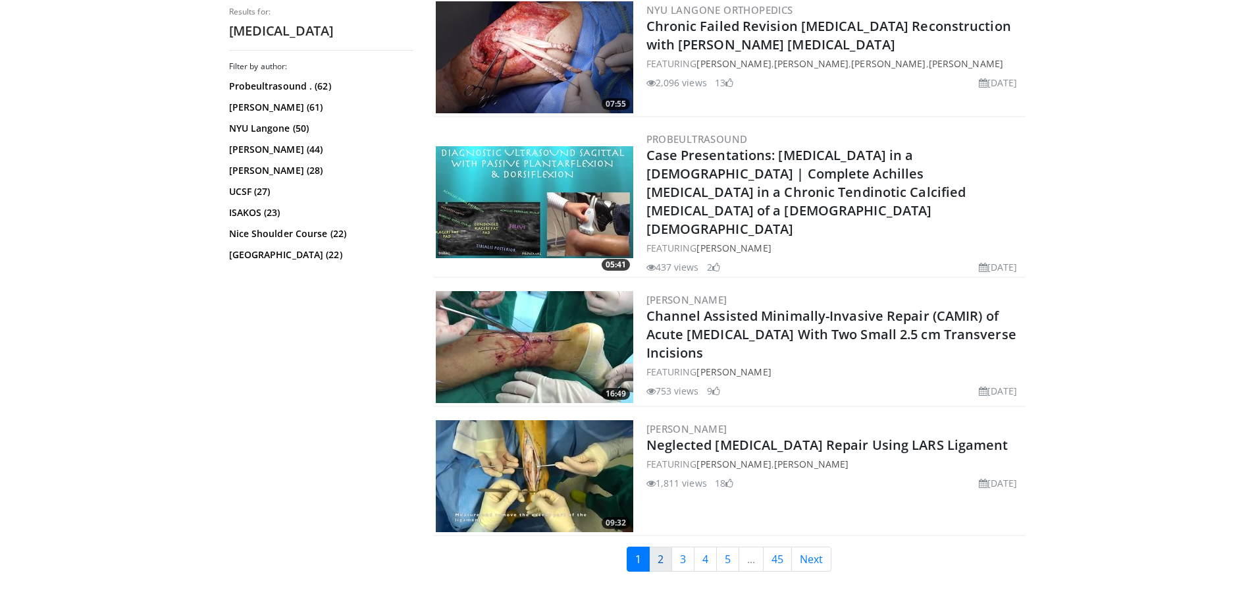
click at [662, 546] on link "2" at bounding box center [660, 558] width 23 height 25
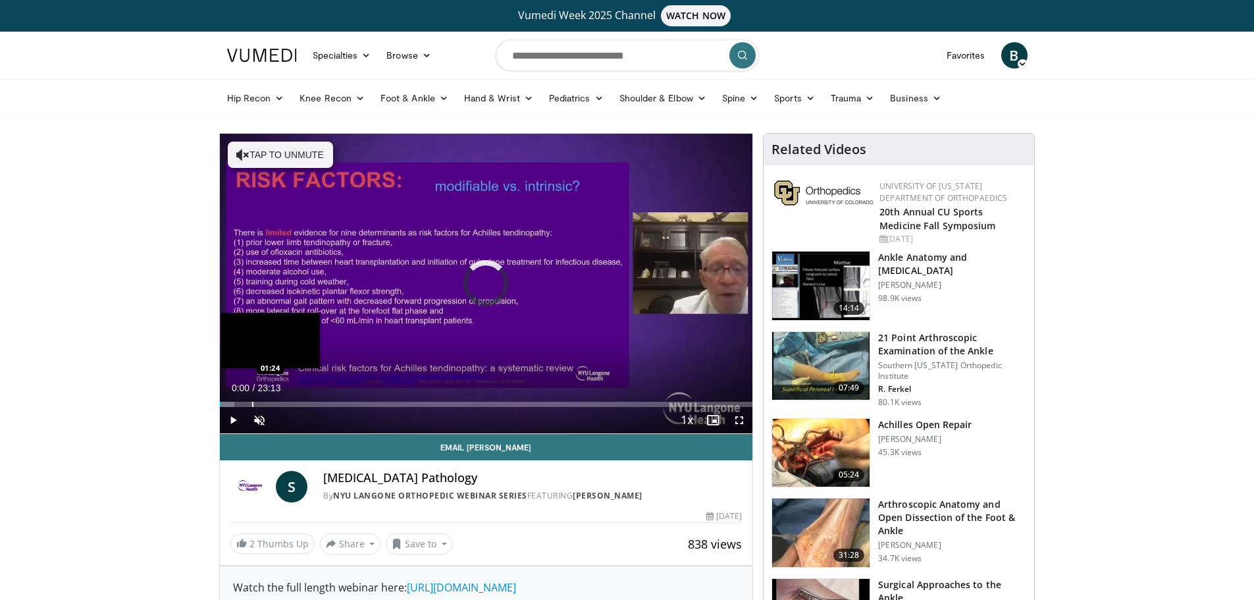
click at [252, 404] on div "Progress Bar" at bounding box center [252, 404] width 1 height 5
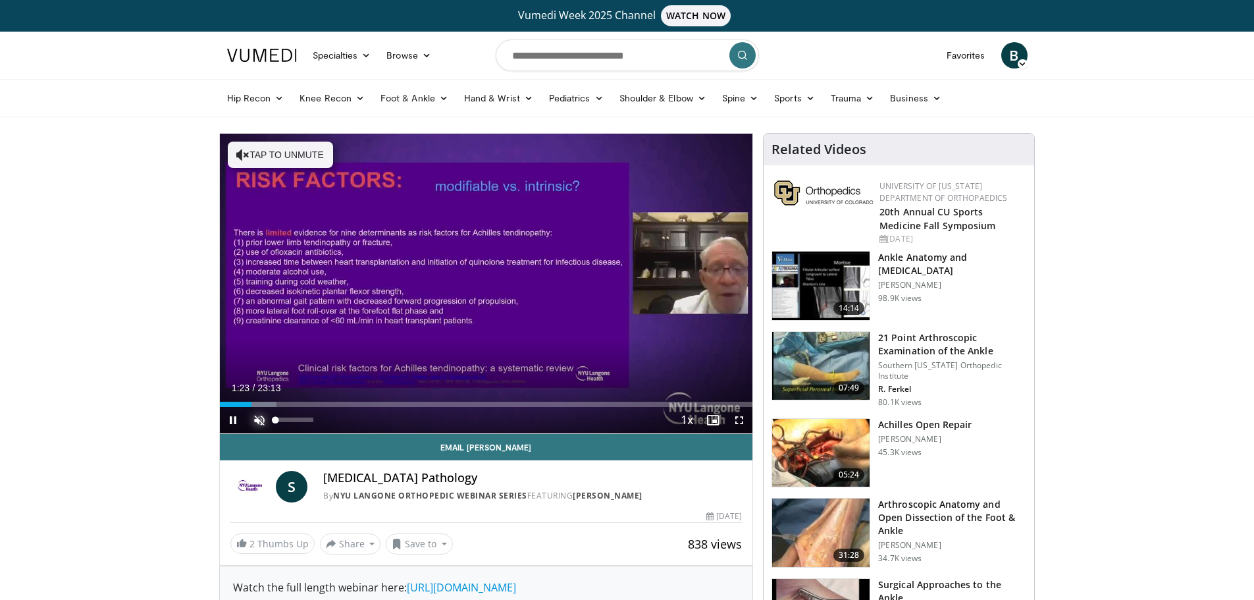
click at [258, 427] on span "Video Player" at bounding box center [259, 420] width 26 height 26
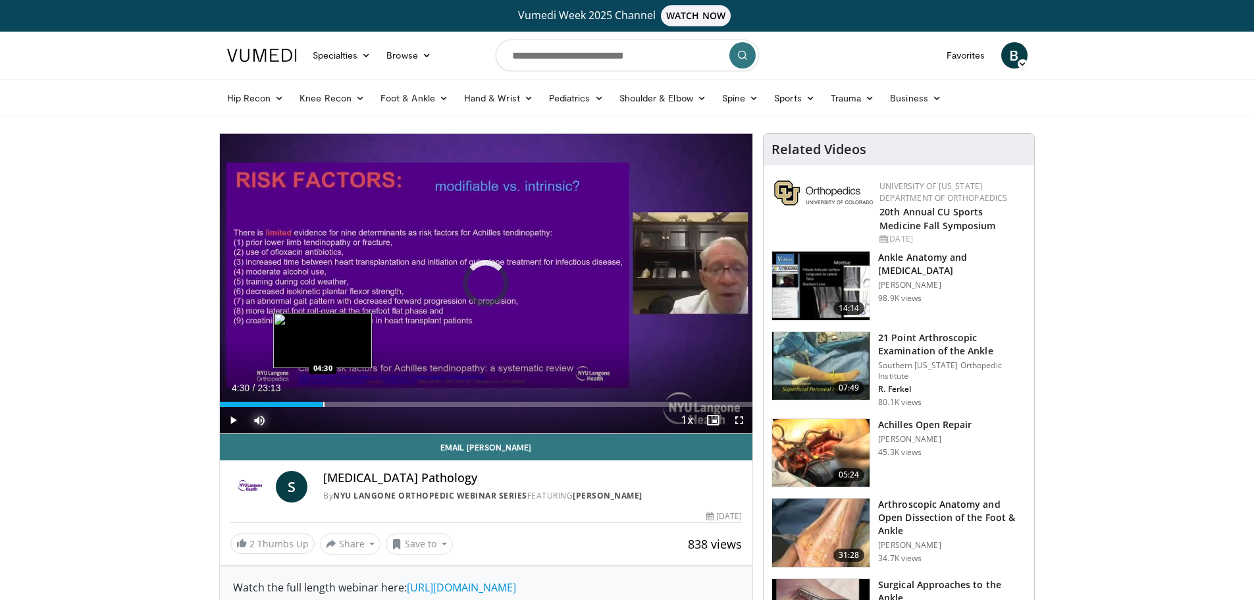
click at [323, 398] on div "Loaded : 10.68% 04:30 04:30" at bounding box center [486, 400] width 533 height 13
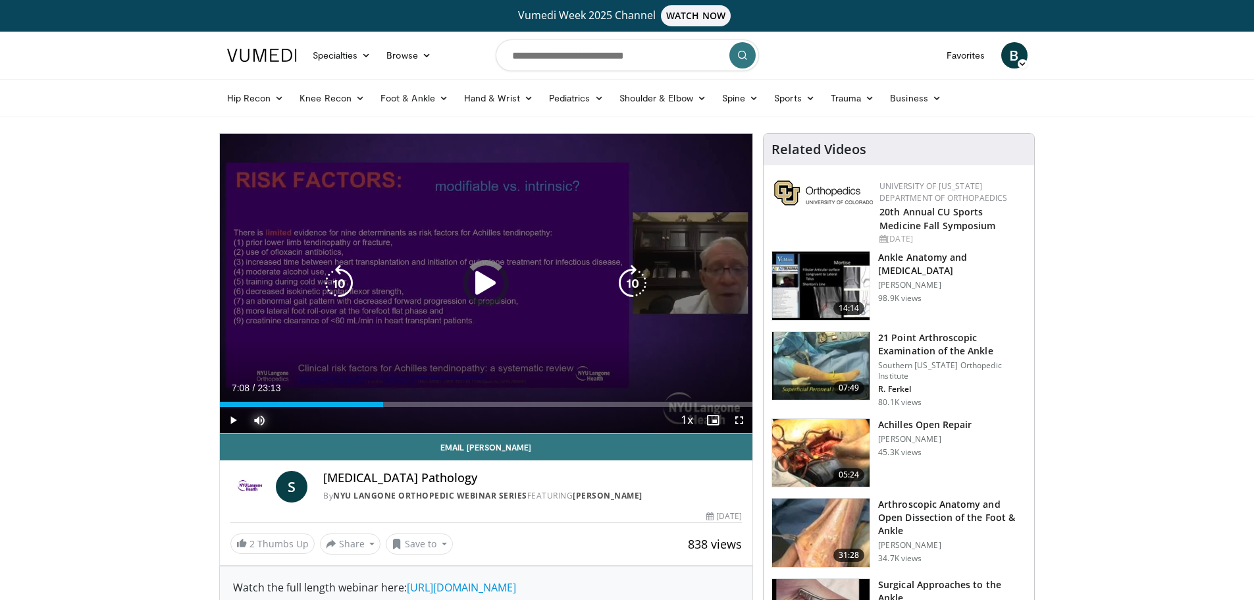
click at [383, 402] on div "Loaded : 0.00% 04:31 04:30" at bounding box center [486, 404] width 533 height 5
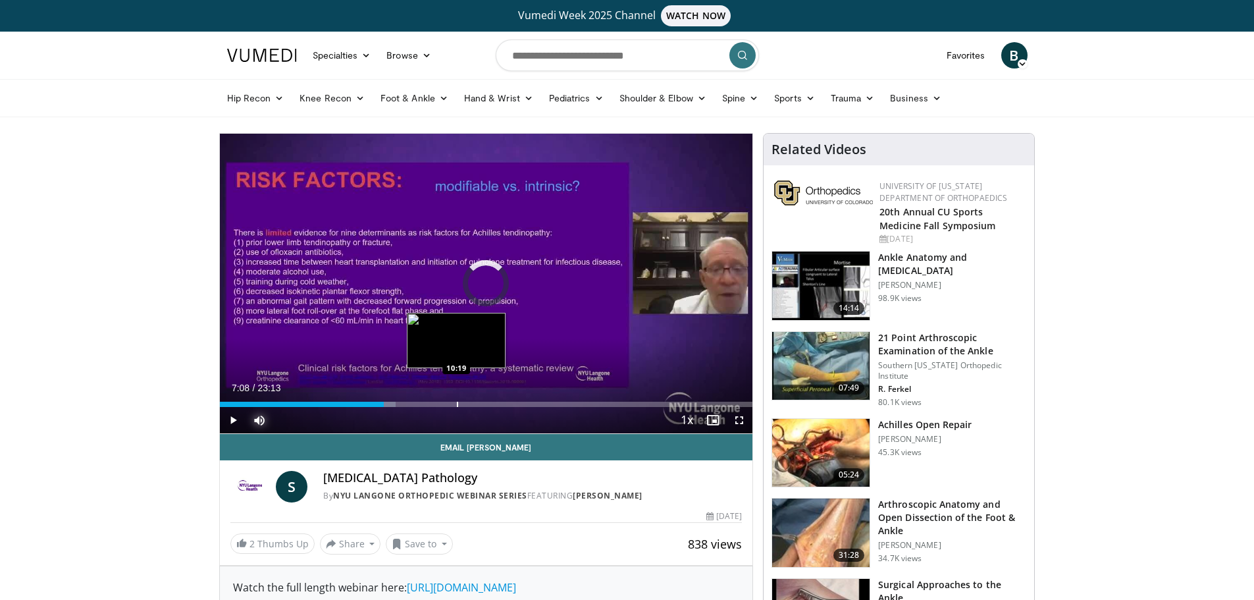
click at [457, 402] on div "Progress Bar" at bounding box center [457, 404] width 1 height 5
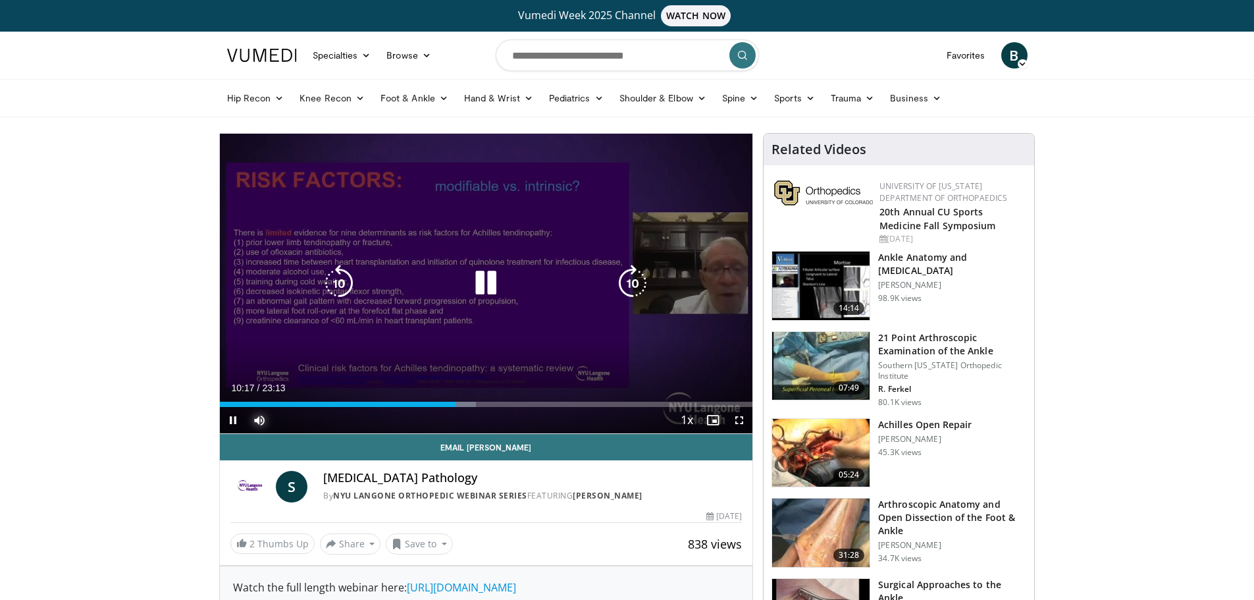
click at [520, 402] on div "Loaded : 48.14% 10:17 10:41" at bounding box center [486, 404] width 533 height 5
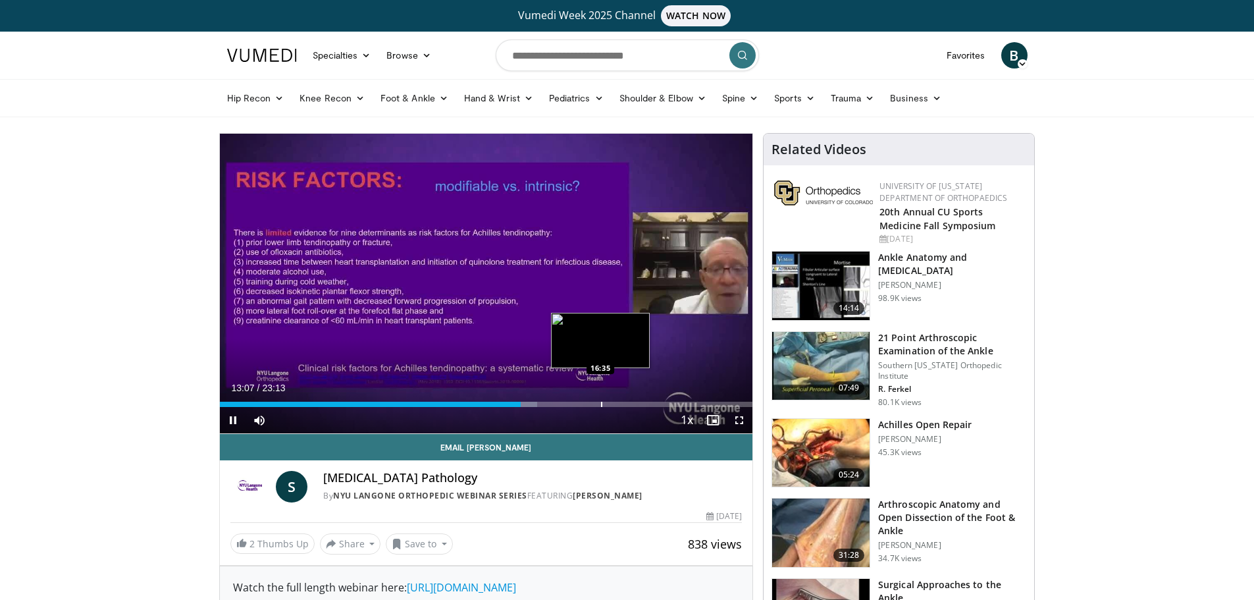
click at [600, 400] on div "10 seconds Tap to unmute" at bounding box center [486, 284] width 533 height 300
click at [226, 429] on span "Video Player" at bounding box center [233, 420] width 26 height 26
click at [598, 406] on div "Progress Bar" at bounding box center [598, 404] width 1 height 5
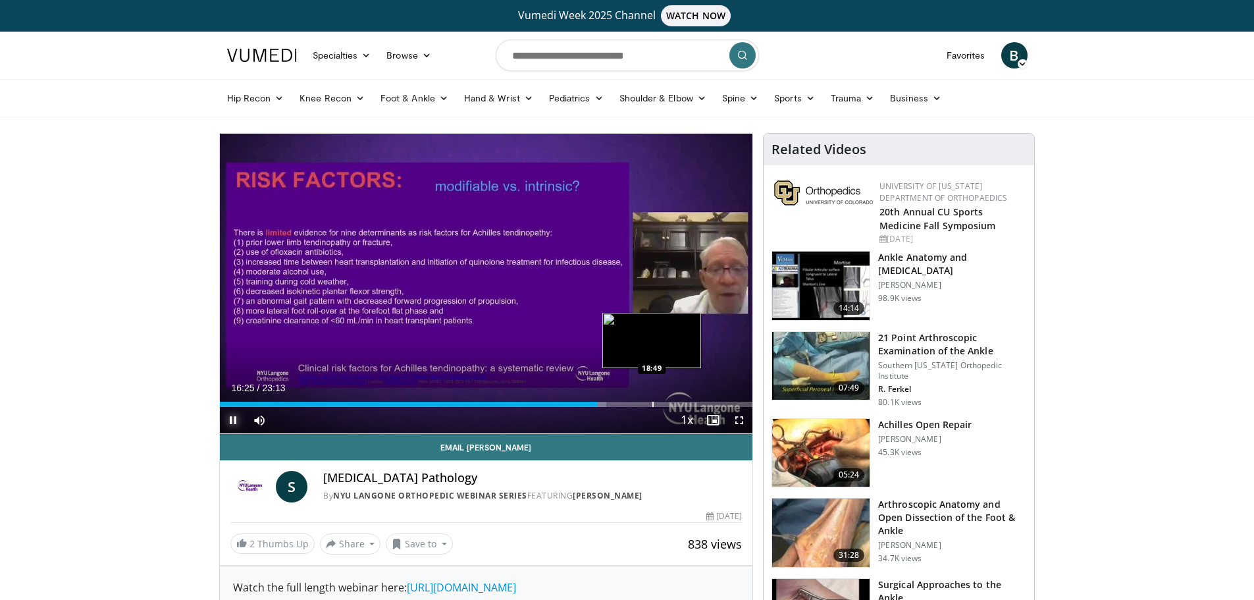
click at [652, 398] on div "Loaded : 72.57% 16:26 18:49" at bounding box center [486, 400] width 533 height 13
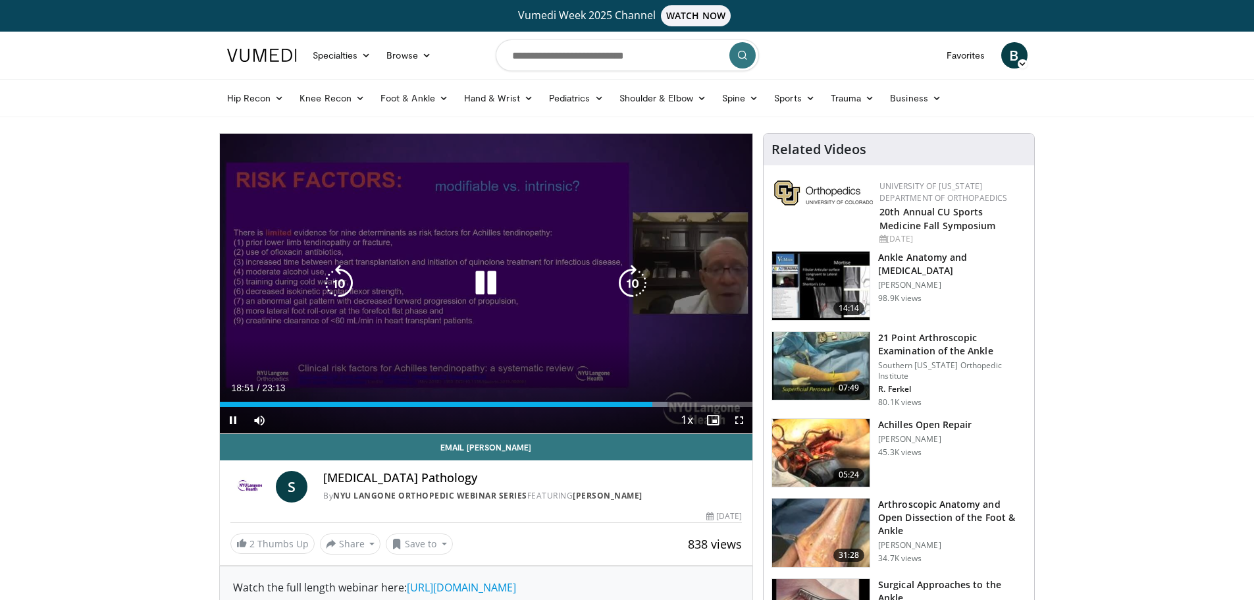
click at [488, 280] on icon "Video Player" at bounding box center [485, 283] width 37 height 37
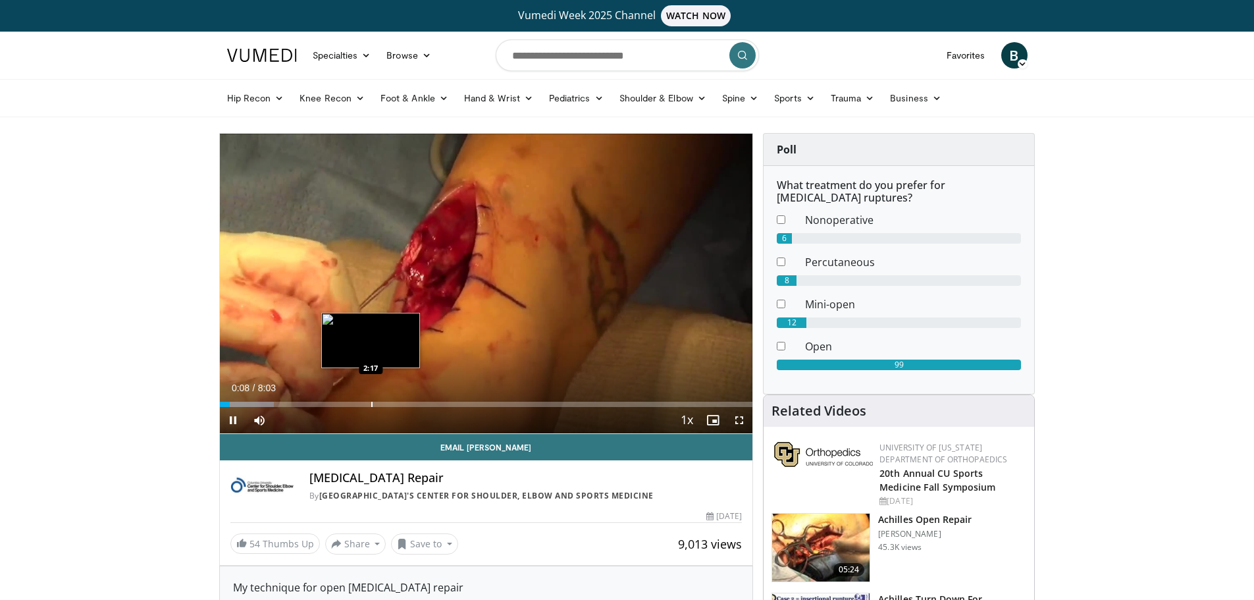
click at [371, 404] on div "Progress Bar" at bounding box center [371, 404] width 1 height 5
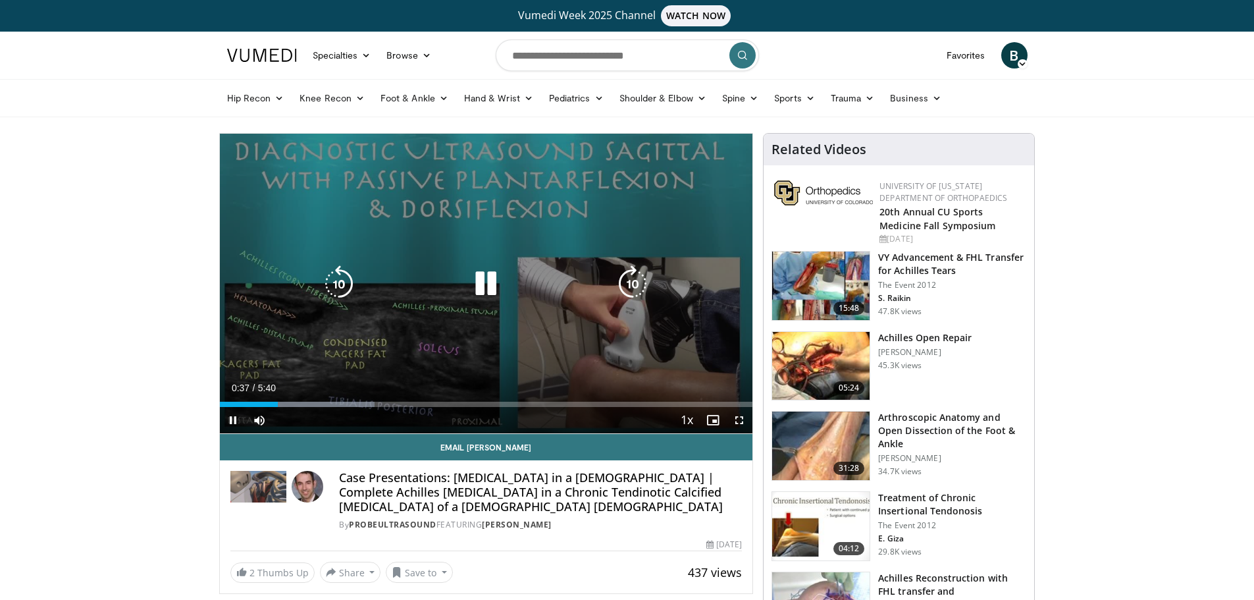
click at [286, 208] on div "10 seconds Tap to unmute" at bounding box center [486, 284] width 533 height 300
click at [492, 284] on icon "Video Player" at bounding box center [485, 283] width 37 height 37
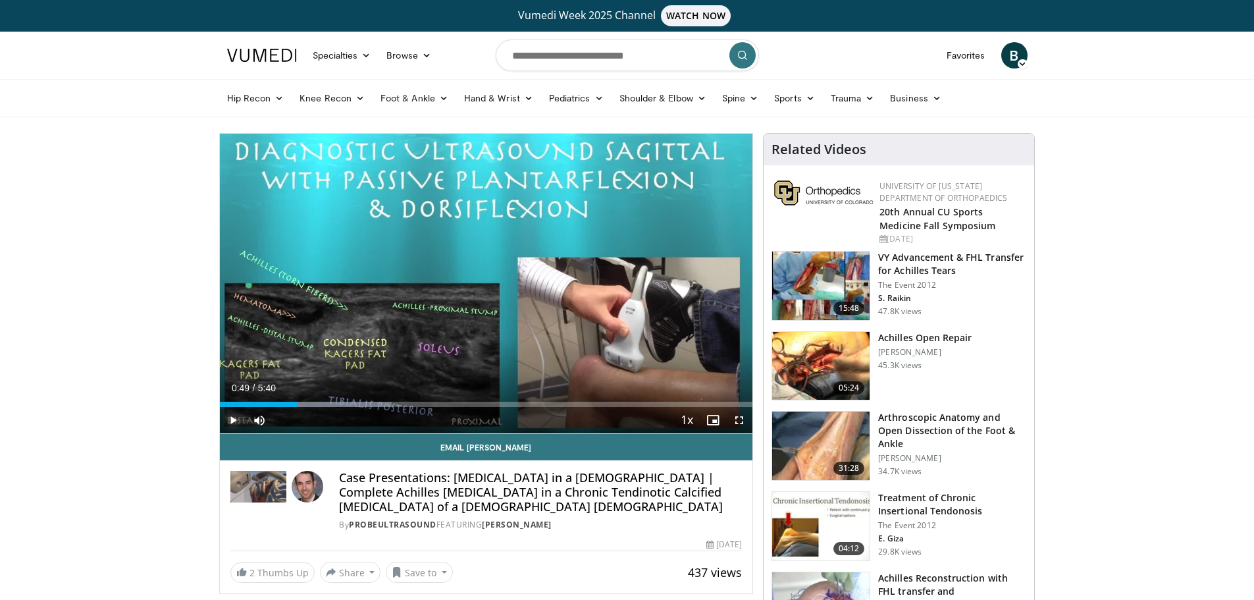
click at [231, 417] on span "Video Player" at bounding box center [233, 420] width 26 height 26
click at [332, 402] on div "Progress Bar" at bounding box center [332, 404] width 1 height 5
click at [382, 404] on div "Progress Bar" at bounding box center [382, 404] width 1 height 5
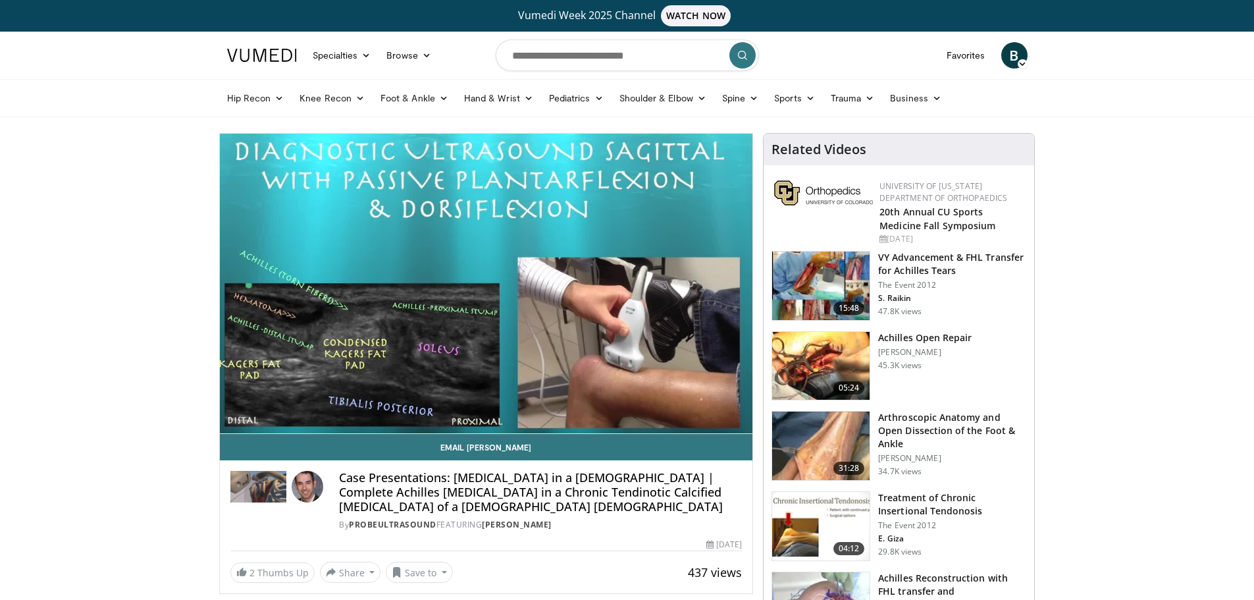
click at [432, 403] on video-js "**********" at bounding box center [486, 284] width 533 height 300
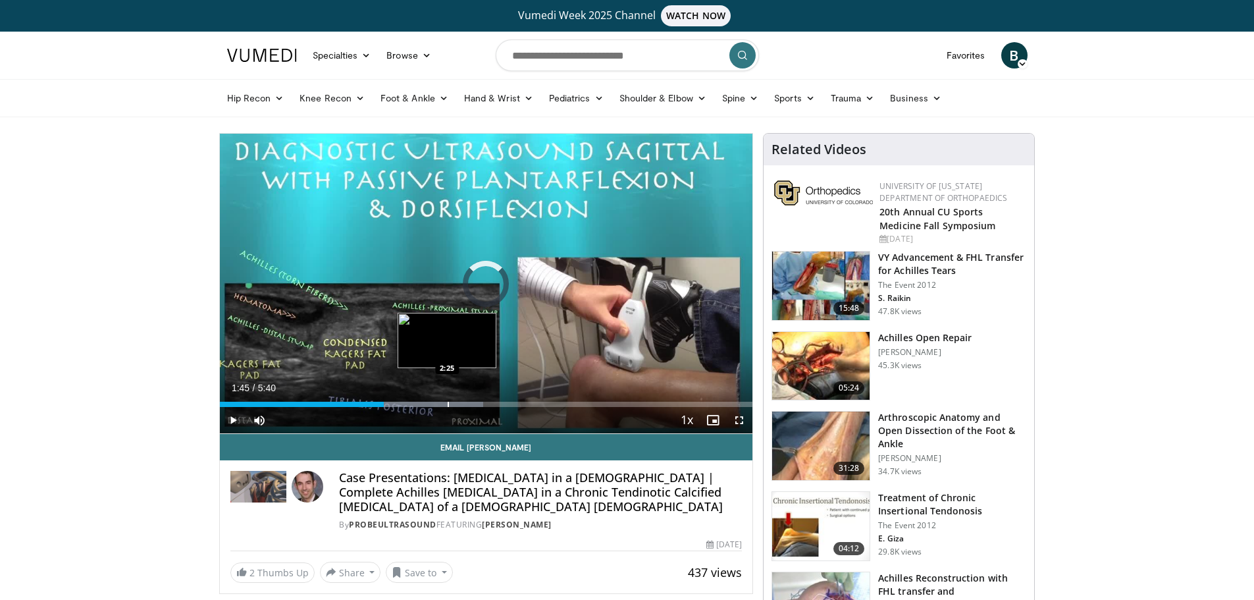
drag, startPoint x: 447, startPoint y: 404, endPoint x: 454, endPoint y: 406, distance: 7.4
click at [448, 404] on div "Progress Bar" at bounding box center [448, 404] width 1 height 5
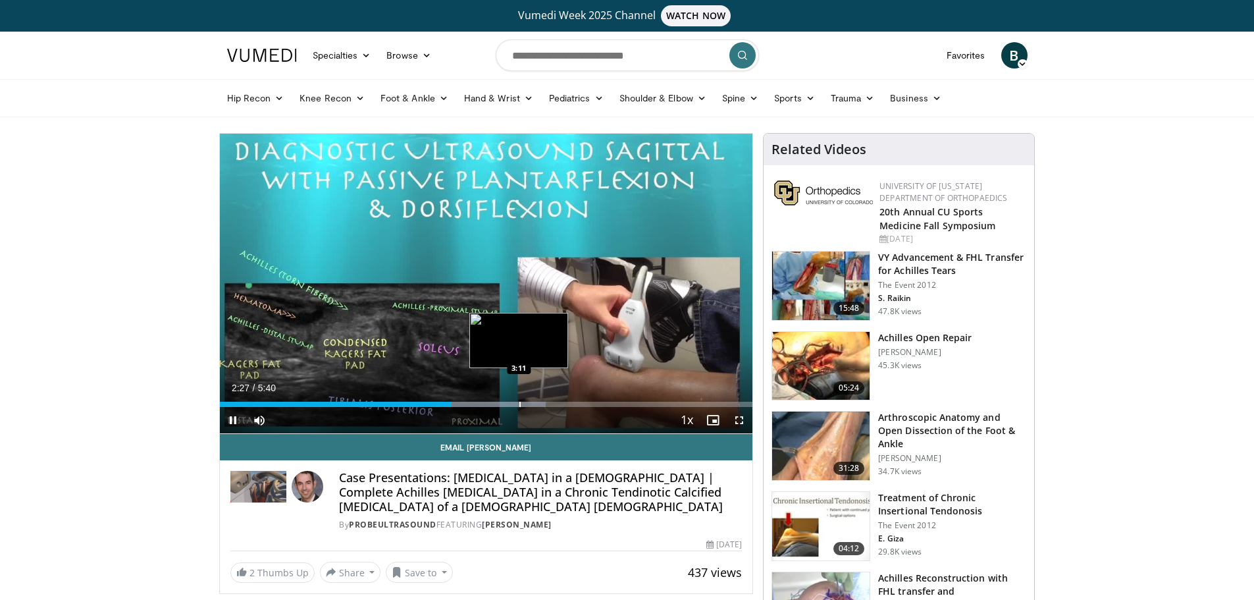
click at [520, 401] on div "Loaded : 61.16% 2:28 3:11" at bounding box center [486, 400] width 533 height 13
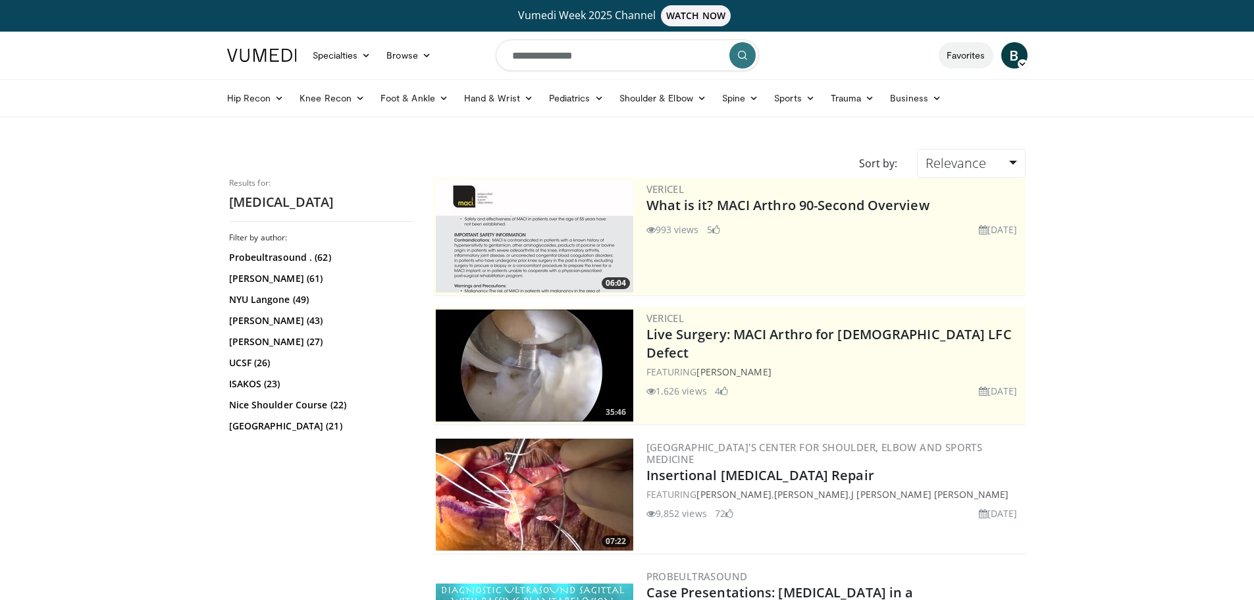
click at [964, 53] on link "Favorites" at bounding box center [966, 55] width 55 height 26
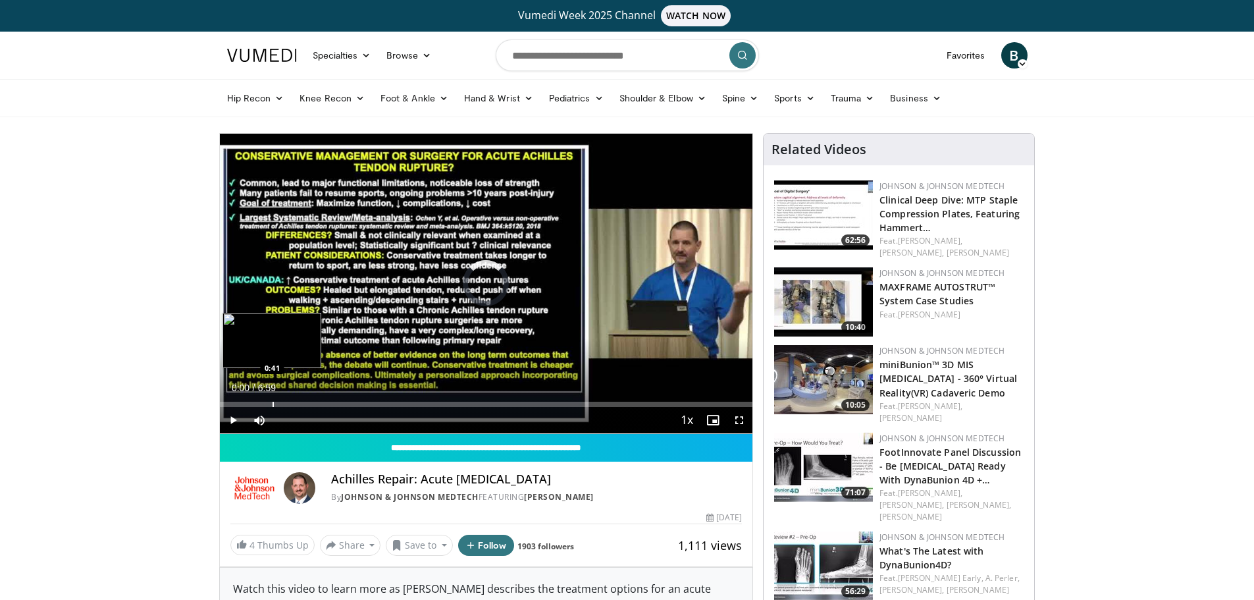
click at [273, 404] on div "Progress Bar" at bounding box center [273, 404] width 1 height 5
click at [226, 423] on span "Video Player" at bounding box center [233, 420] width 26 height 26
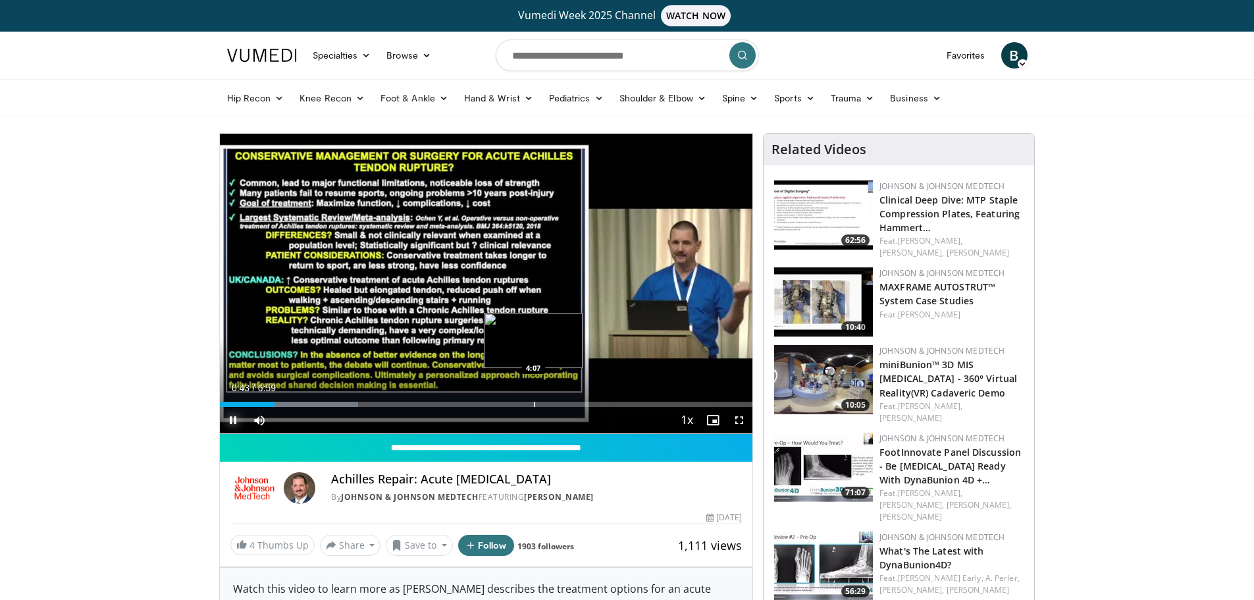
click at [533, 397] on div "Loaded : 25.98% 0:43 4:07" at bounding box center [486, 400] width 533 height 13
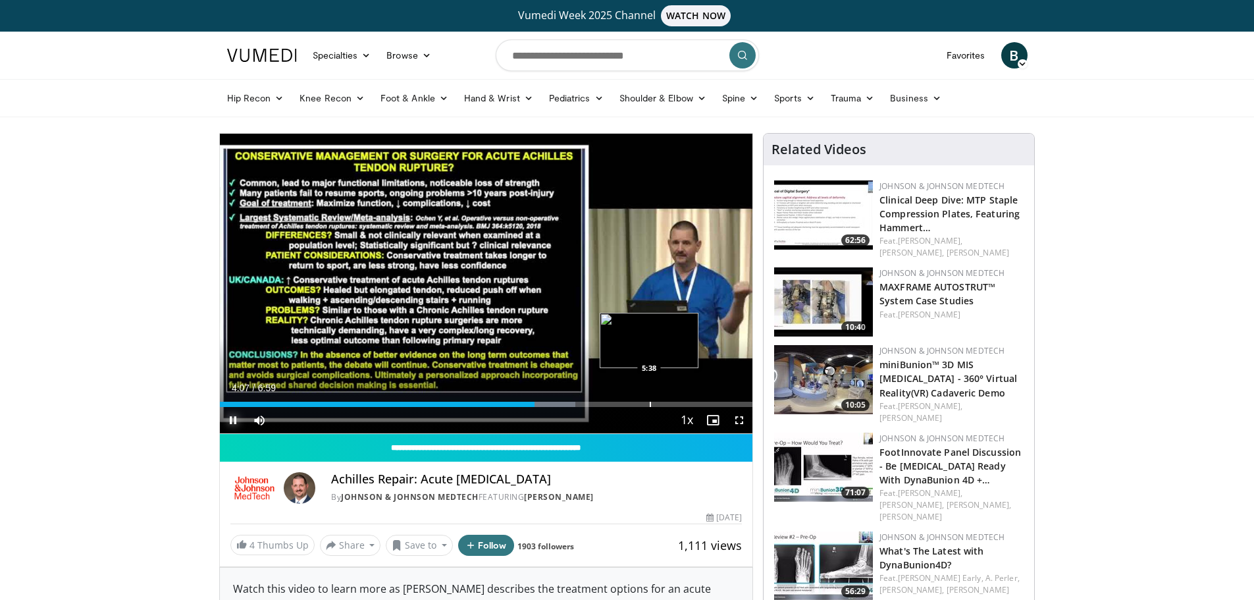
click at [650, 406] on div "Progress Bar" at bounding box center [650, 404] width 1 height 5
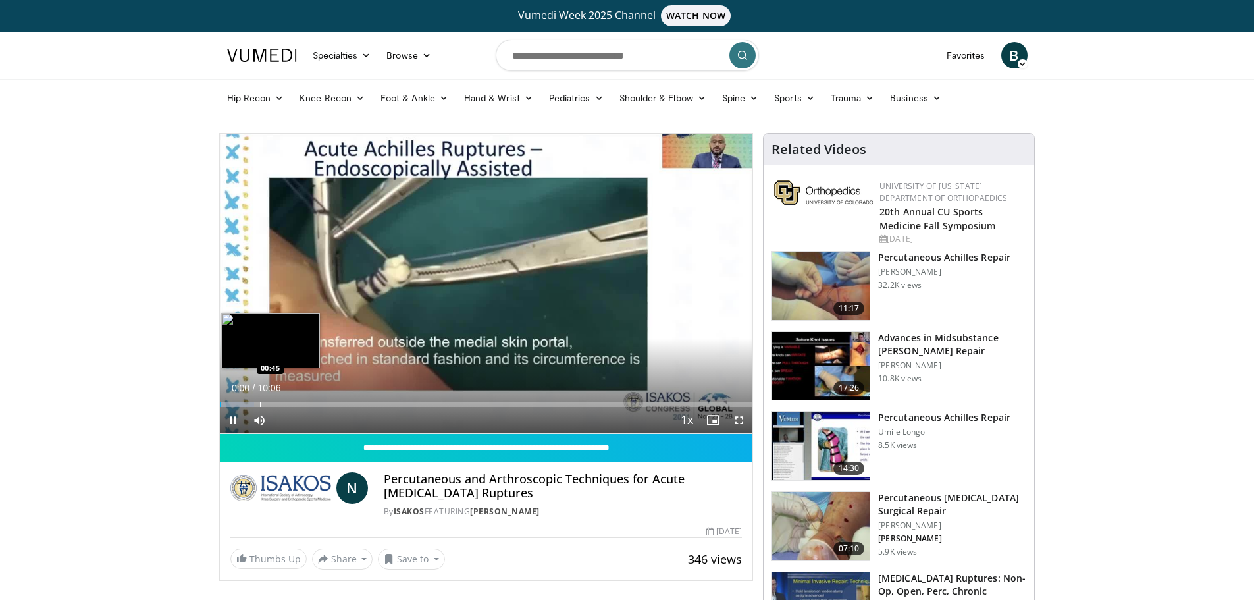
drag, startPoint x: 259, startPoint y: 402, endPoint x: 275, endPoint y: 400, distance: 15.9
click at [260, 402] on div "Progress Bar" at bounding box center [260, 404] width 1 height 5
click at [308, 400] on div "Loaded : 17.97% 00:45 01:41" at bounding box center [486, 400] width 533 height 13
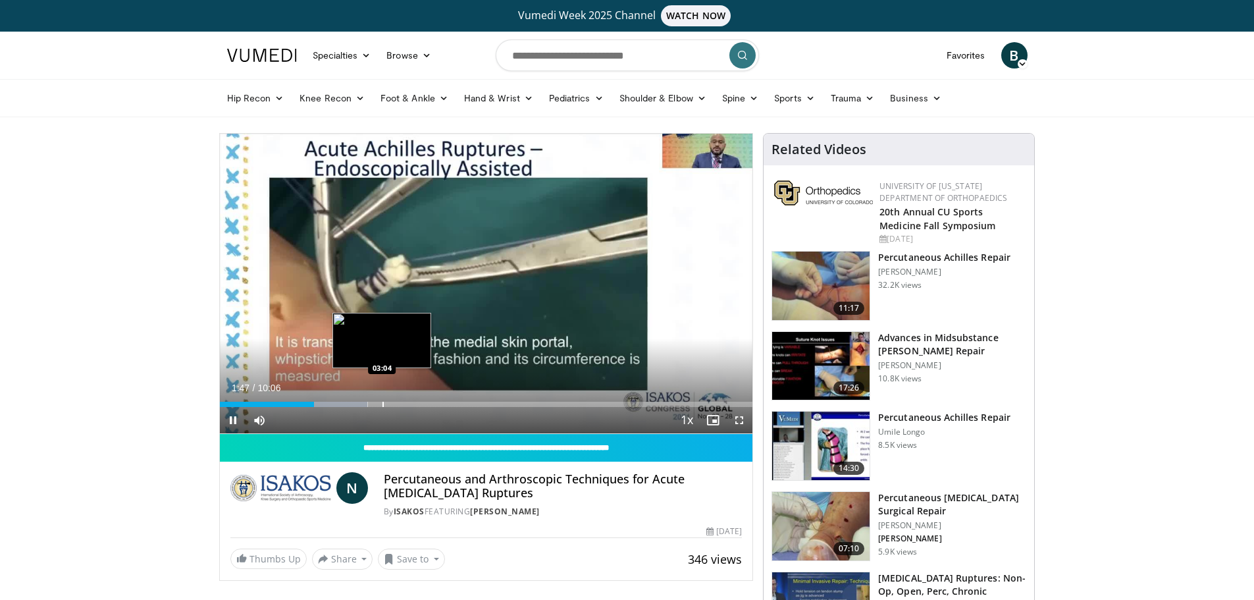
click at [382, 404] on div "Progress Bar" at bounding box center [382, 404] width 1 height 5
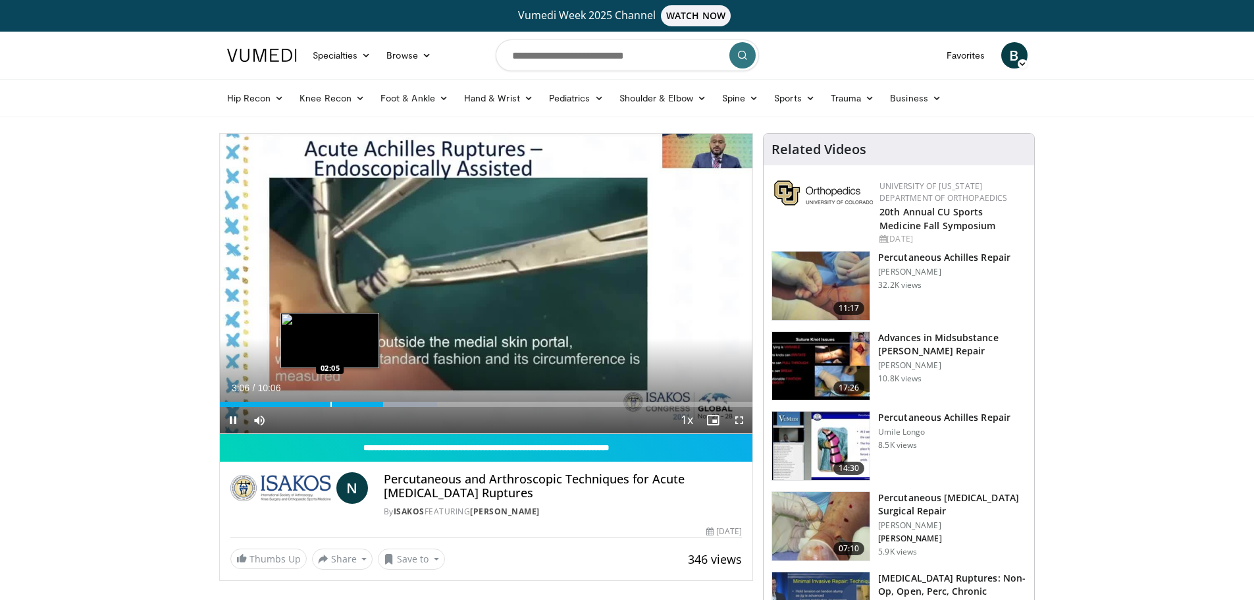
click at [330, 402] on div "Progress Bar" at bounding box center [330, 404] width 1 height 5
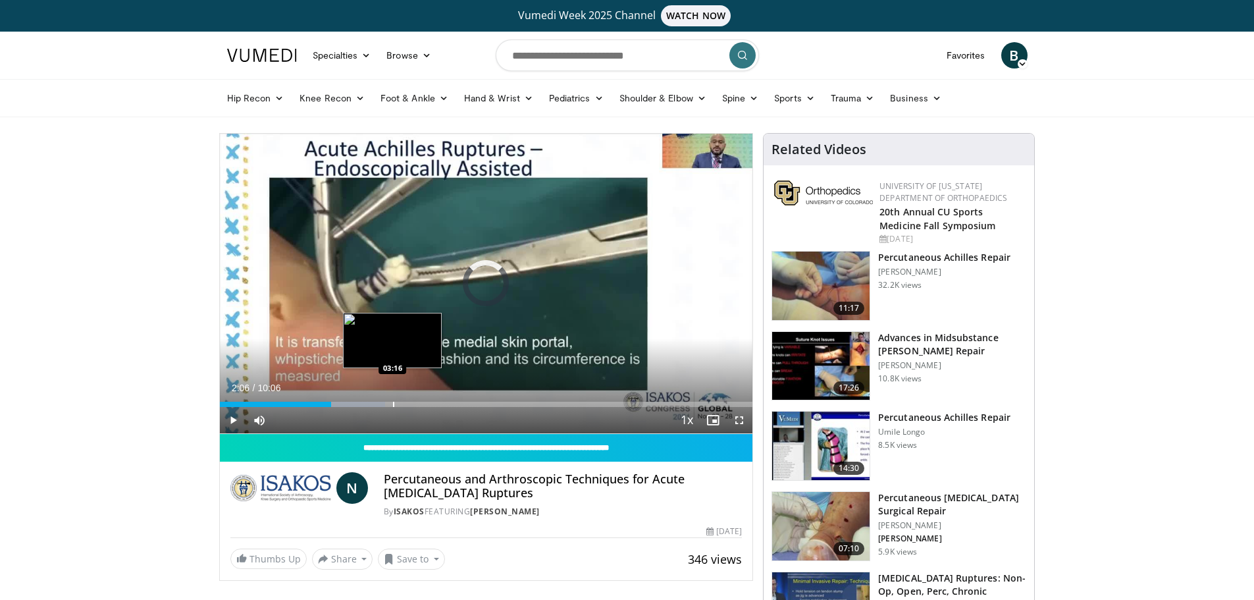
click at [393, 403] on div "Progress Bar" at bounding box center [393, 404] width 1 height 5
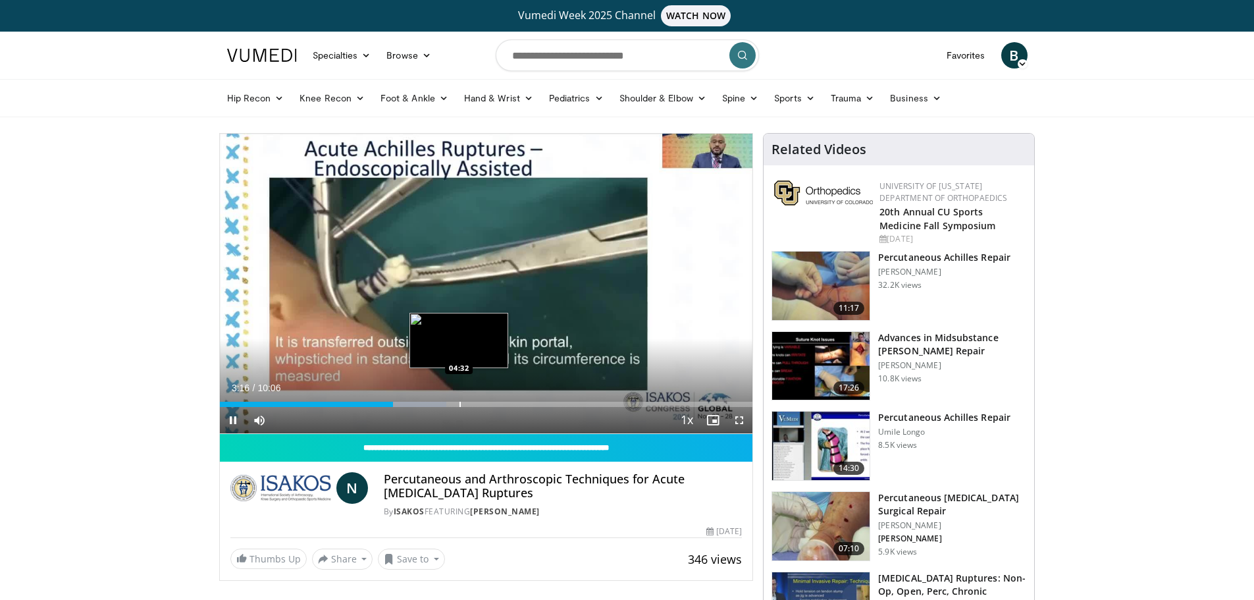
click at [459, 404] on div "Progress Bar" at bounding box center [459, 404] width 1 height 5
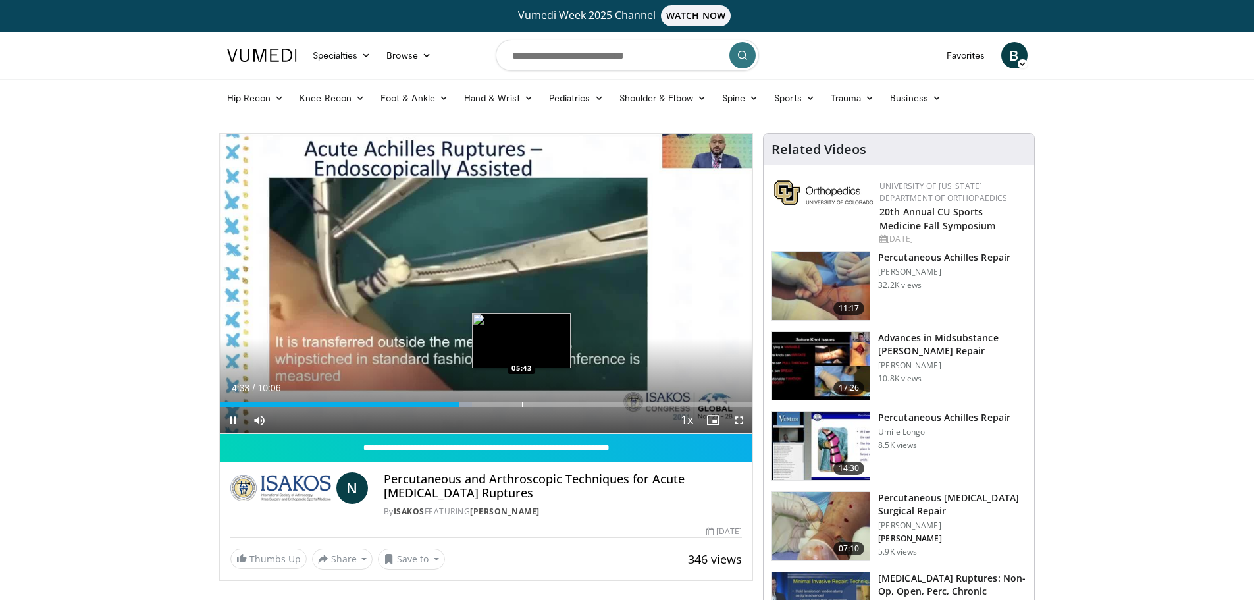
click at [522, 404] on div "Progress Bar" at bounding box center [522, 404] width 1 height 5
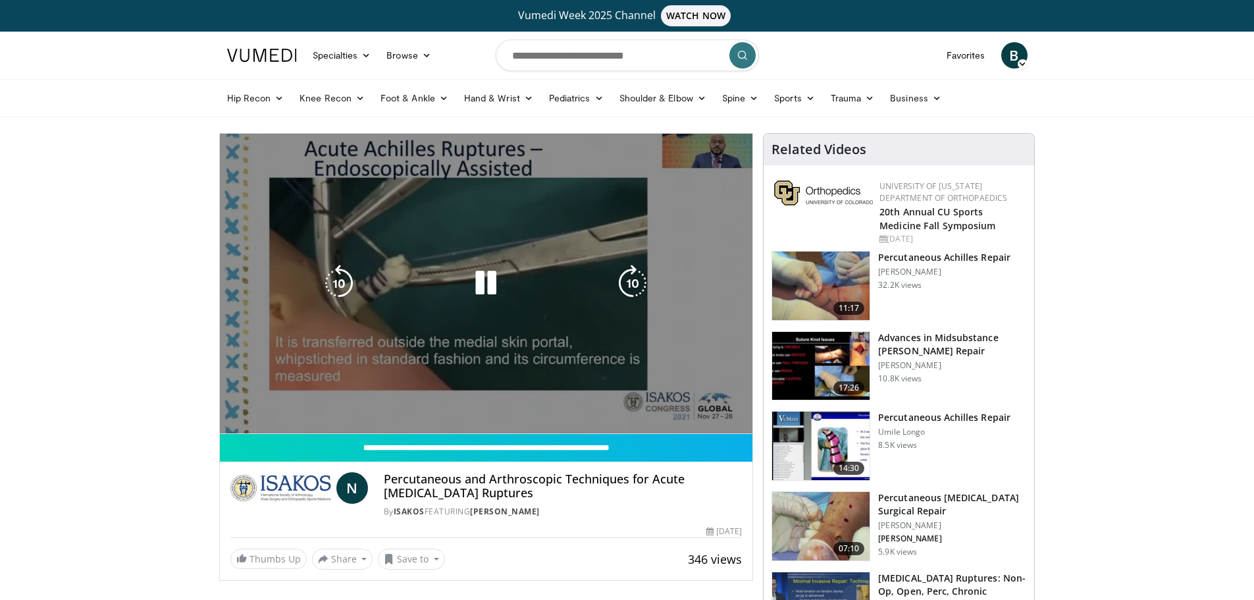
click at [584, 401] on video-js "**********" at bounding box center [486, 284] width 533 height 300
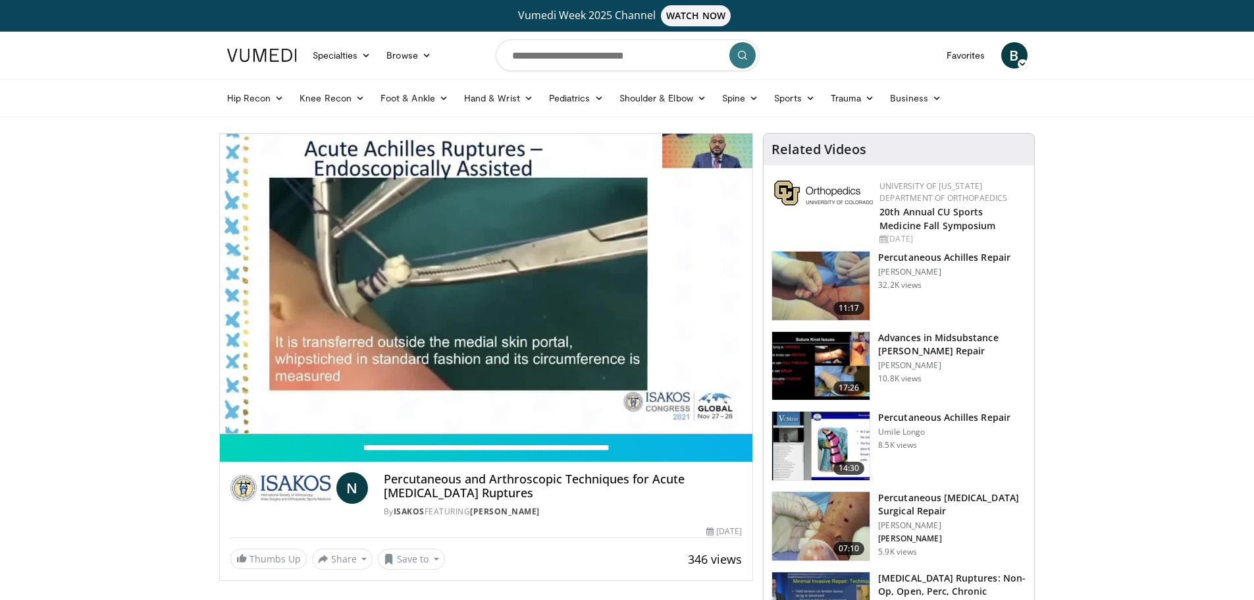
click at [914, 511] on h3 "Percutaneous [MEDICAL_DATA] Surgical Repair" at bounding box center [952, 504] width 148 height 26
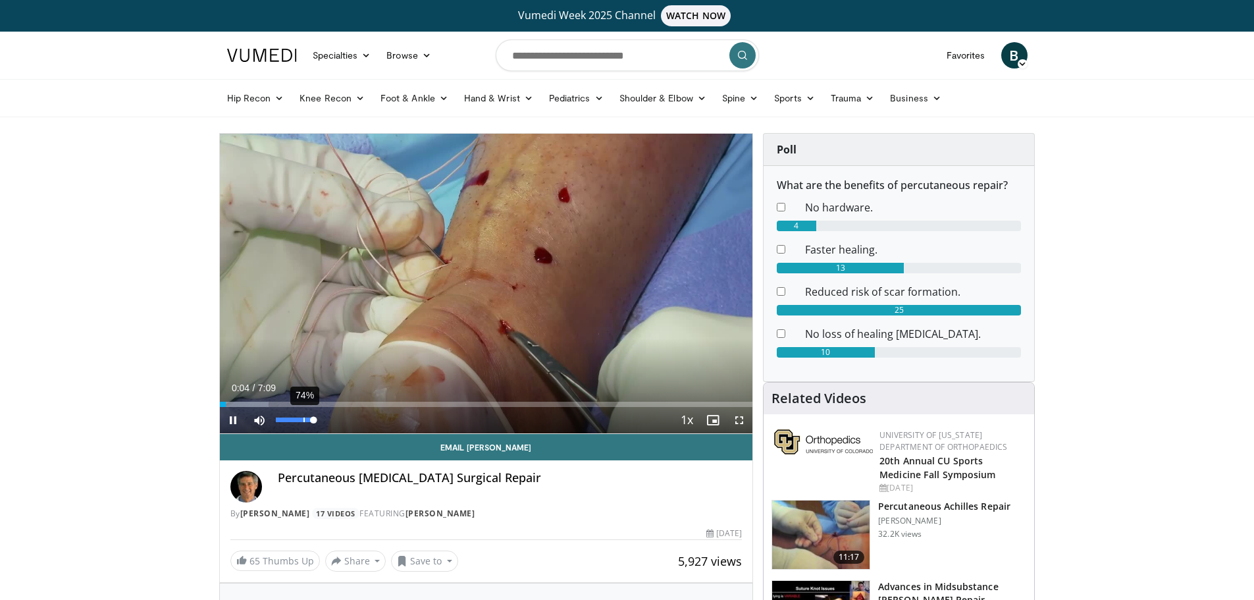
click at [303, 420] on div "74%" at bounding box center [295, 419] width 38 height 5
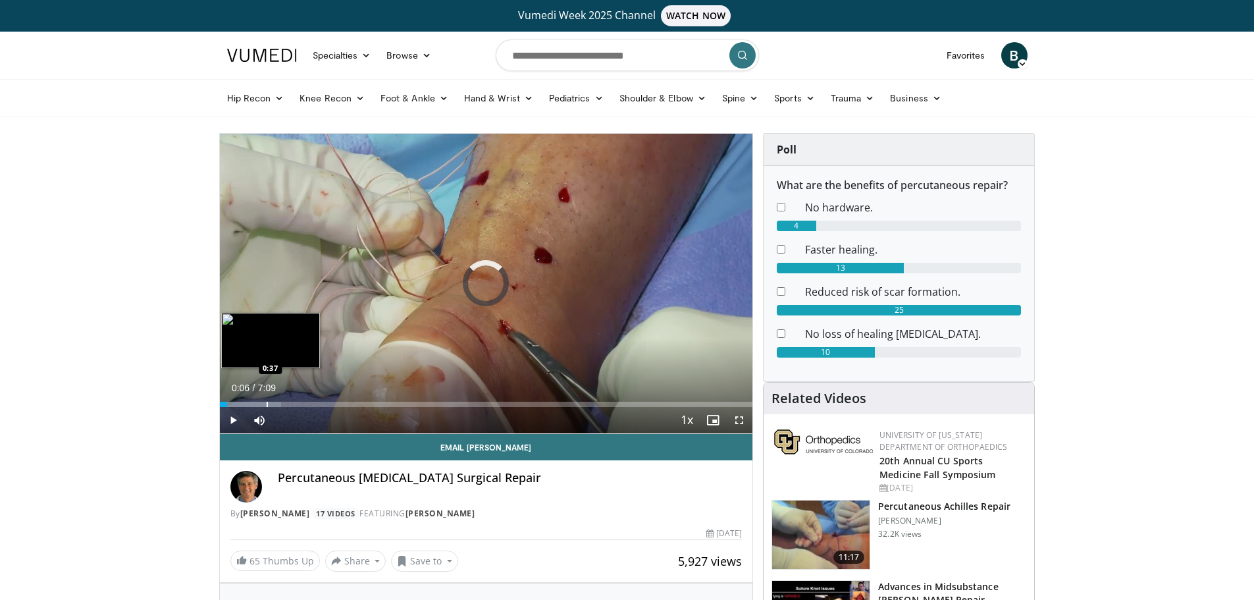
click at [267, 403] on div "Progress Bar" at bounding box center [267, 404] width 1 height 5
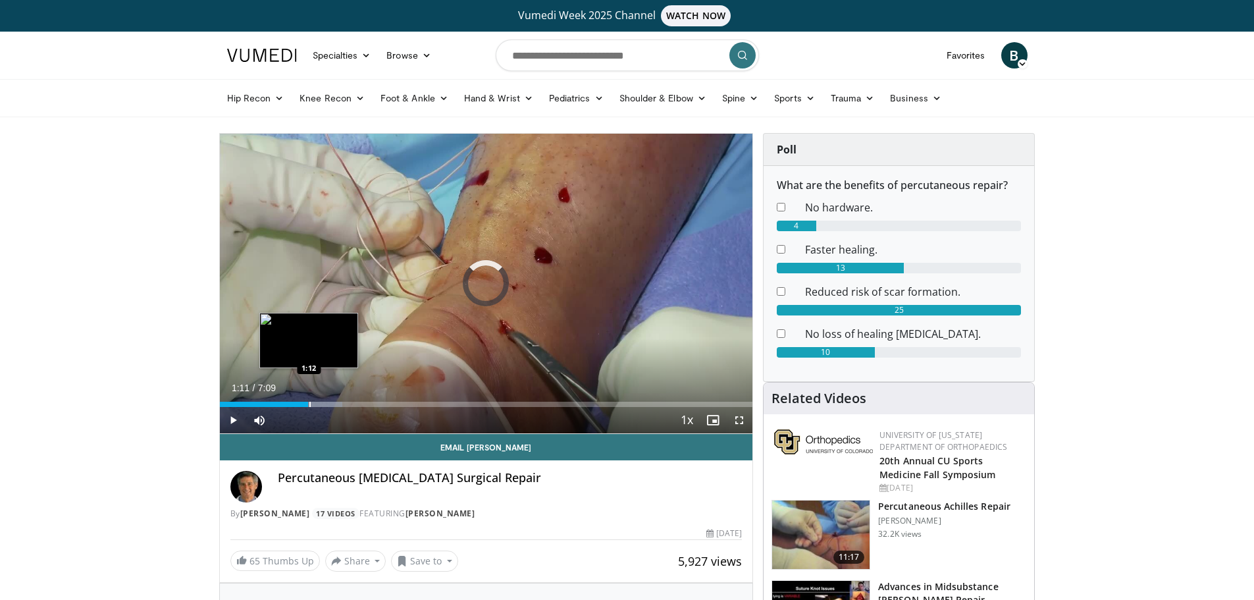
click at [309, 406] on div "Progress Bar" at bounding box center [309, 404] width 1 height 5
click at [334, 407] on div "Current Time 1:12 / Duration 7:09 Pause Skip Backward Skip Forward Mute 0% Load…" at bounding box center [486, 420] width 533 height 26
click at [365, 406] on div "Progress Bar" at bounding box center [365, 404] width 1 height 5
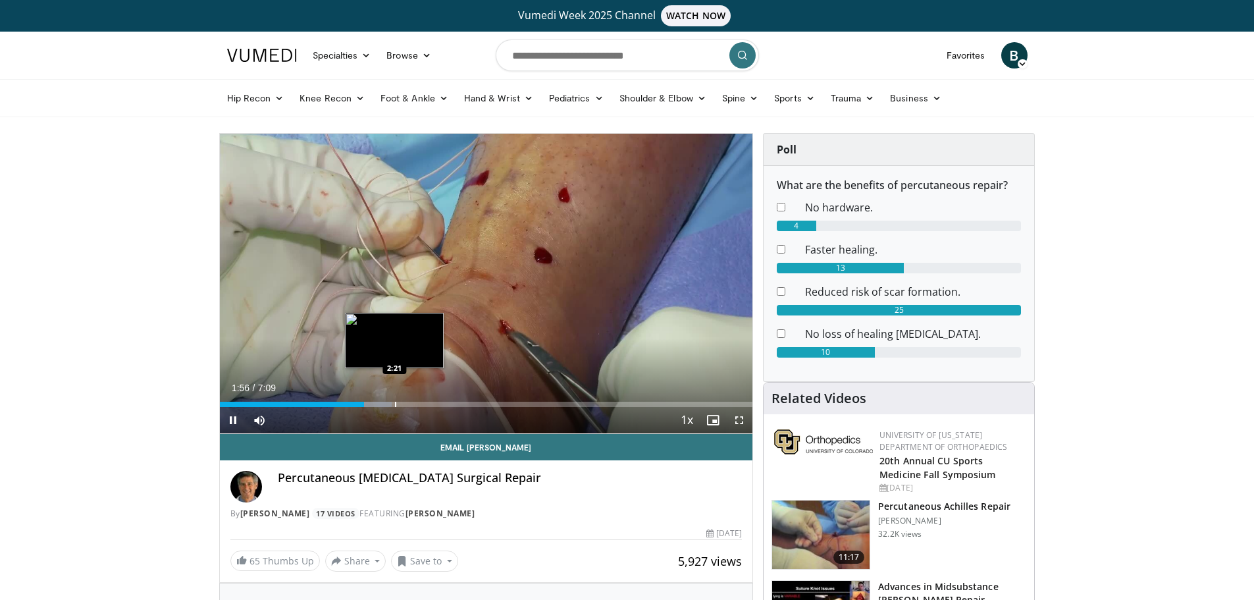
click at [395, 406] on div "Progress Bar" at bounding box center [395, 404] width 1 height 5
click at [434, 404] on div "Progress Bar" at bounding box center [434, 404] width 1 height 5
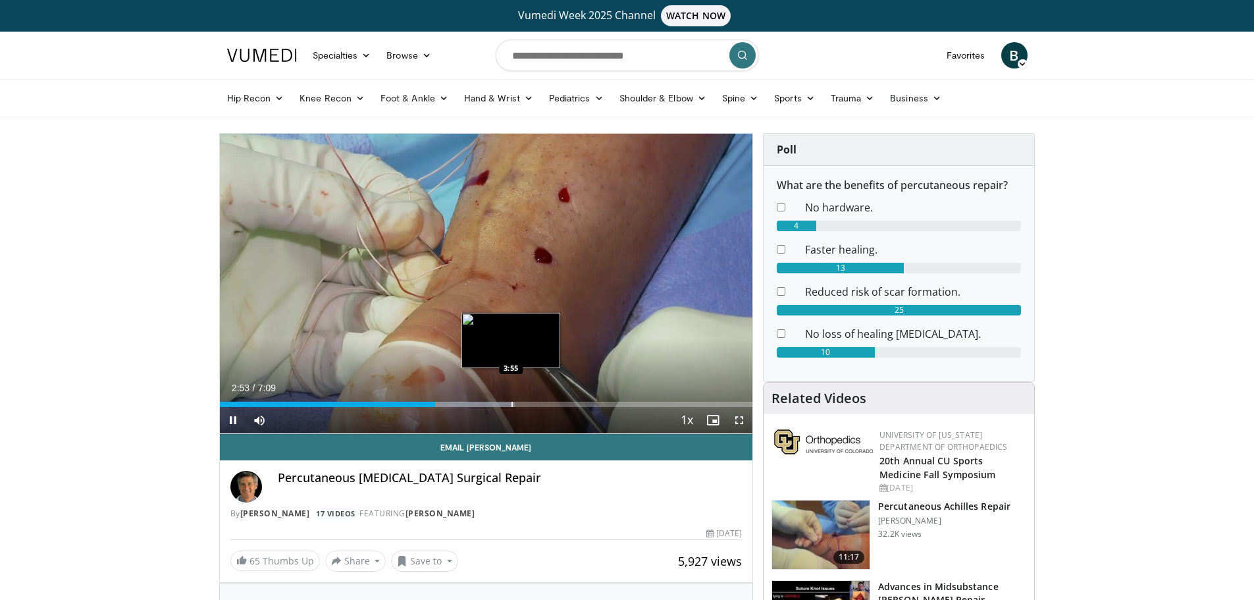
click at [512, 404] on div "Progress Bar" at bounding box center [512, 404] width 1 height 5
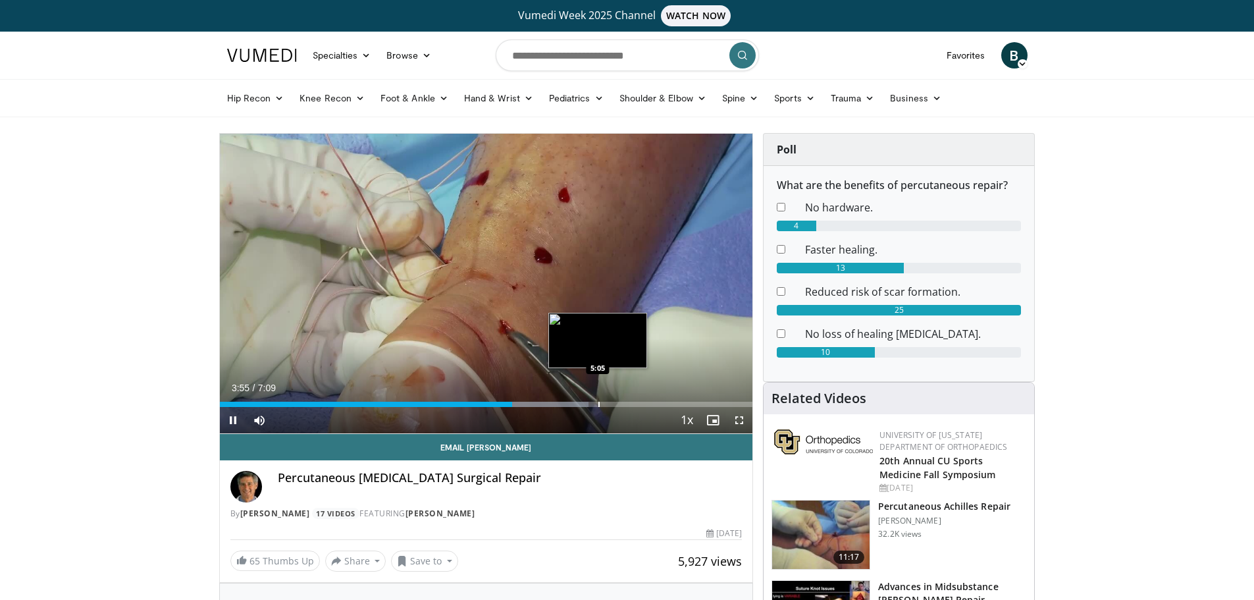
click at [598, 405] on div "Progress Bar" at bounding box center [598, 404] width 1 height 5
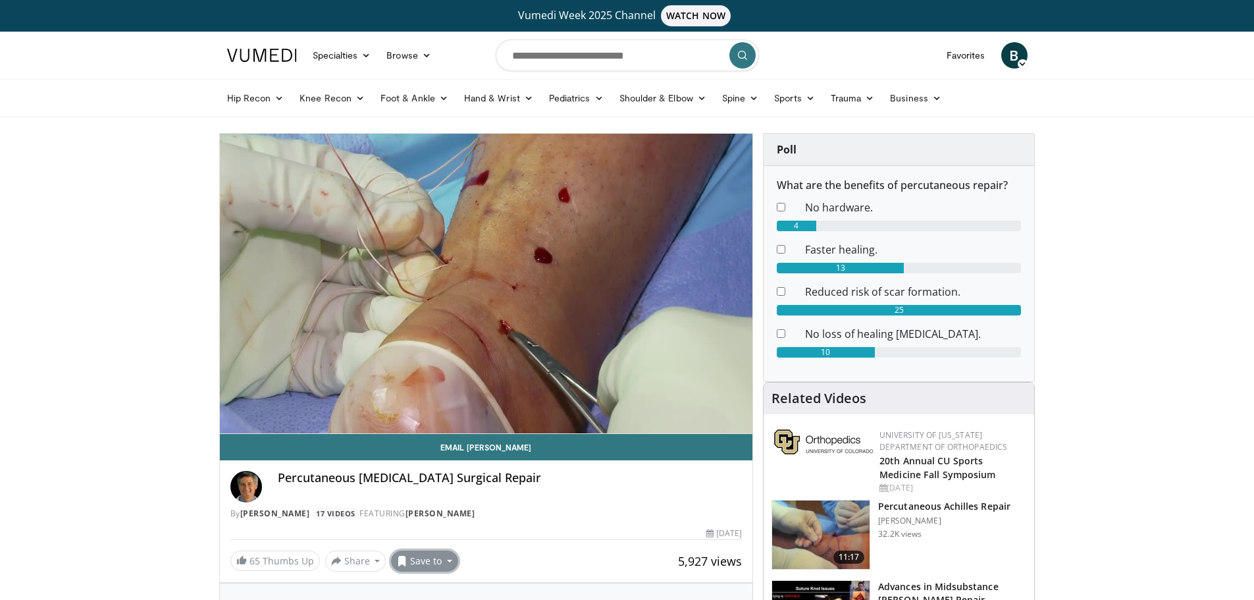
click at [442, 559] on button "Save to" at bounding box center [424, 560] width 67 height 21
click at [455, 505] on span "Add to Favorites" at bounding box center [447, 501] width 81 height 14
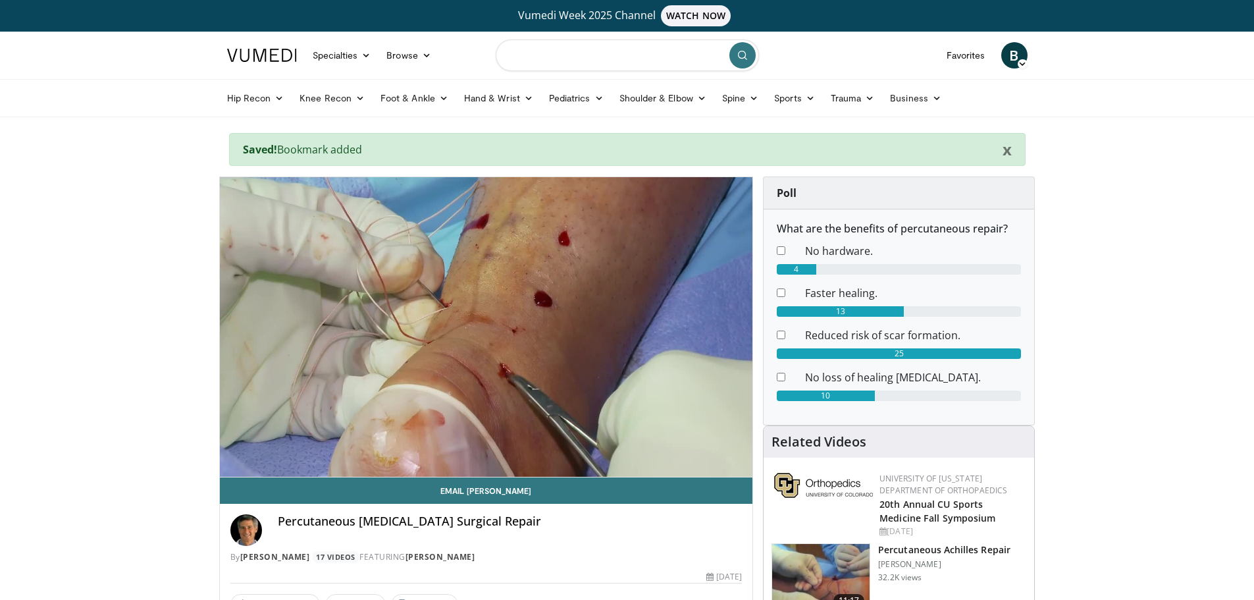
click at [548, 59] on input "Search topics, interventions" at bounding box center [627, 55] width 263 height 32
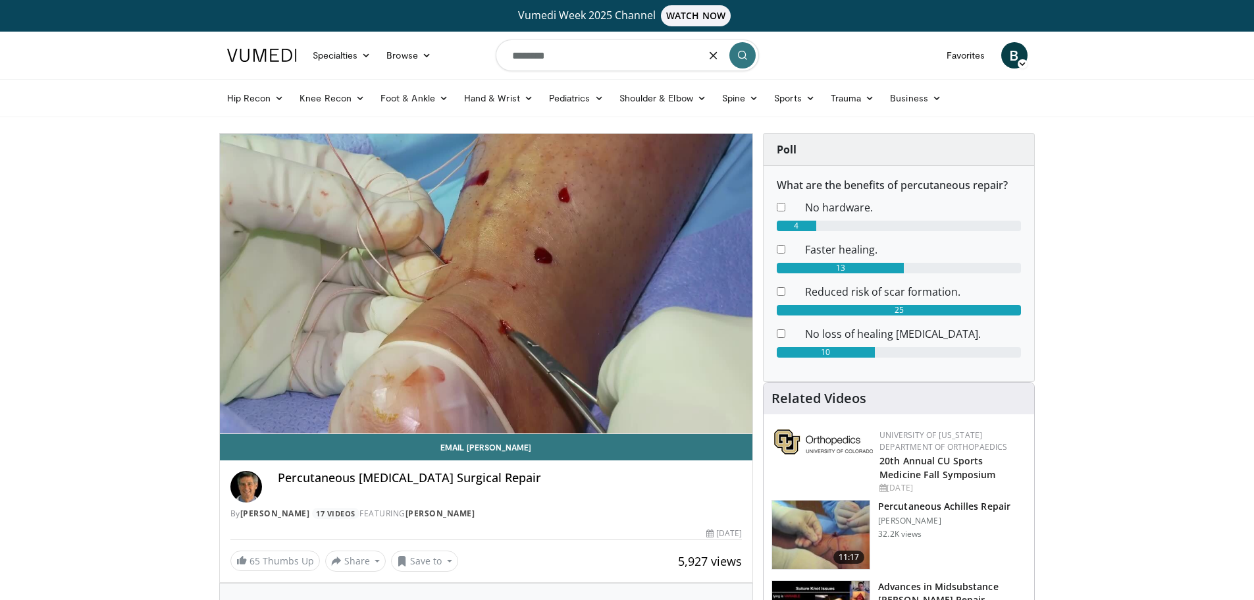
type input "********"
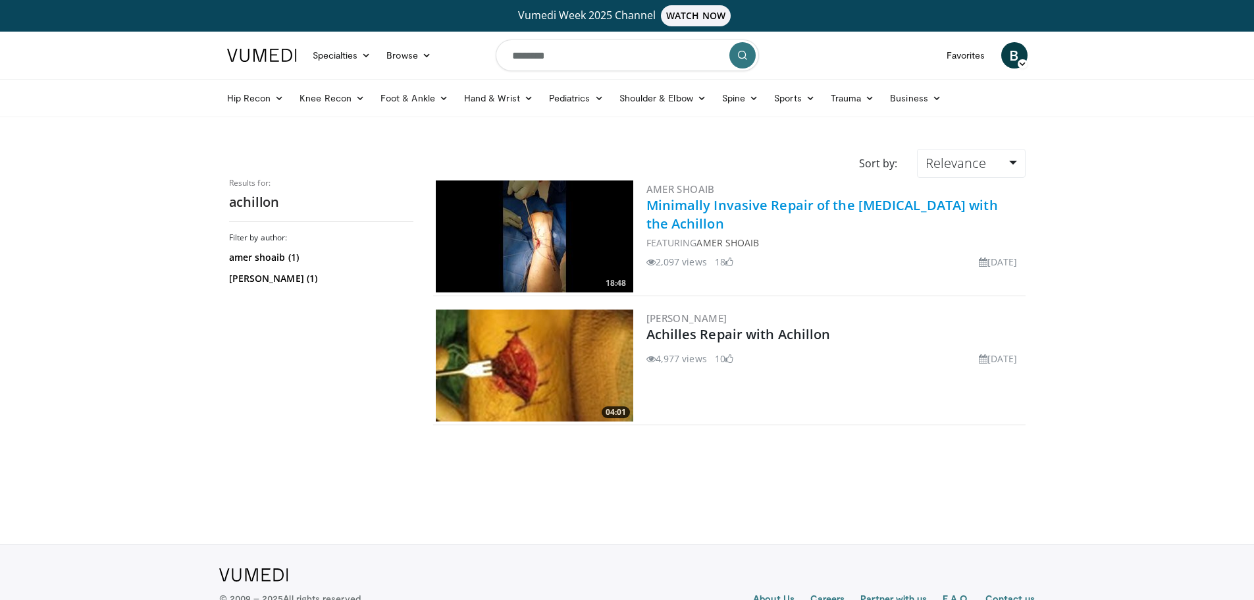
click at [663, 221] on link "Minimally Invasive Repair of the [MEDICAL_DATA] with the Achillon" at bounding box center [822, 214] width 352 height 36
click at [599, 348] on img at bounding box center [534, 365] width 197 height 112
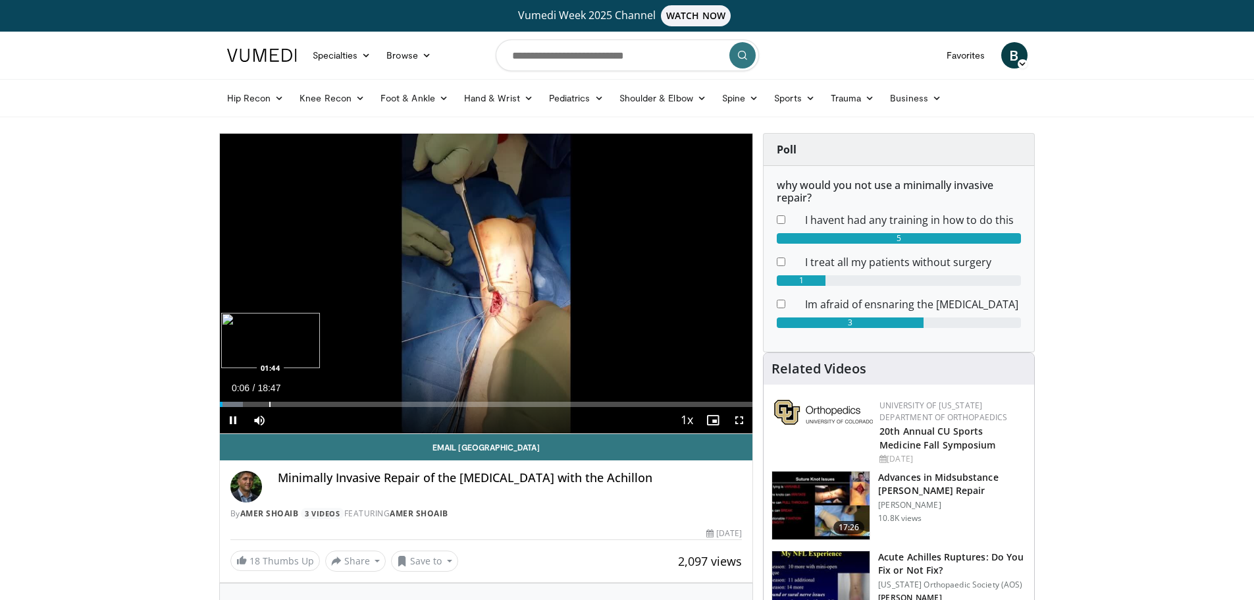
click at [269, 400] on div "Loaded : 4.39% 00:06 01:44" at bounding box center [486, 400] width 533 height 13
click at [347, 400] on div "Loaded : 14.95% 01:47 04:30" at bounding box center [486, 400] width 533 height 13
click at [741, 421] on span "Video Player" at bounding box center [739, 420] width 26 height 26
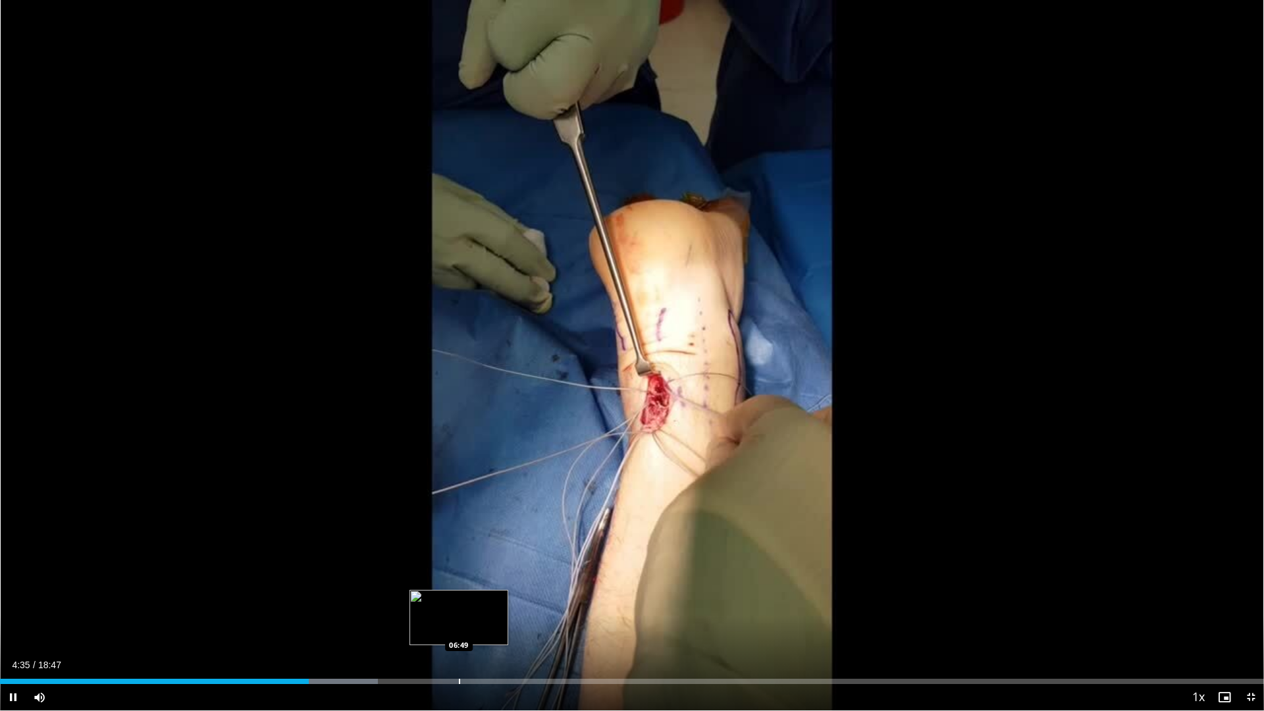
click at [459, 599] on div "Loaded : 29.90% 04:35 06:49" at bounding box center [632, 677] width 1264 height 13
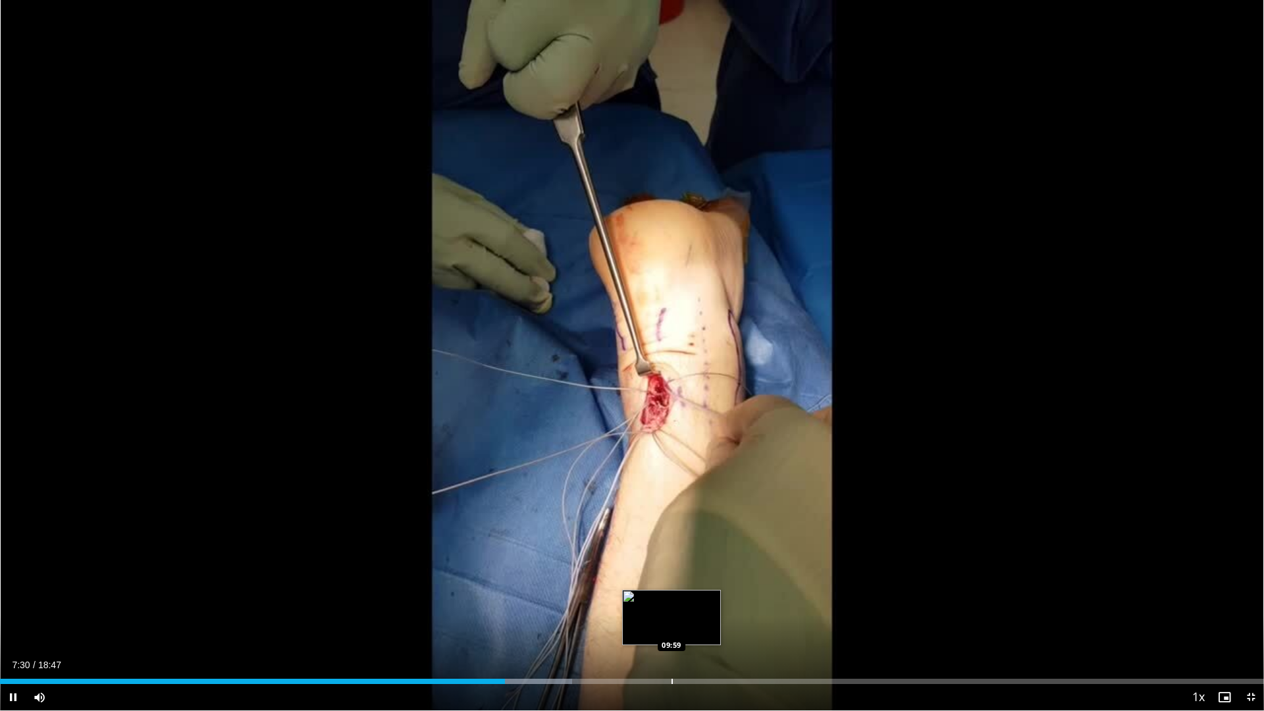
click at [671, 599] on div "Progress Bar" at bounding box center [671, 681] width 1 height 5
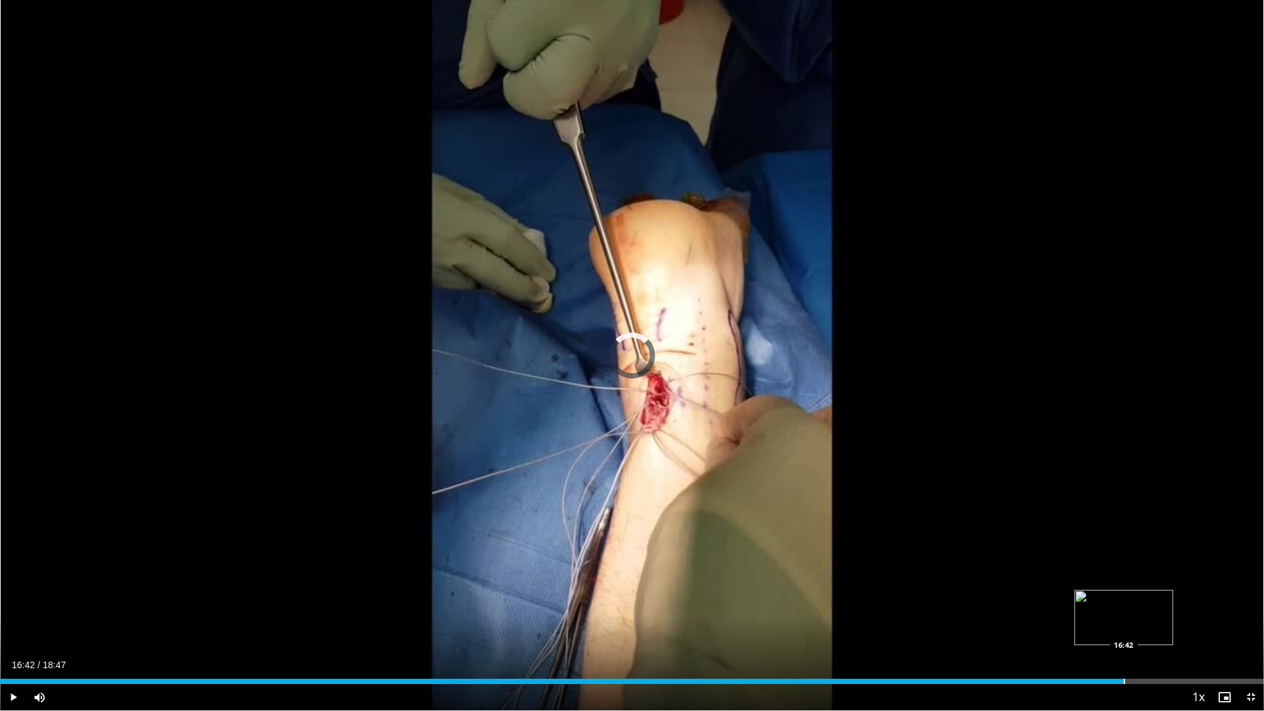
click at [1124, 599] on div "Progress Bar" at bounding box center [1124, 681] width 1 height 5
click at [1189, 599] on div "Loaded : 94.98% 16:47 17:40" at bounding box center [632, 677] width 1264 height 13
click at [113, 599] on div "Loaded : 100.00% 17:44 01:41" at bounding box center [632, 677] width 1264 height 13
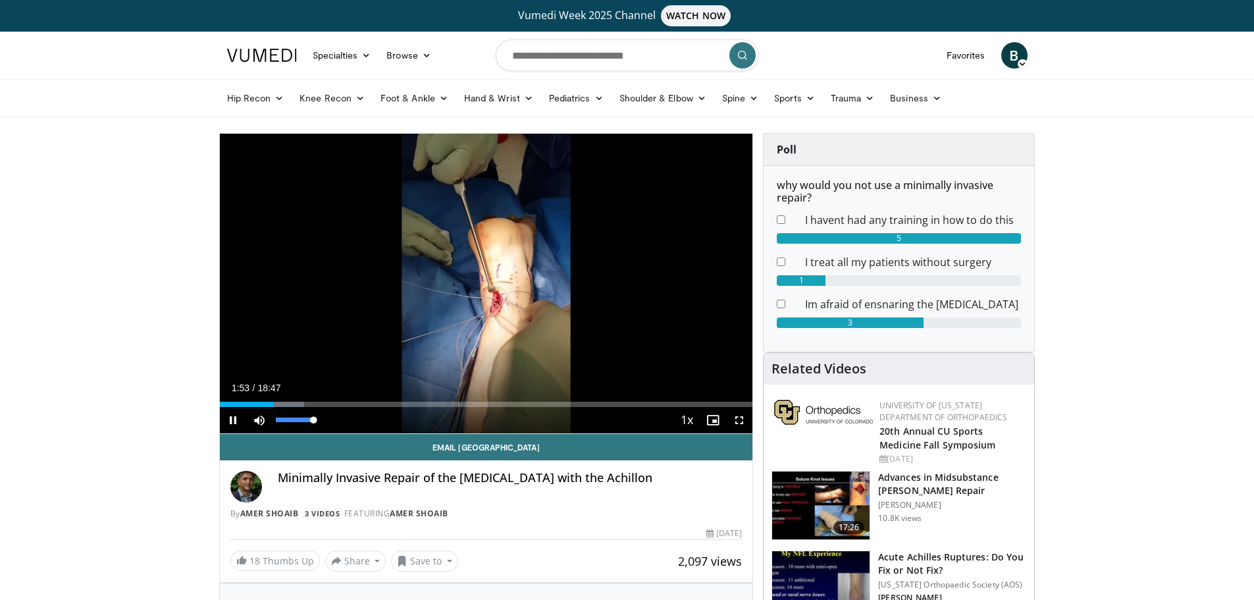
drag, startPoint x: 301, startPoint y: 421, endPoint x: 346, endPoint y: 419, distance: 44.8
click at [346, 419] on div "Current Time 1:53 / Duration 18:47 Pause Skip Backward Skip Forward Mute 100% L…" at bounding box center [486, 420] width 533 height 26
click at [739, 419] on span "Video Player" at bounding box center [739, 420] width 26 height 26
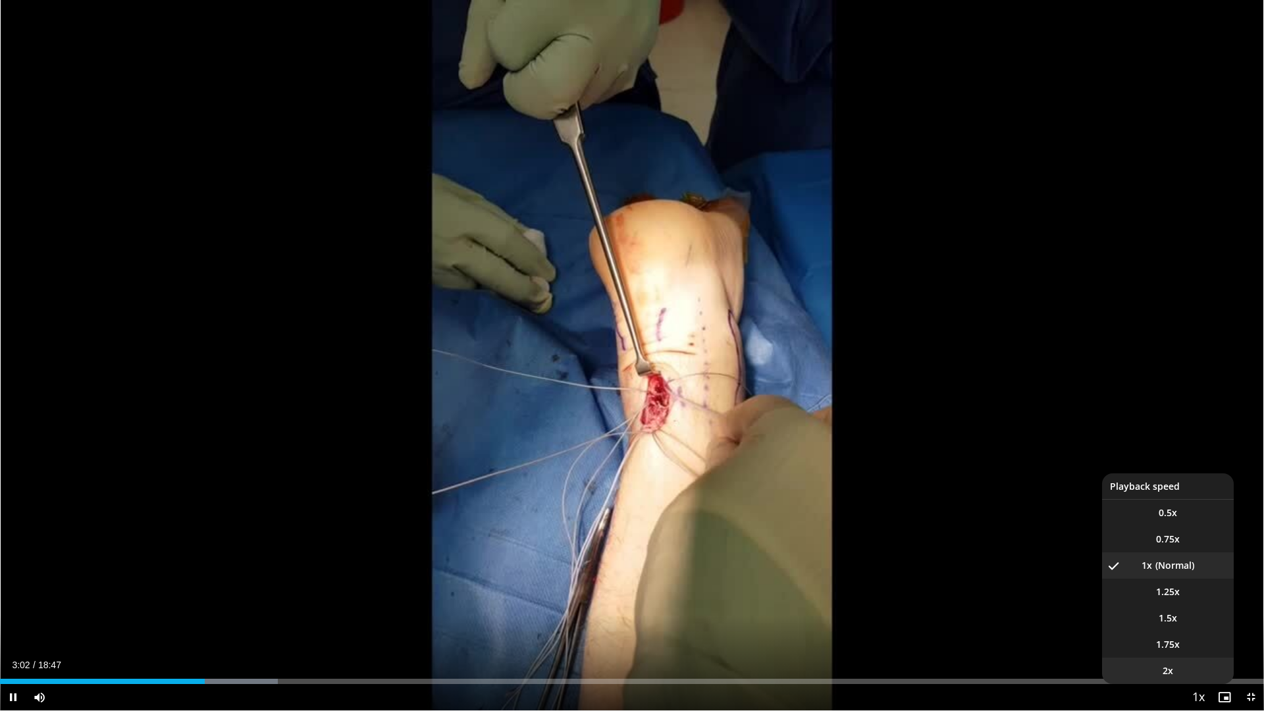
click at [1164, 599] on span "2x" at bounding box center [1168, 670] width 11 height 13
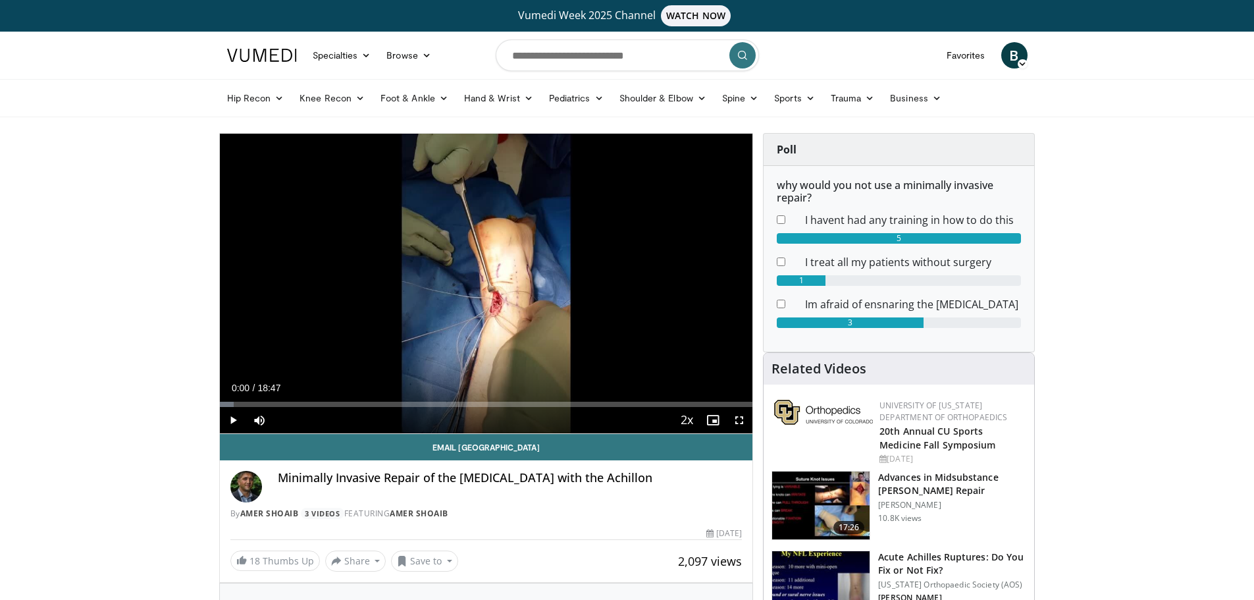
drag, startPoint x: 340, startPoint y: 400, endPoint x: 185, endPoint y: 401, distance: 155.4
click at [234, 419] on span "Video Player" at bounding box center [233, 420] width 26 height 26
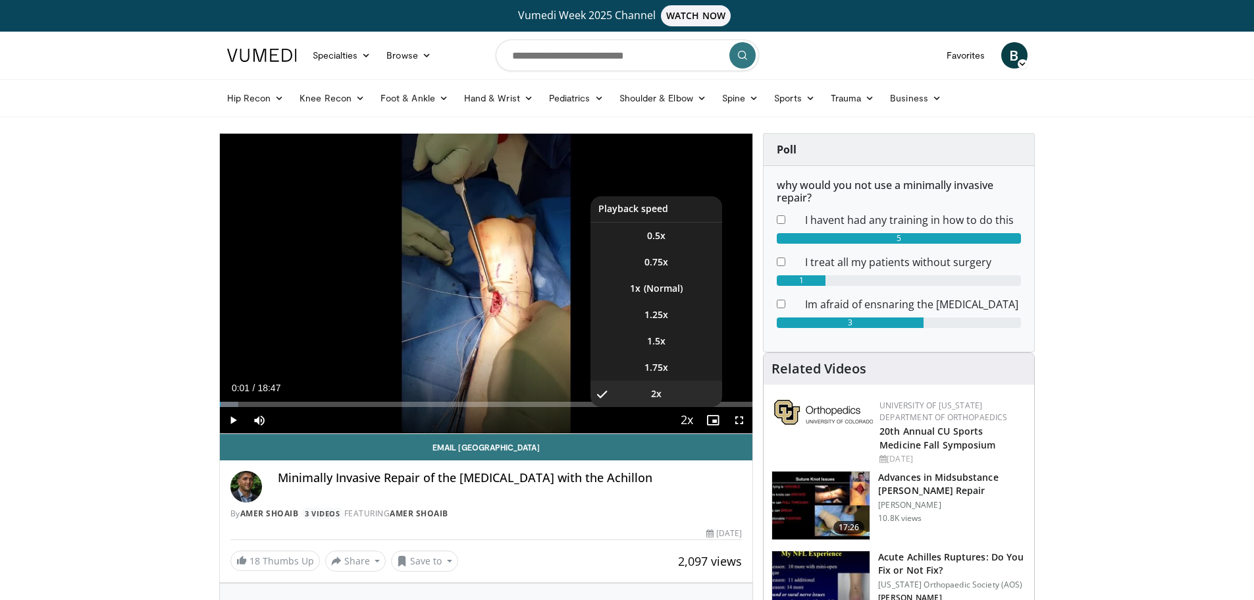
click at [687, 421] on span "Video Player" at bounding box center [686, 420] width 18 height 26
click at [668, 290] on li "1x" at bounding box center [656, 288] width 132 height 26
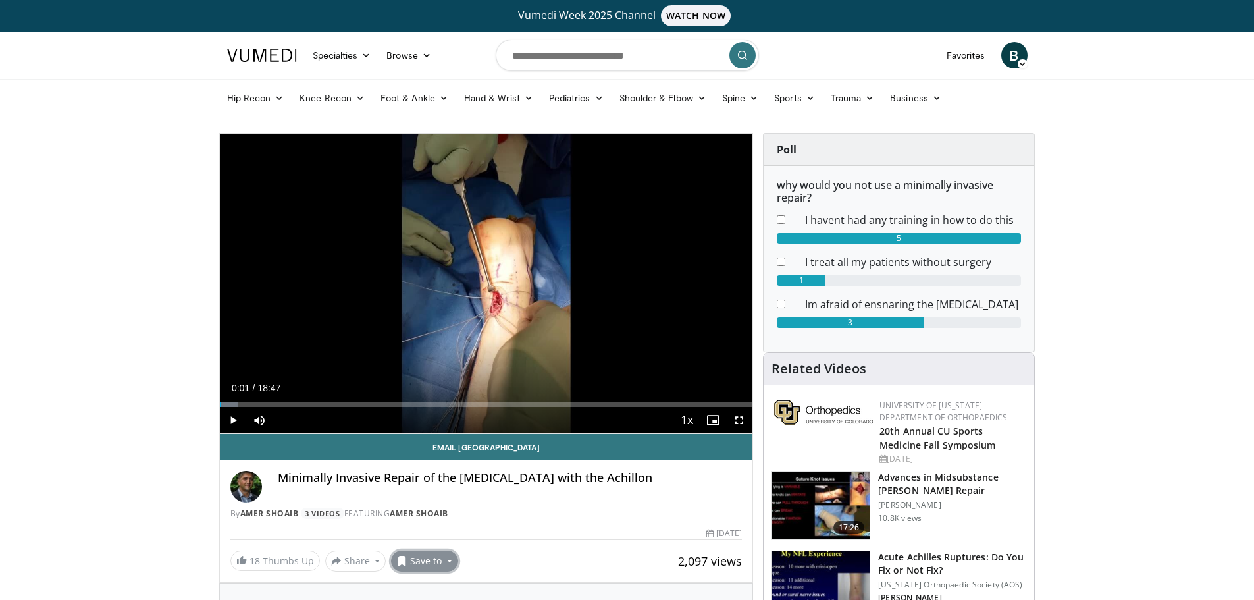
click at [438, 560] on button "Save to" at bounding box center [424, 560] width 67 height 21
click at [458, 505] on span "Add to Favorites" at bounding box center [447, 501] width 81 height 14
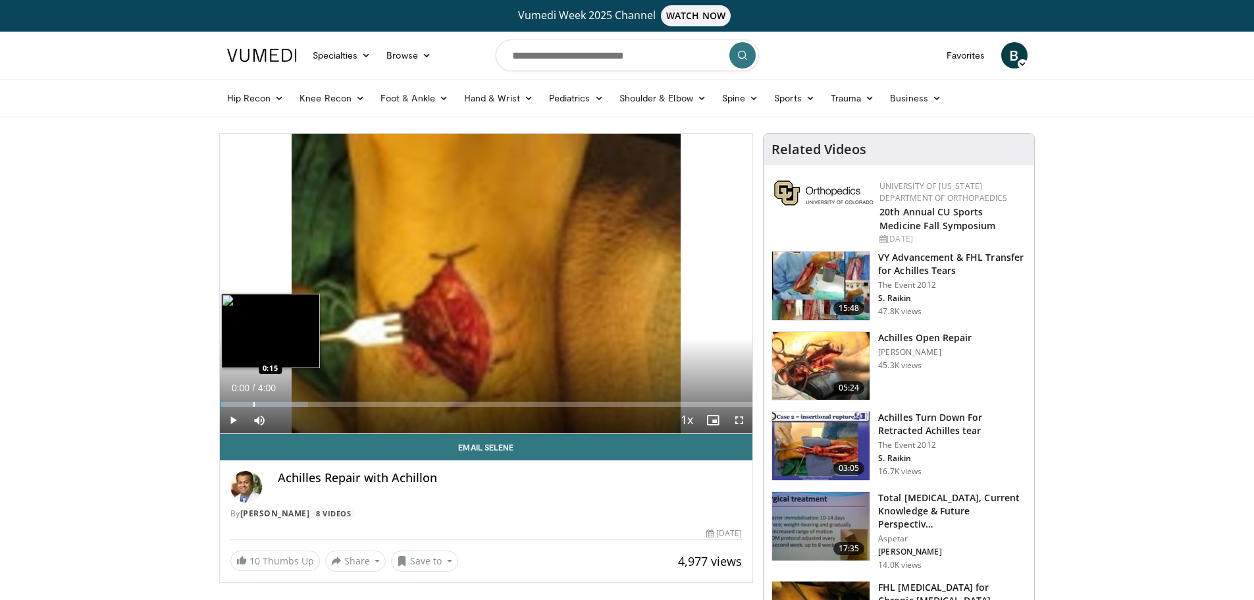
click at [253, 403] on div "Progress Bar" at bounding box center [253, 404] width 1 height 5
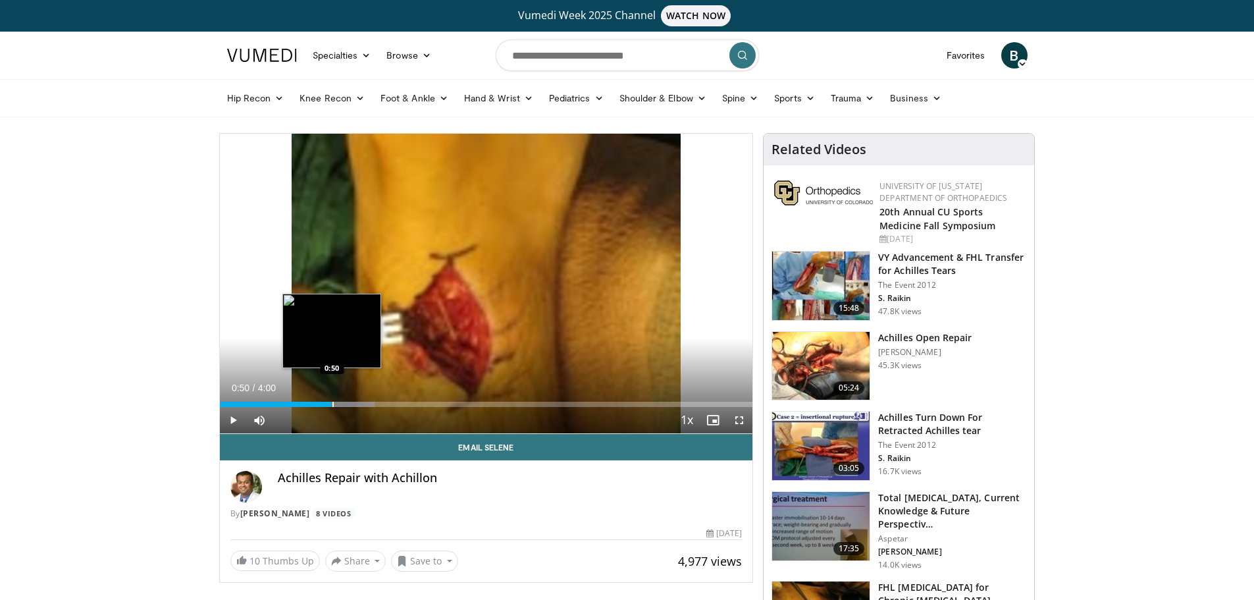
click at [332, 402] on div "Progress Bar" at bounding box center [332, 404] width 1 height 5
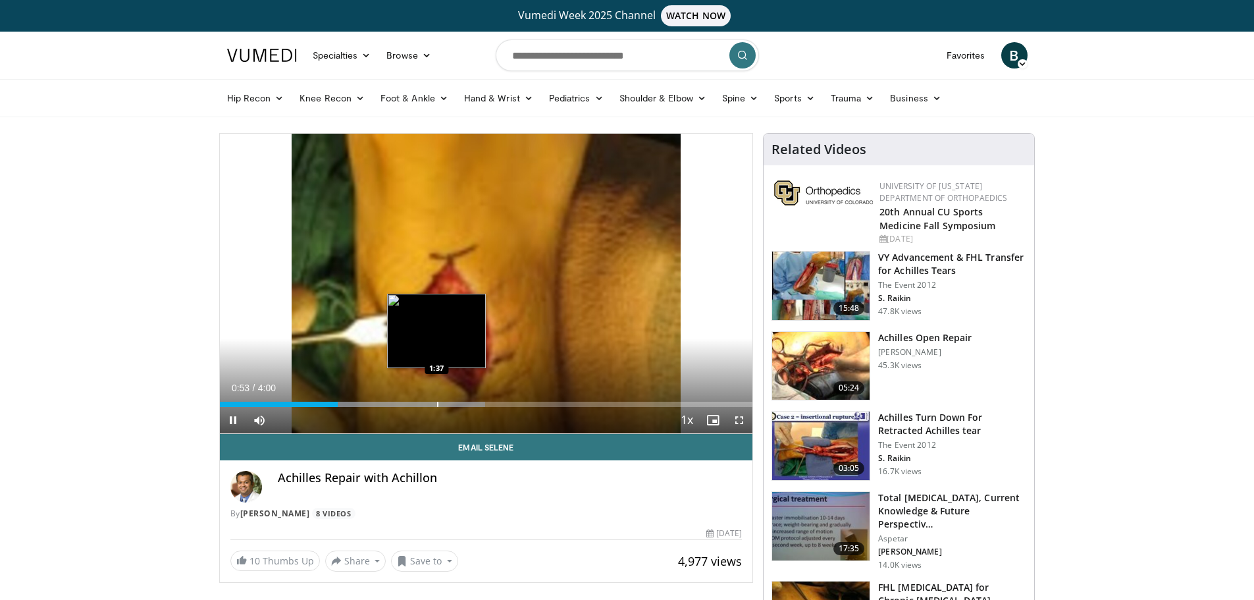
click at [437, 402] on div "Progress Bar" at bounding box center [437, 404] width 1 height 5
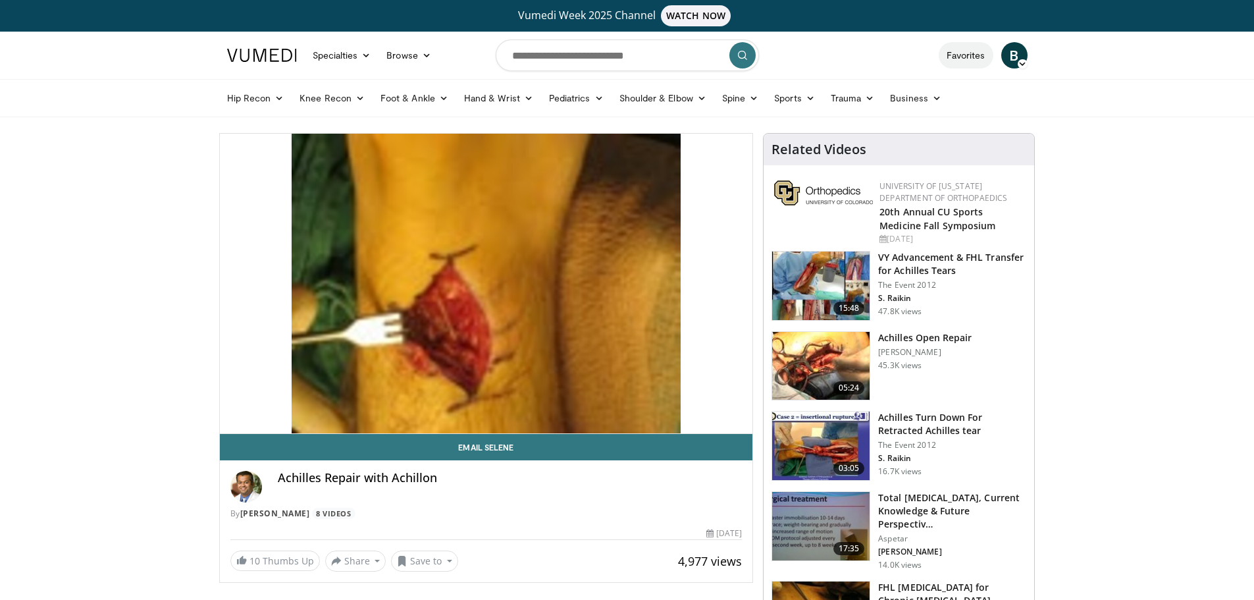
click at [965, 57] on link "Favorites" at bounding box center [966, 55] width 55 height 26
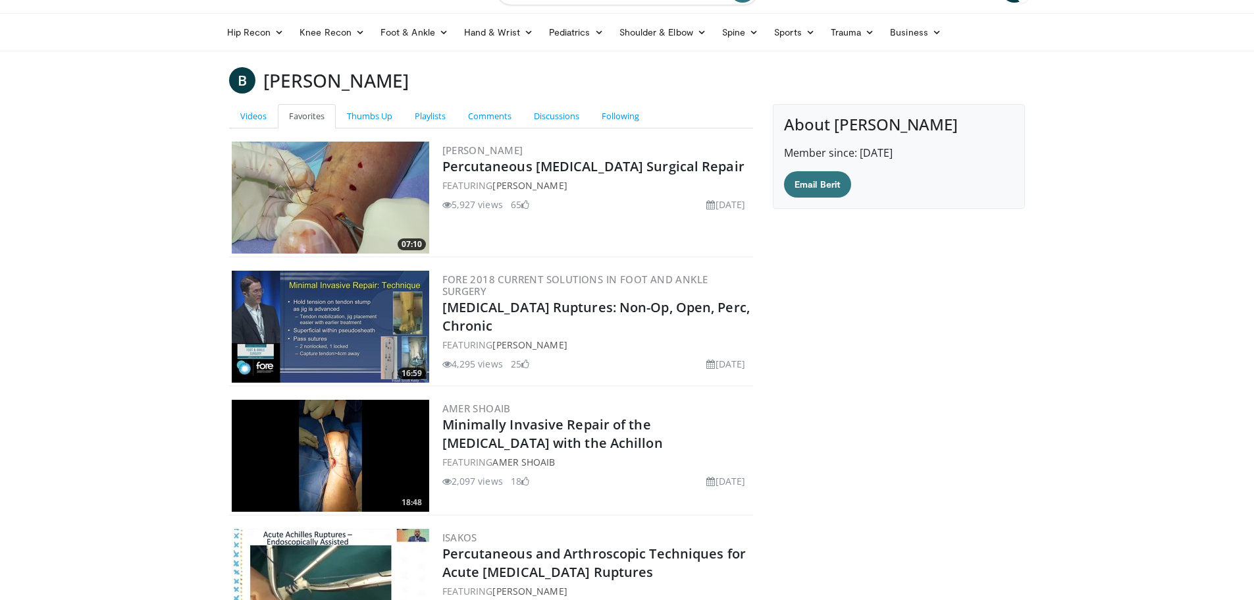
scroll to position [132, 0]
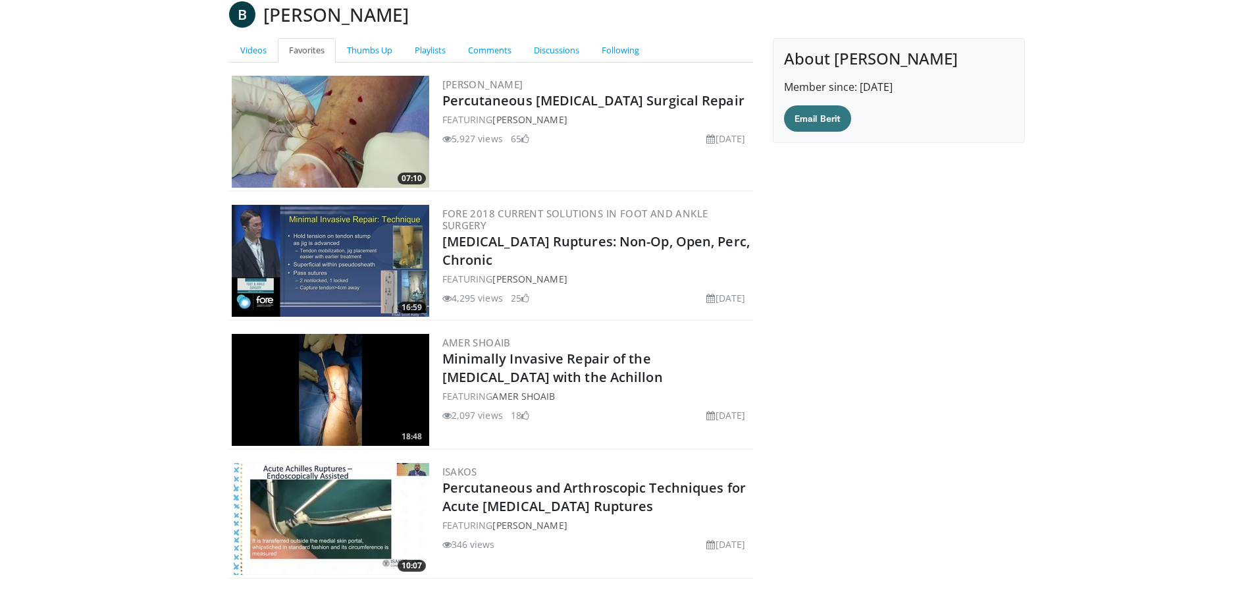
click at [300, 526] on img at bounding box center [330, 519] width 197 height 112
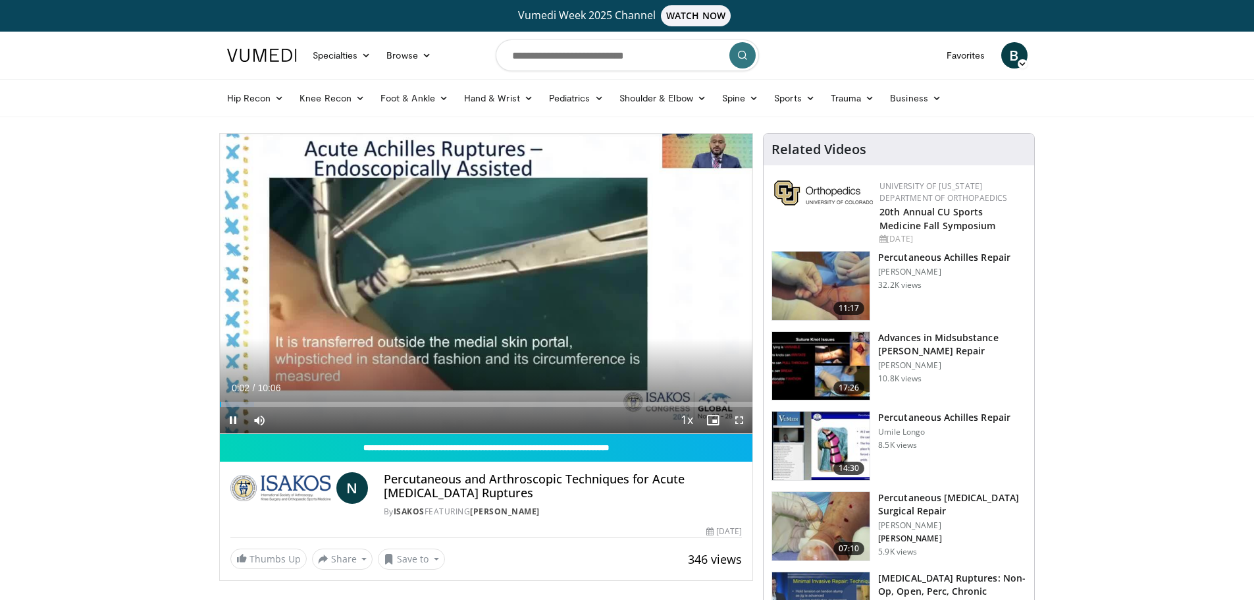
click at [741, 422] on span "Video Player" at bounding box center [739, 420] width 26 height 26
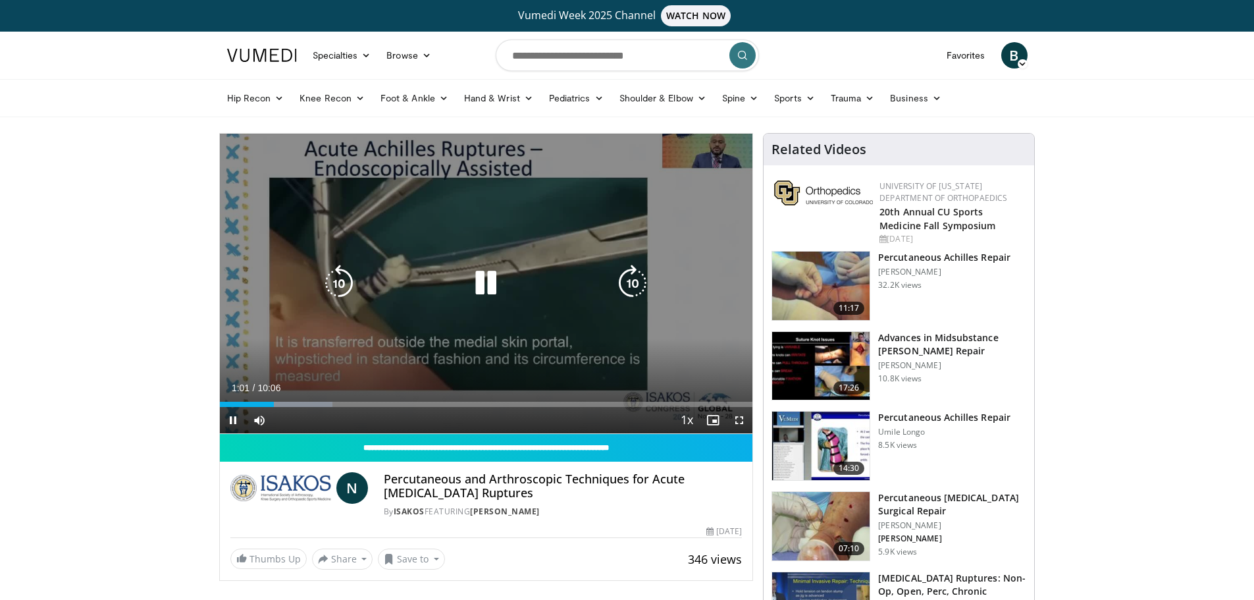
click at [482, 288] on icon "Video Player" at bounding box center [485, 283] width 37 height 37
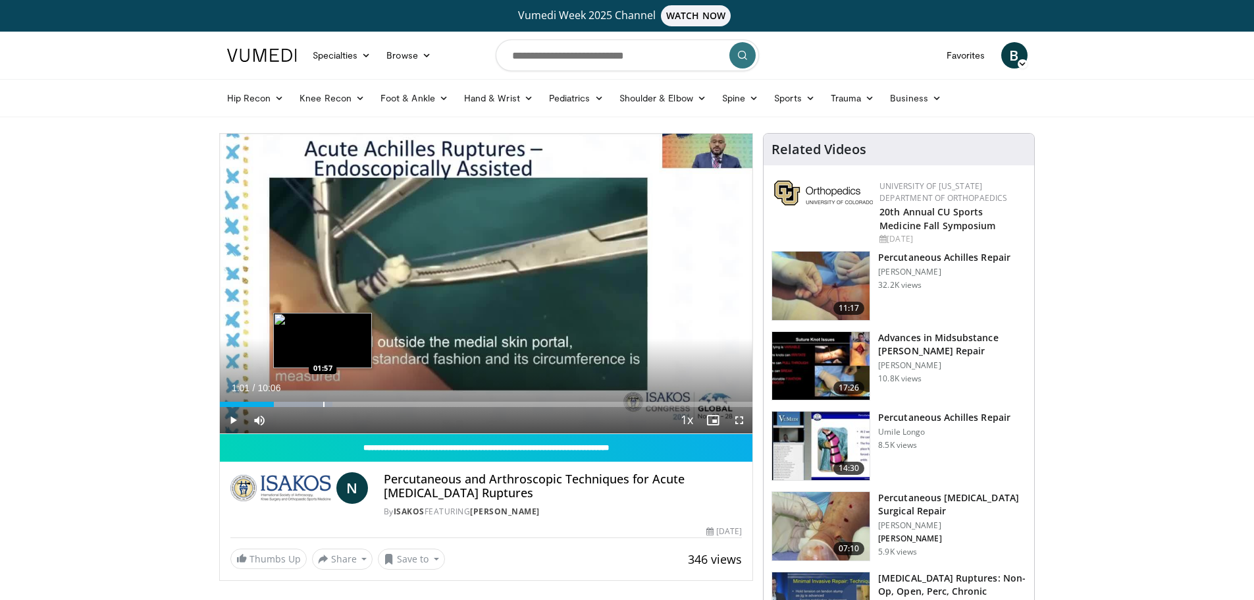
click at [323, 404] on div "Progress Bar" at bounding box center [323, 404] width 1 height 5
click at [368, 404] on div "Progress Bar" at bounding box center [368, 404] width 1 height 5
click at [419, 403] on div "Progress Bar" at bounding box center [419, 404] width 1 height 5
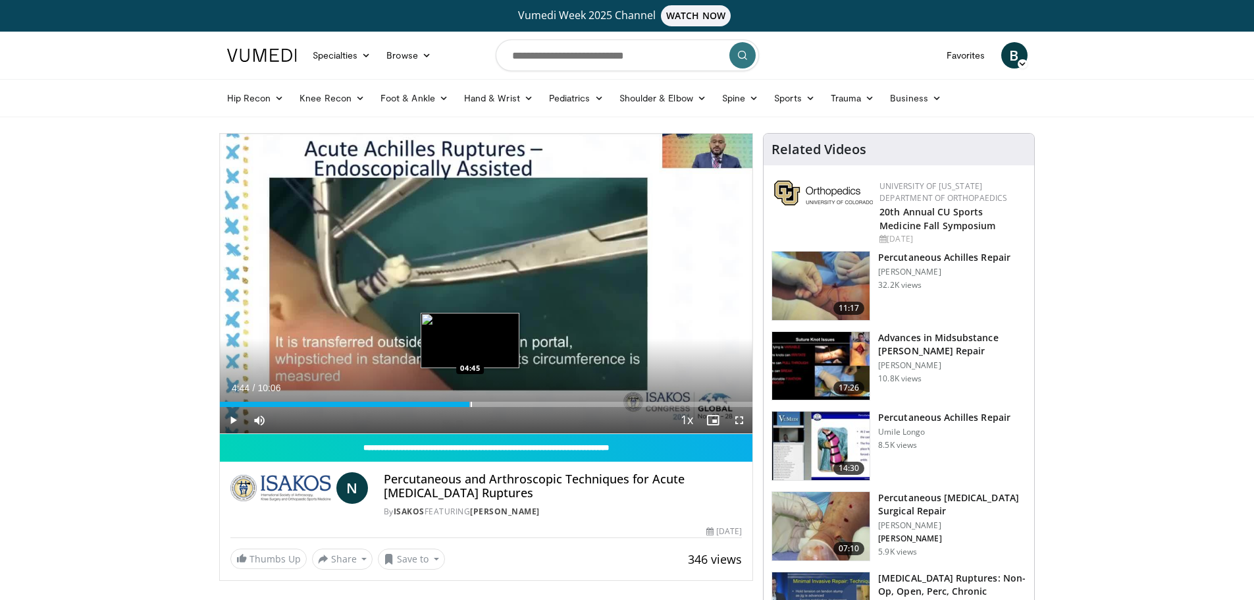
click at [471, 403] on div "Progress Bar" at bounding box center [471, 404] width 1 height 5
click at [518, 405] on div "Progress Bar" at bounding box center [518, 404] width 1 height 5
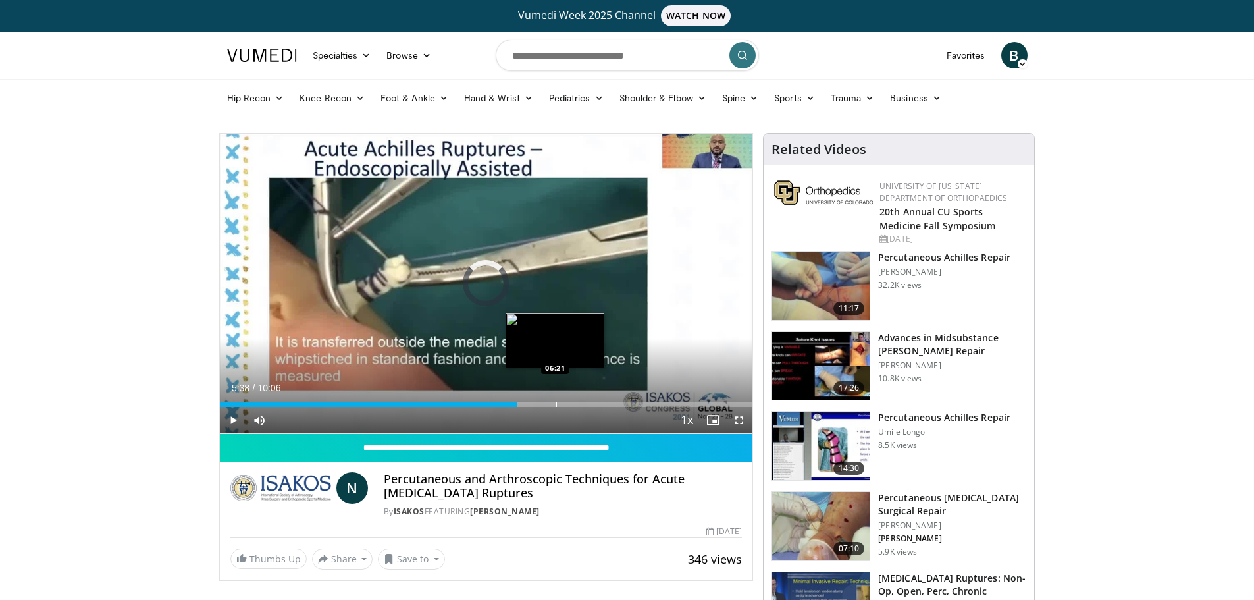
click at [557, 403] on div "Progress Bar" at bounding box center [556, 404] width 1 height 5
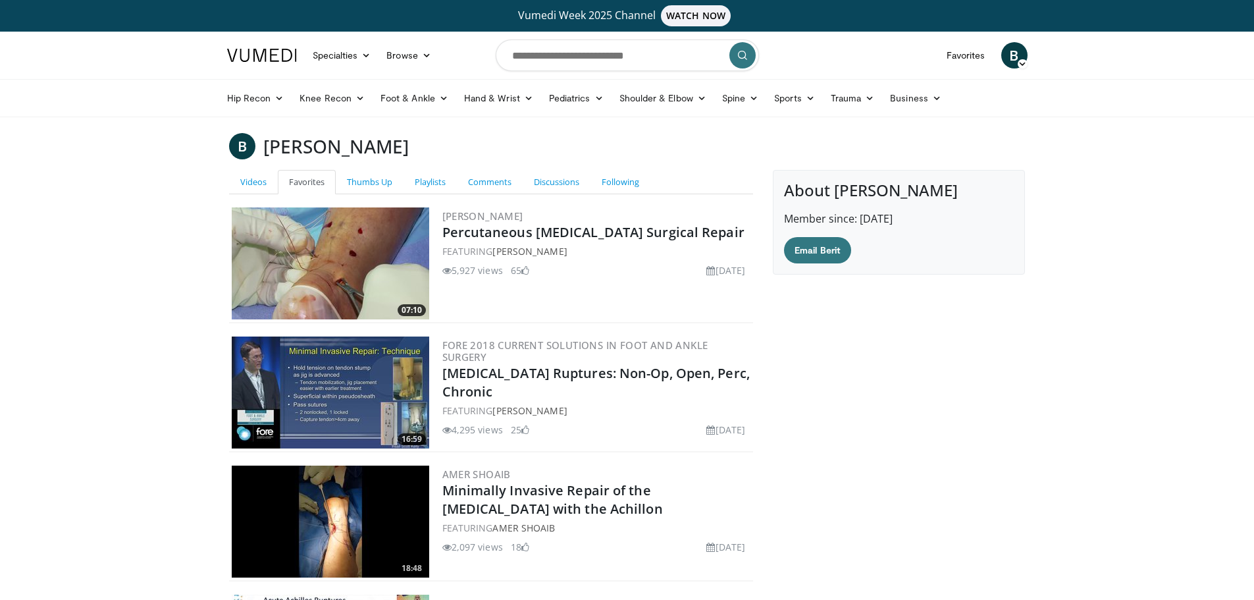
click at [267, 53] on img at bounding box center [262, 55] width 70 height 13
